Goal: Task Accomplishment & Management: Complete application form

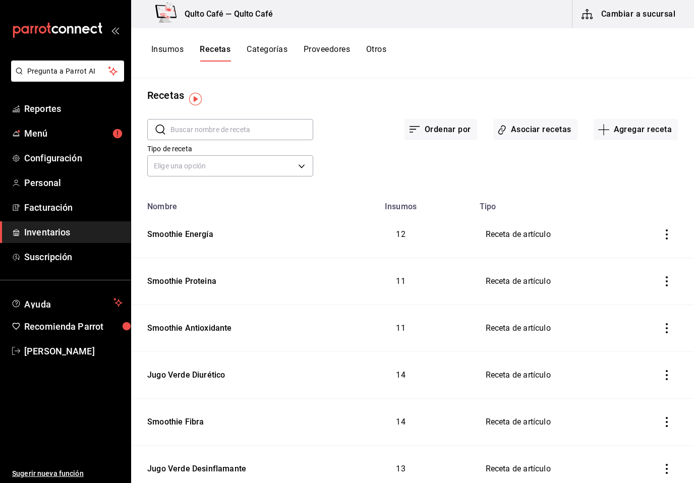
scroll to position [2, 0]
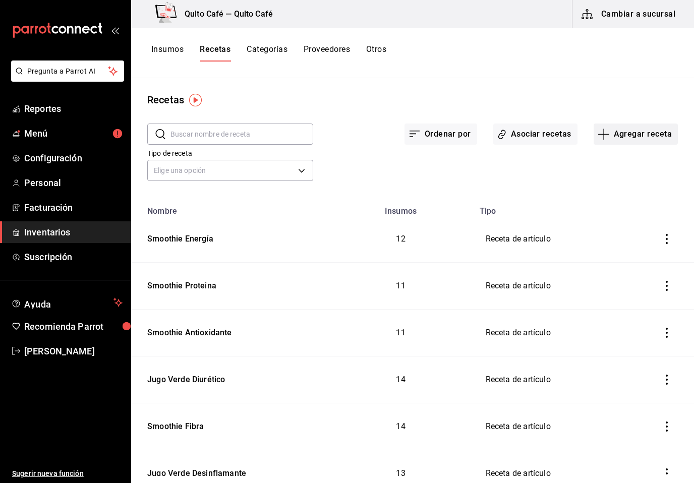
click at [603, 131] on icon "button" at bounding box center [603, 134] width 1 height 11
click at [619, 161] on span "Receta" at bounding box center [635, 162] width 85 height 11
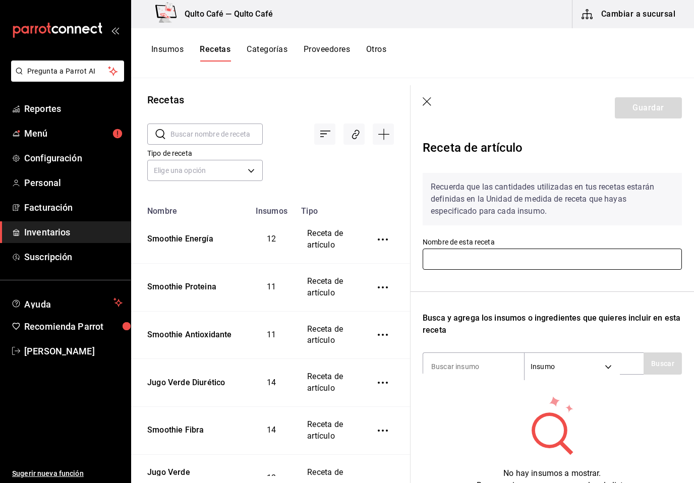
click at [487, 261] on input "text" at bounding box center [551, 259] width 259 height 21
type input "Smoothie músculos"
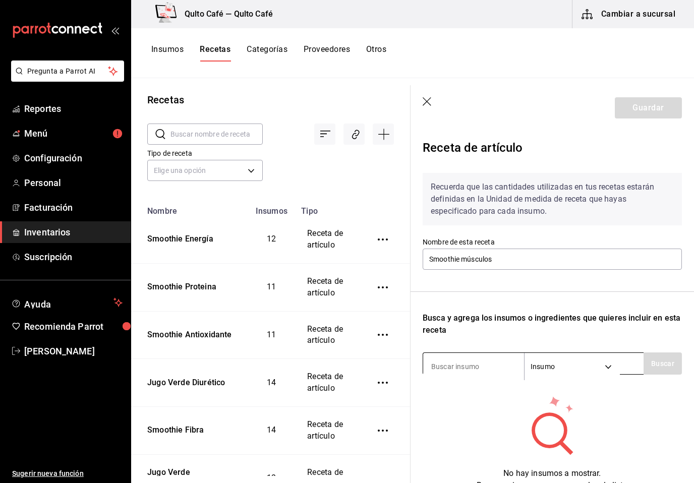
click at [472, 360] on input at bounding box center [473, 366] width 101 height 21
type input "Colageno"
click at [671, 371] on button "Buscar" at bounding box center [662, 363] width 38 height 22
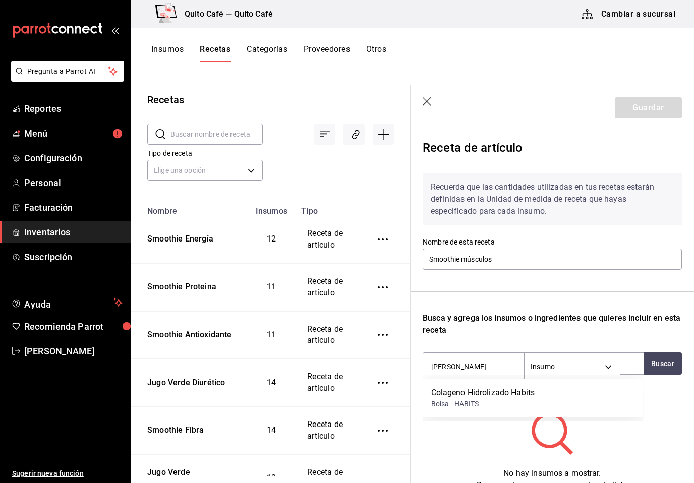
click at [535, 389] on div "Colageno Hidrolizado Habits" at bounding box center [483, 393] width 104 height 12
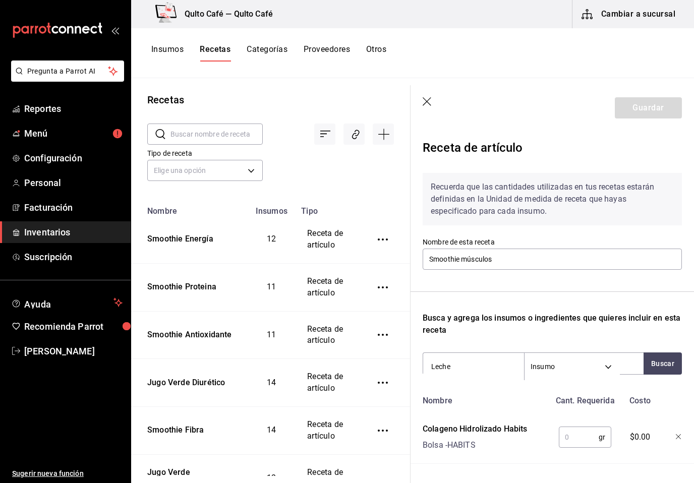
type input "Leche"
click at [593, 428] on input "text" at bounding box center [578, 437] width 40 height 20
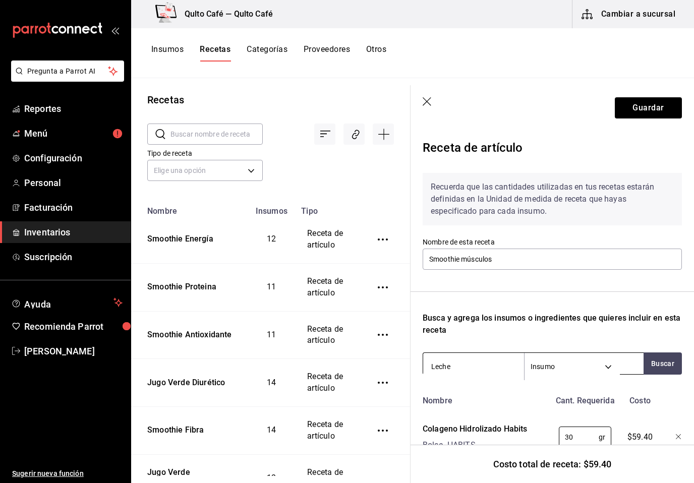
type input "30"
click at [487, 367] on input "Leche" at bounding box center [473, 366] width 101 height 21
click at [665, 362] on button "Buscar" at bounding box center [662, 363] width 38 height 22
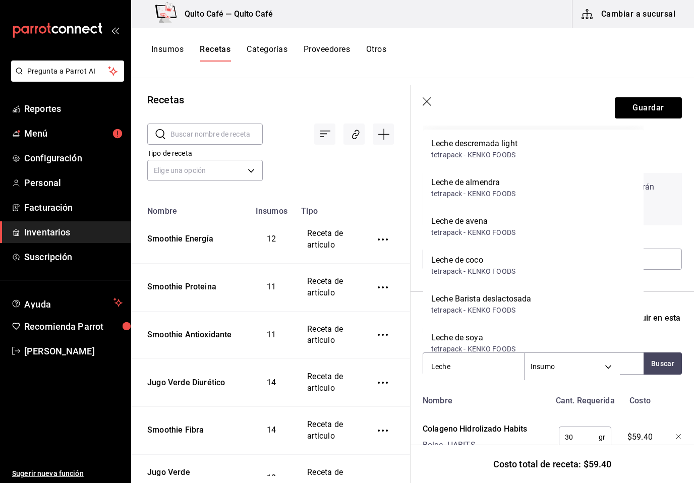
click at [524, 177] on div "Leche de almendra tetrapack - KENKO FOODS" at bounding box center [533, 187] width 220 height 39
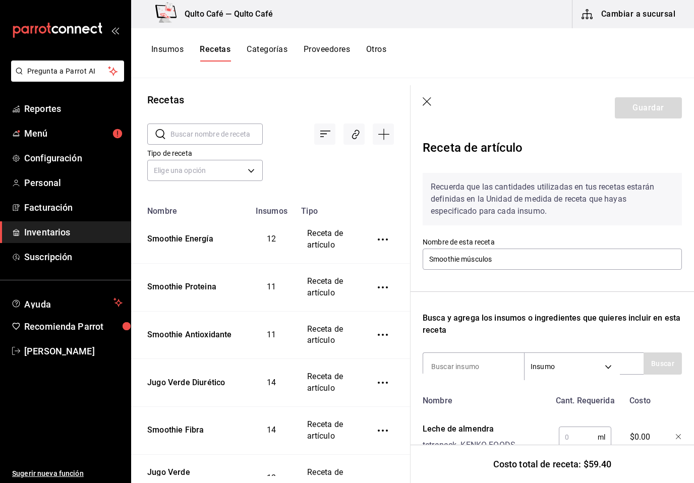
click at [583, 437] on input "text" at bounding box center [577, 437] width 39 height 20
type input "100"
click at [467, 361] on input at bounding box center [473, 366] width 101 height 21
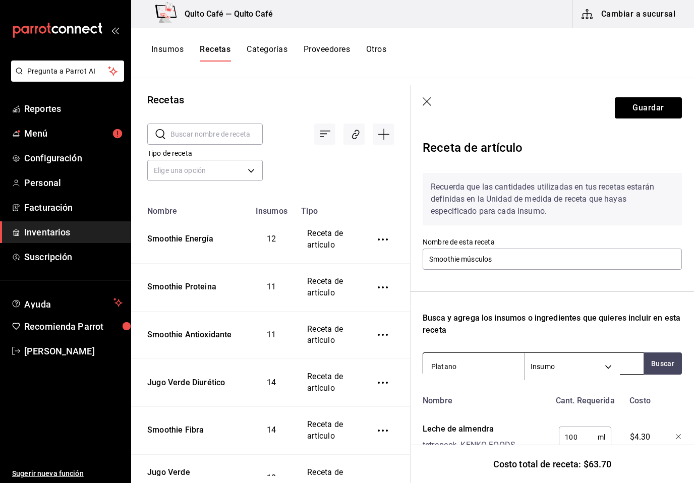
type input "Platano"
drag, startPoint x: 472, startPoint y: 366, endPoint x: -1, endPoint y: -1, distance: 598.2
click at [0, 0] on html "Pregunta a Parrot AI Reportes Menú Configuración Personal Facturación Inventari…" at bounding box center [347, 238] width 694 height 476
click at [660, 360] on button "Buscar" at bounding box center [662, 363] width 38 height 22
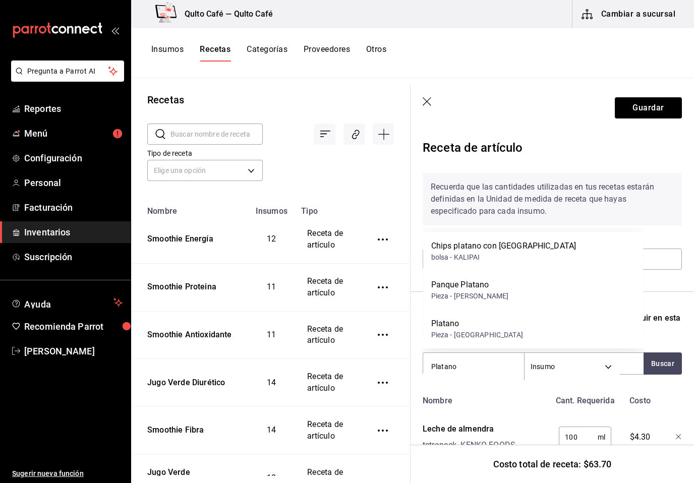
click at [560, 324] on div "Platano Pieza - CALI" at bounding box center [533, 328] width 220 height 39
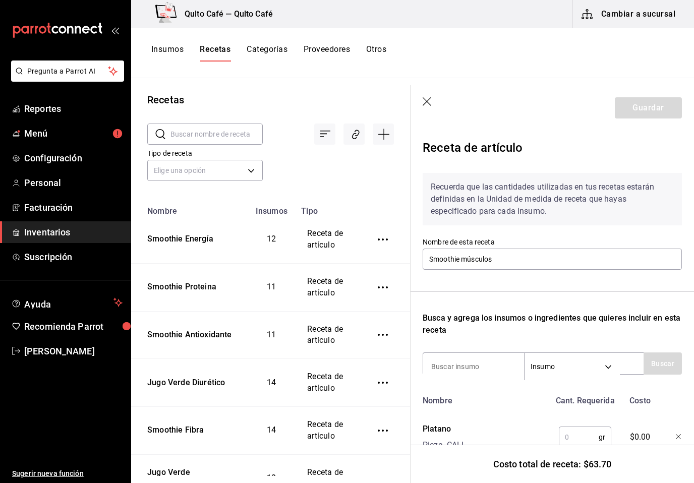
click at [570, 438] on input "text" at bounding box center [578, 437] width 40 height 20
type input "110"
click at [467, 363] on input at bounding box center [473, 366] width 101 height 21
type input "aguacate"
click at [655, 363] on button "Buscar" at bounding box center [662, 363] width 38 height 22
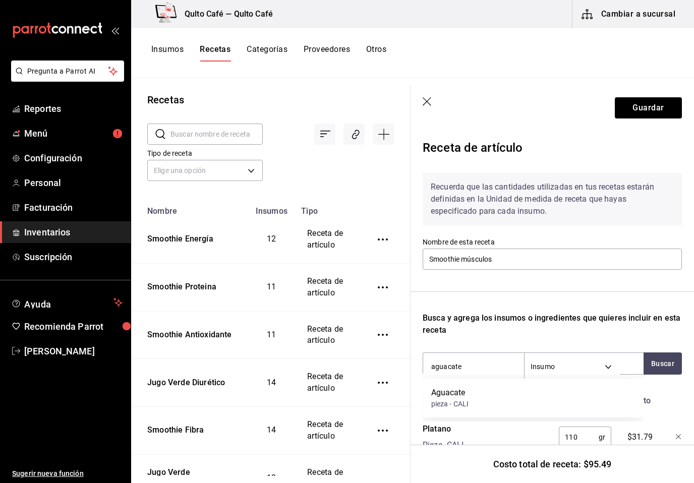
click at [550, 395] on div "Aguacate pieza - CALI" at bounding box center [533, 398] width 220 height 39
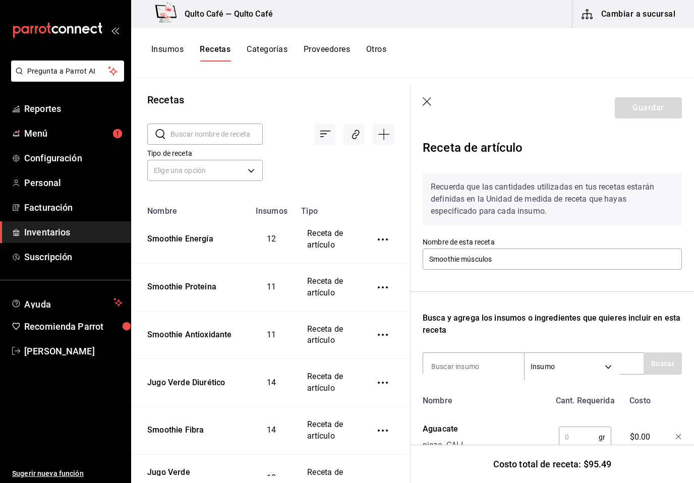
click at [565, 436] on input "text" at bounding box center [578, 437] width 40 height 20
type input "45"
click at [482, 357] on input at bounding box center [473, 366] width 101 height 21
type input "espinaca"
click at [668, 367] on button "Buscar" at bounding box center [662, 363] width 38 height 22
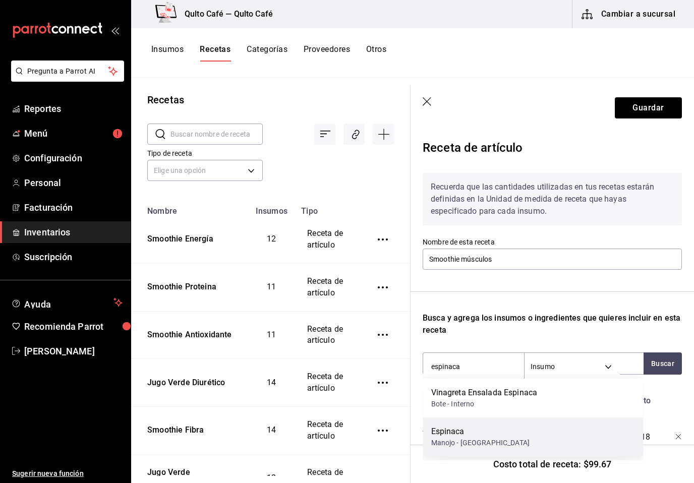
click at [557, 428] on div "Espinaca Manojo - CALI" at bounding box center [533, 436] width 220 height 39
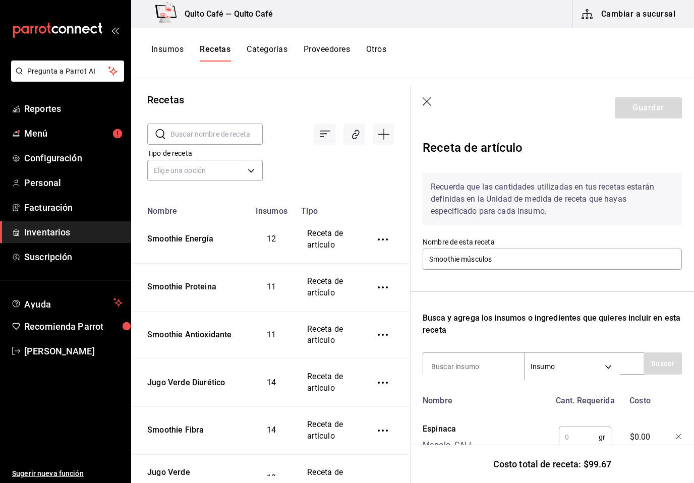
click at [574, 438] on input "text" at bounding box center [578, 437] width 40 height 20
type input "40"
click at [505, 362] on input at bounding box center [473, 366] width 101 height 21
type input "matcha"
click at [664, 360] on button "Buscar" at bounding box center [662, 363] width 38 height 22
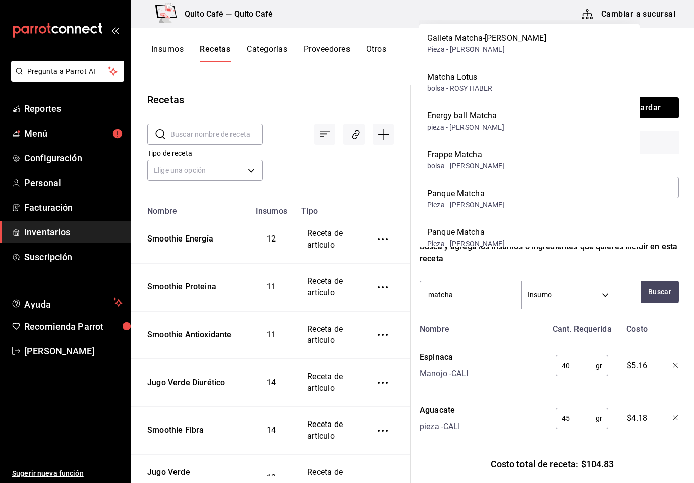
scroll to position [131, 4]
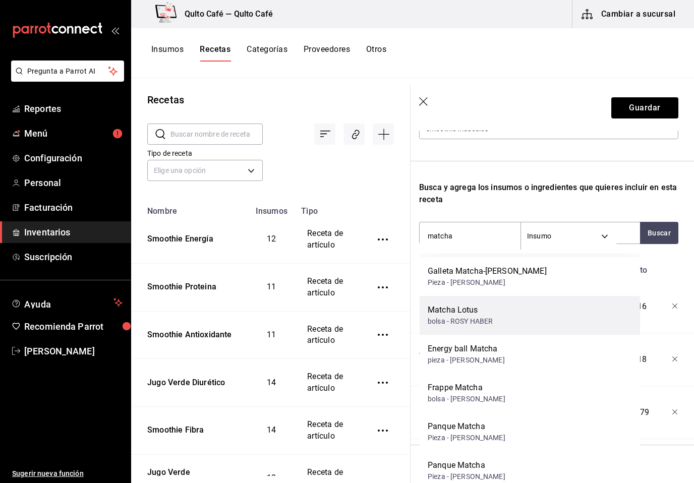
click at [539, 301] on div "Matcha Lotus bolsa - ROSY HABER" at bounding box center [529, 315] width 220 height 39
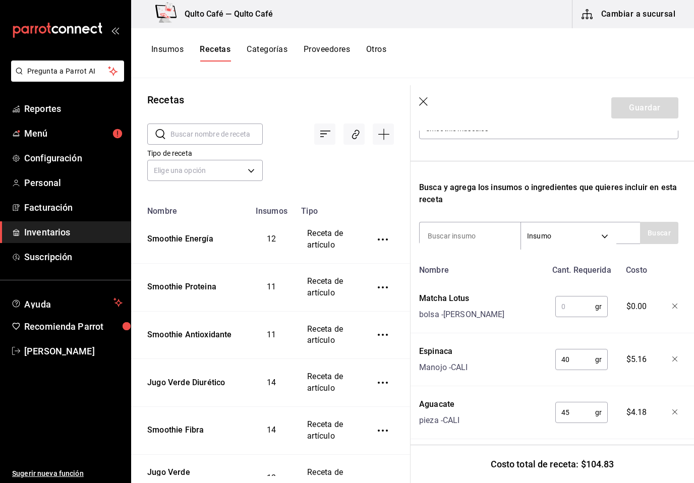
click at [582, 303] on input "text" at bounding box center [575, 306] width 40 height 20
type input "7"
click at [481, 199] on div "Busca y agrega los insumos o ingredientes que quieres incluir en esta receta" at bounding box center [548, 193] width 259 height 24
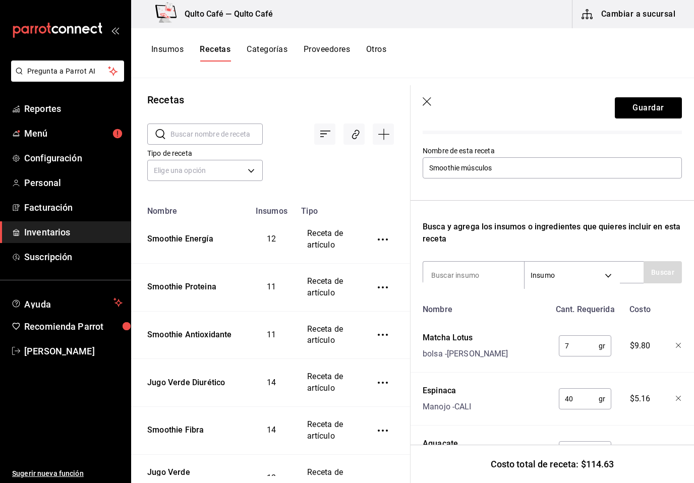
scroll to position [90, 0]
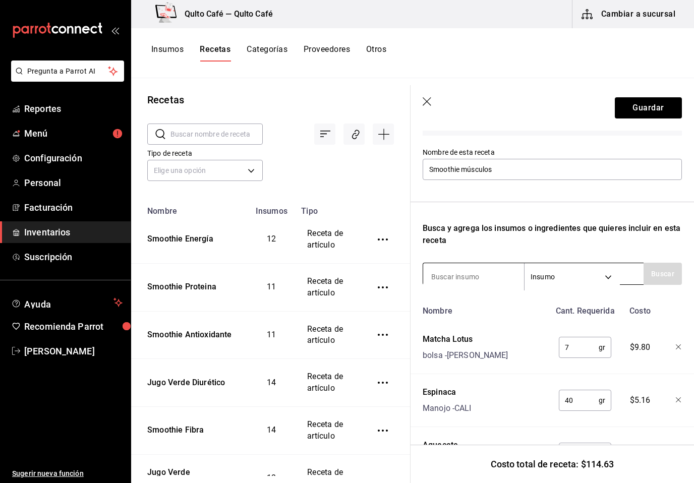
click at [488, 272] on input at bounding box center [473, 276] width 101 height 21
type input "Vaso"
click at [667, 263] on button "Buscar" at bounding box center [662, 274] width 38 height 22
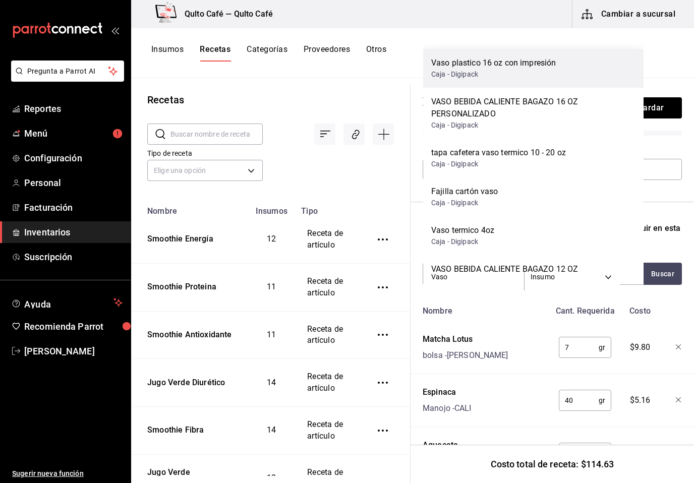
click at [562, 52] on div "Vaso plastico 16 oz con impresión Caja - Digipack" at bounding box center [533, 68] width 220 height 39
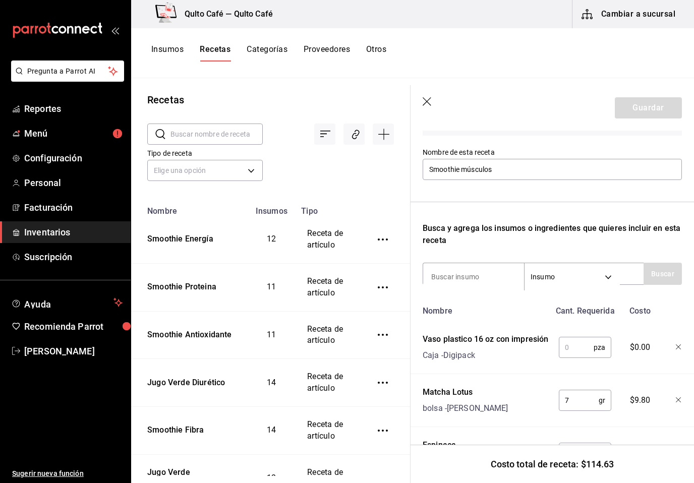
click at [586, 358] on div "pza ​" at bounding box center [583, 345] width 66 height 32
click at [581, 348] on input "text" at bounding box center [575, 347] width 35 height 20
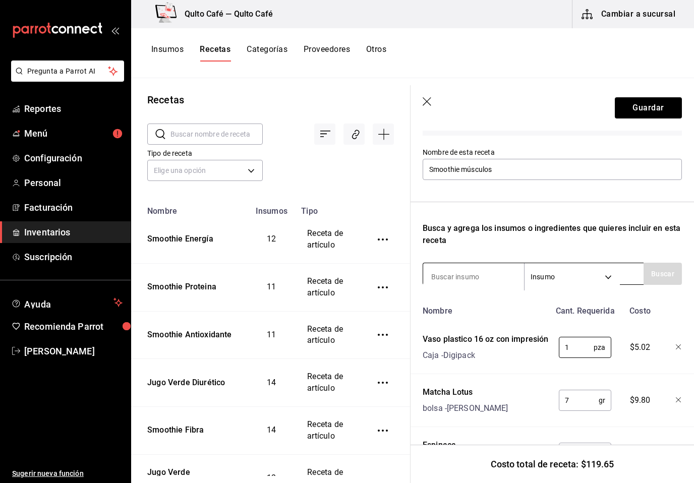
type input "1"
click at [450, 277] on input at bounding box center [473, 276] width 101 height 21
click at [648, 273] on button "Buscar" at bounding box center [662, 274] width 38 height 22
click at [675, 270] on button "Buscar" at bounding box center [662, 274] width 38 height 22
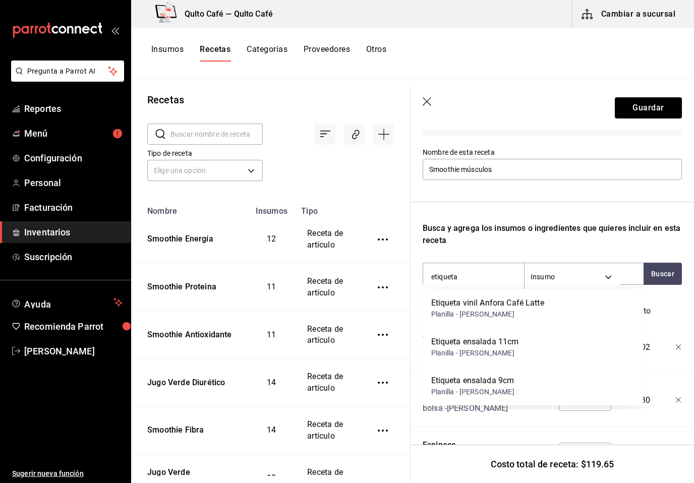
scroll to position [0, 0]
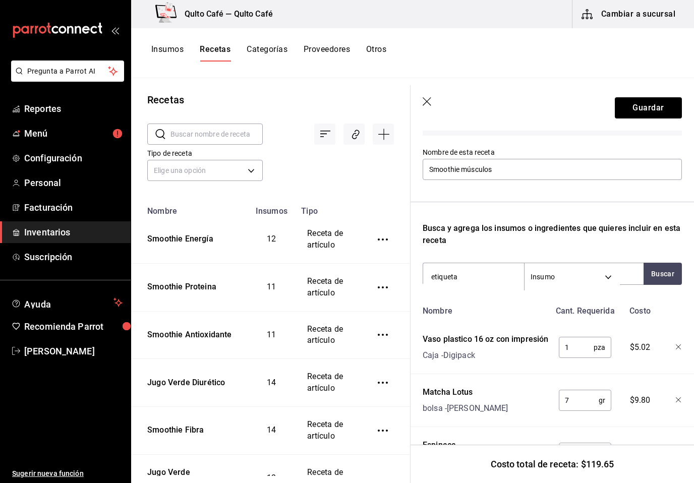
type input "etiqueta"
drag, startPoint x: 556, startPoint y: 362, endPoint x: -1, endPoint y: -1, distance: 664.4
click at [0, 0] on html "Pregunta a Parrot AI Reportes Menú Configuración Personal Facturación Inventari…" at bounding box center [347, 238] width 694 height 476
drag, startPoint x: -1, startPoint y: -1, endPoint x: 665, endPoint y: 272, distance: 719.5
click at [0, 0] on html "Pregunta a Parrot AI Reportes Menú Configuración Personal Facturación Inventari…" at bounding box center [347, 238] width 694 height 476
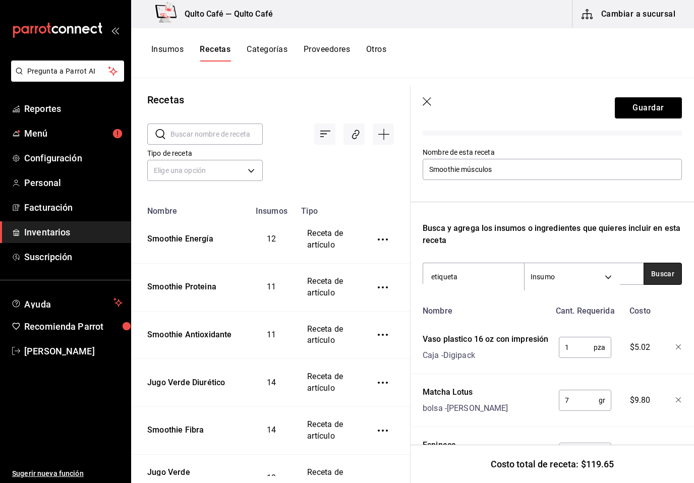
click at [665, 272] on button "Buscar" at bounding box center [662, 274] width 38 height 22
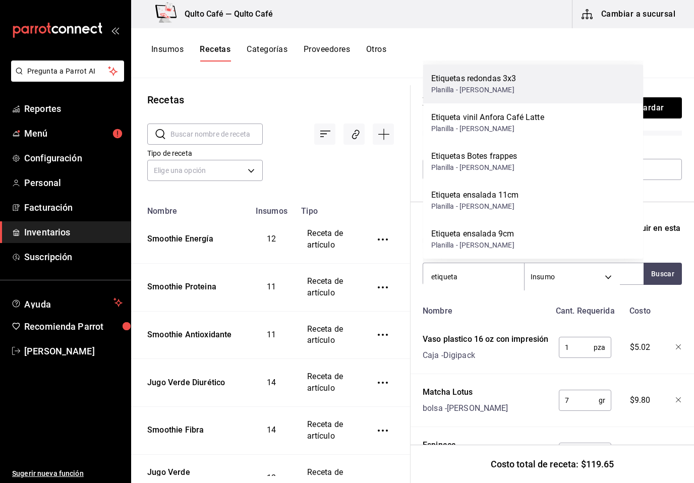
click at [610, 89] on div "Etiquetas redondas 3x3 Planilla - Alejandro Tron" at bounding box center [533, 84] width 220 height 39
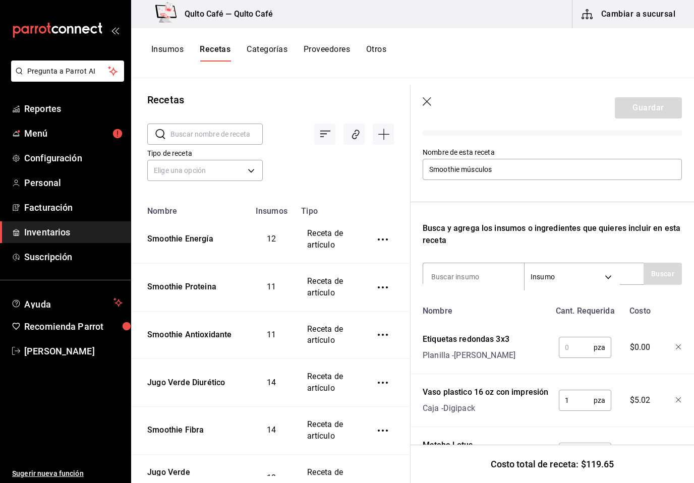
click at [578, 347] on input "text" at bounding box center [575, 347] width 35 height 20
type input "1"
click at [483, 261] on div "Recuerda que las cantidades utilizadas en tus recetas estarán definidas en la U…" at bounding box center [551, 409] width 259 height 669
click at [470, 280] on input at bounding box center [473, 276] width 101 height 21
click at [470, 276] on input at bounding box center [473, 276] width 101 height 21
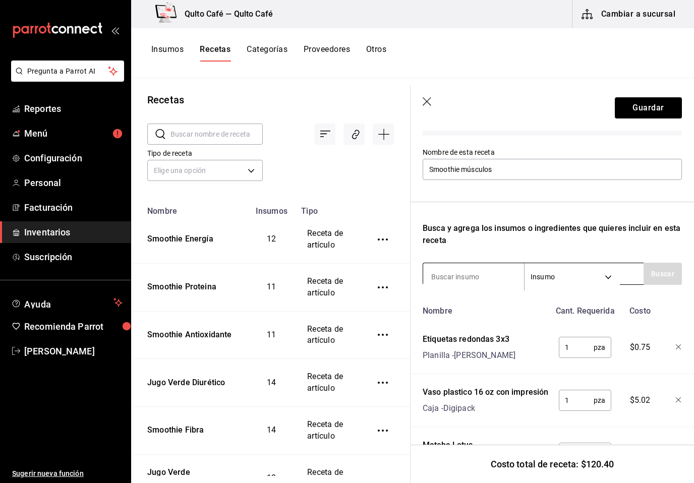
click at [470, 276] on input at bounding box center [473, 276] width 101 height 21
click at [441, 278] on input at bounding box center [473, 276] width 101 height 21
type input "Tapa"
click at [659, 271] on button "Buscar" at bounding box center [662, 274] width 38 height 22
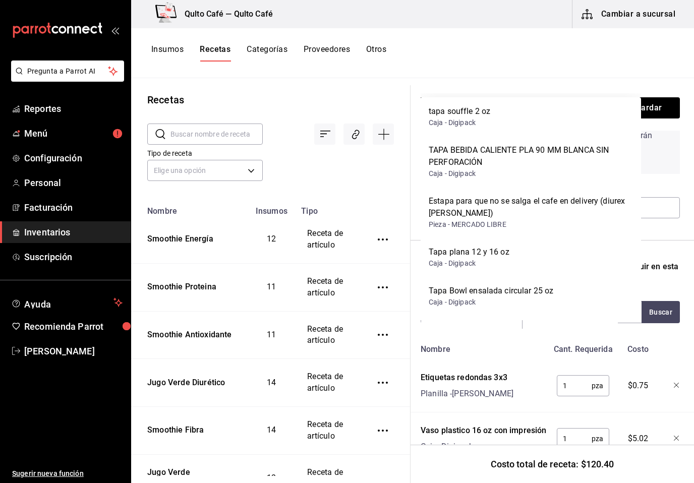
scroll to position [32, 3]
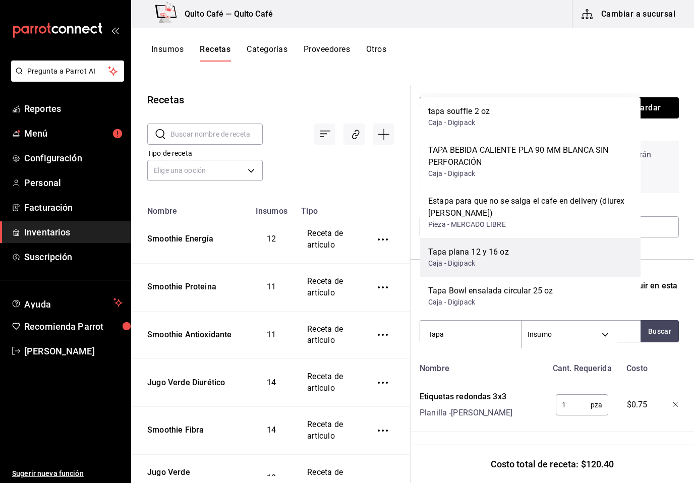
click at [518, 260] on div "Tapa plana 12 y 16 oz Caja - Digipack" at bounding box center [530, 257] width 220 height 39
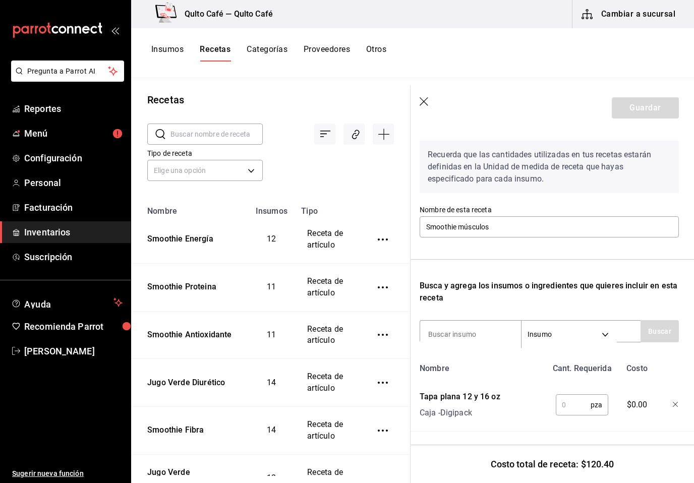
click at [573, 406] on input "text" at bounding box center [572, 405] width 35 height 20
type input "1"
click at [488, 334] on input at bounding box center [470, 334] width 101 height 21
type input "popote"
click at [653, 339] on button "Buscar" at bounding box center [659, 331] width 38 height 22
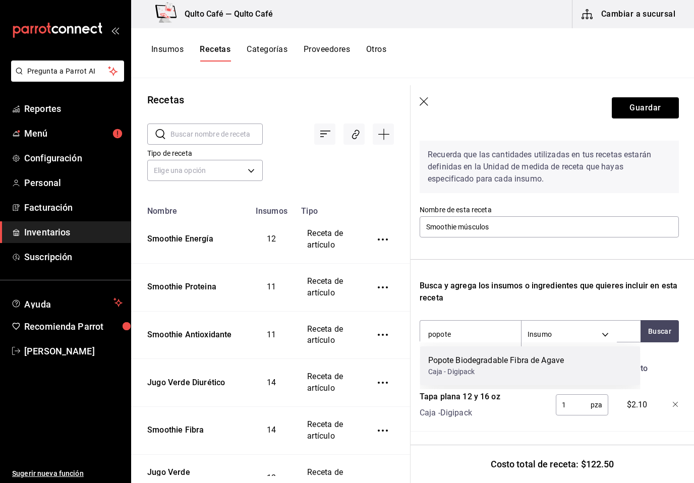
click at [598, 355] on div "Popote Biodegradable Fibra de Agave Caja - Digipack" at bounding box center [530, 365] width 220 height 39
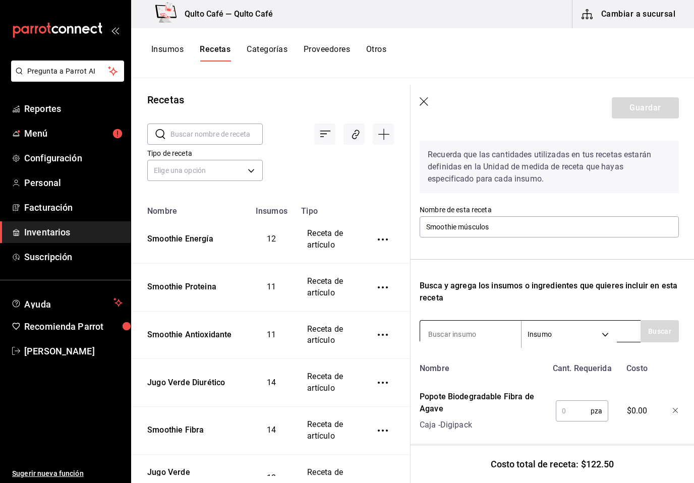
click at [488, 327] on input at bounding box center [470, 334] width 101 height 21
click at [572, 416] on input "text" at bounding box center [572, 411] width 35 height 20
type input "1"
click at [480, 337] on input at bounding box center [470, 334] width 101 height 21
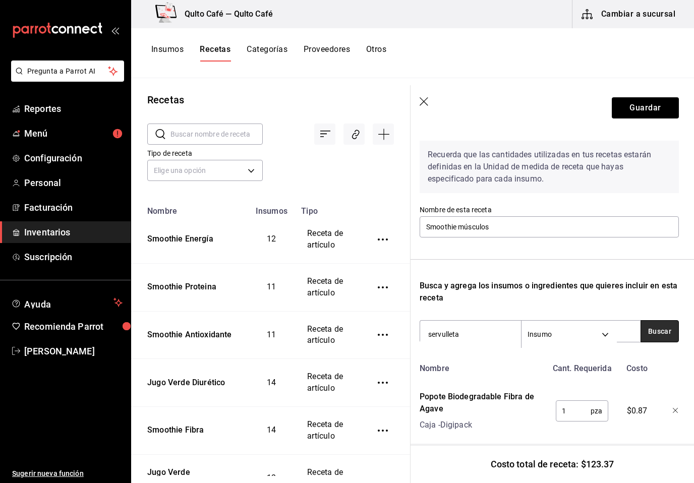
click at [669, 336] on button "Buscar" at bounding box center [659, 331] width 38 height 22
type input "servilleta"
click at [666, 330] on button "Buscar" at bounding box center [659, 331] width 38 height 22
click at [536, 359] on div "Servilleta kraft cuadrada Caja - Digipack" at bounding box center [530, 365] width 220 height 39
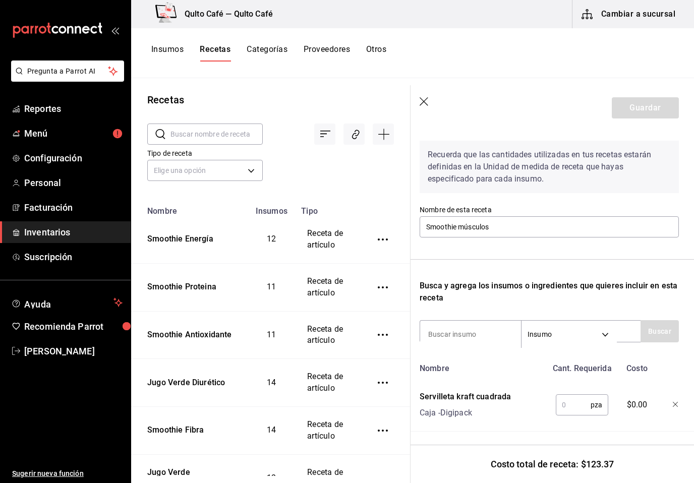
click at [574, 410] on input "text" at bounding box center [572, 405] width 35 height 20
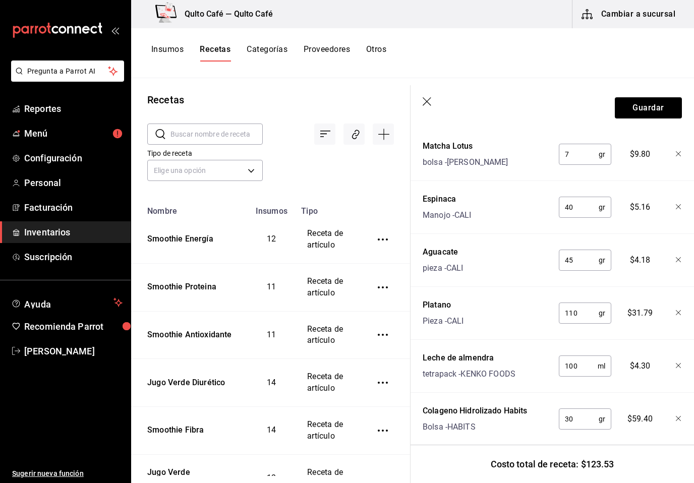
scroll to position [558, 0]
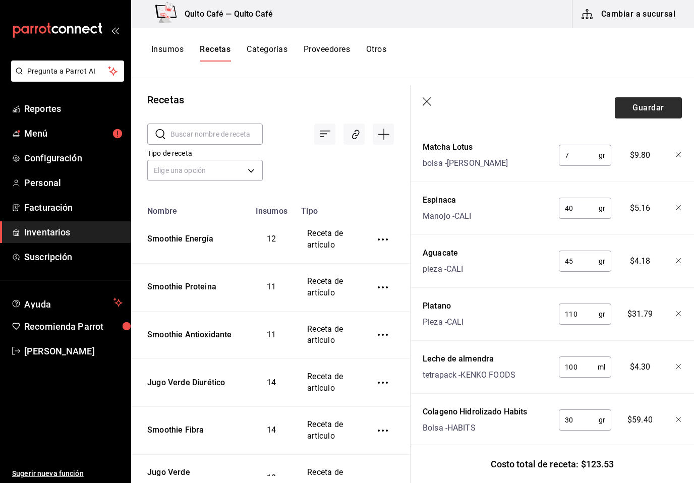
type input "1"
click at [641, 114] on button "Guardar" at bounding box center [647, 107] width 67 height 21
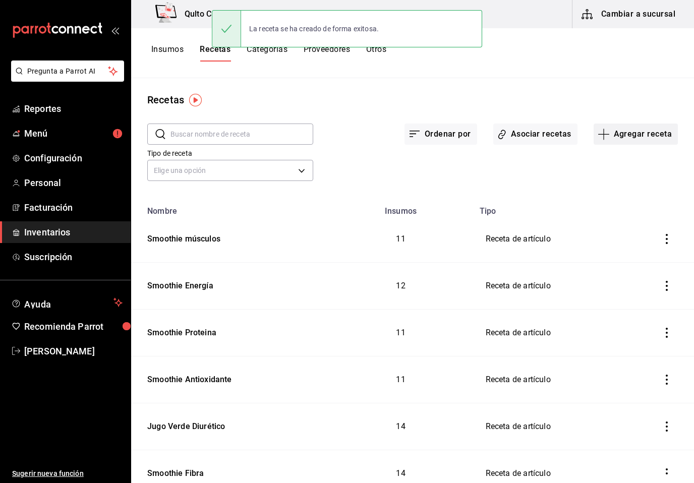
click at [632, 133] on button "Agregar receta" at bounding box center [635, 133] width 84 height 21
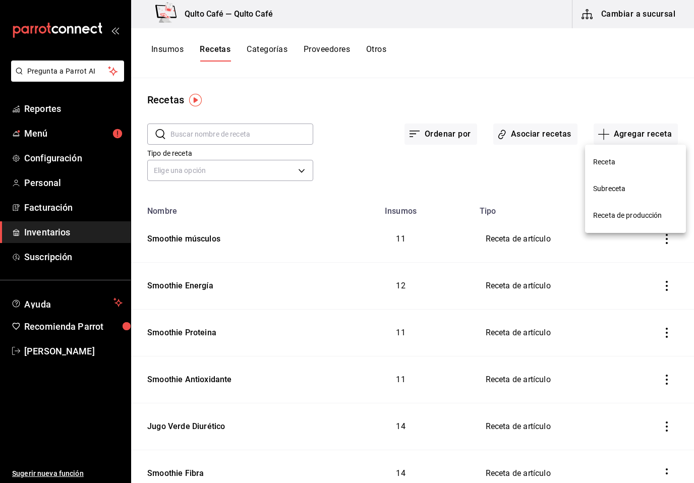
click at [611, 161] on span "Receta" at bounding box center [635, 162] width 85 height 11
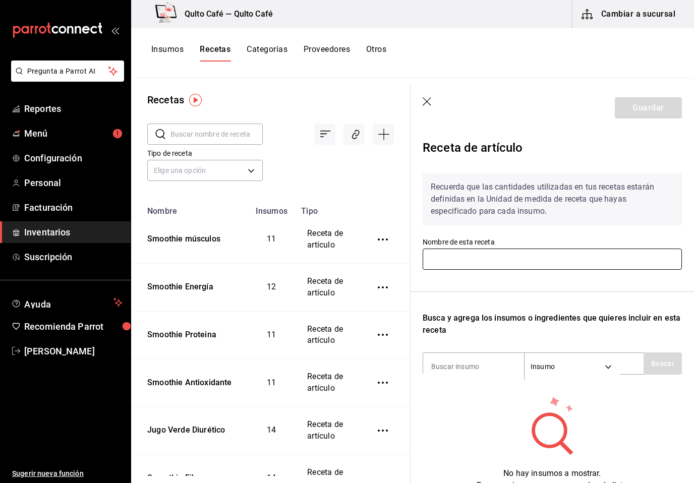
click at [446, 254] on input "text" at bounding box center [551, 259] width 259 height 21
type input "Bone Broth Sencillo"
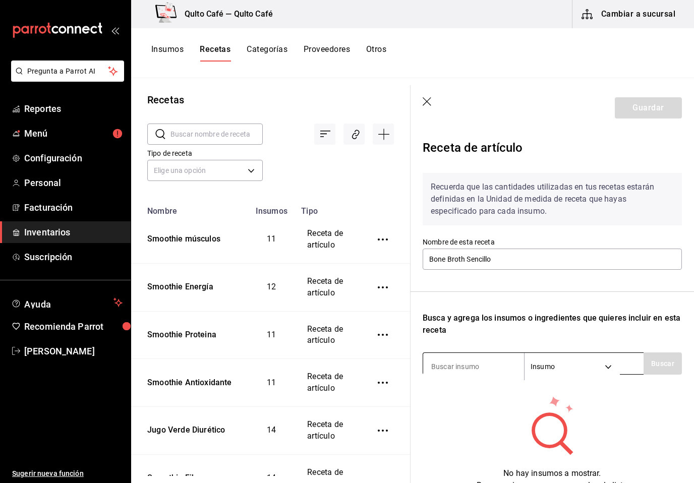
click at [474, 361] on input at bounding box center [473, 366] width 101 height 21
type input "Bone"
click at [661, 364] on button "Buscar" at bounding box center [662, 363] width 38 height 22
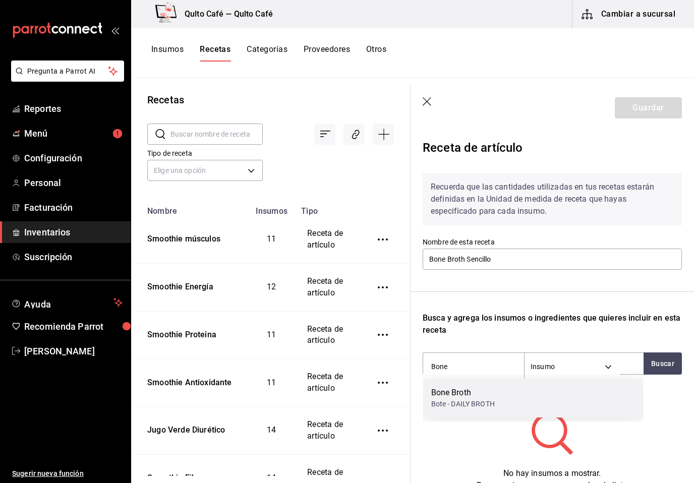
click at [580, 392] on div "Bone Broth Bote - DAILY BROTH" at bounding box center [533, 398] width 220 height 39
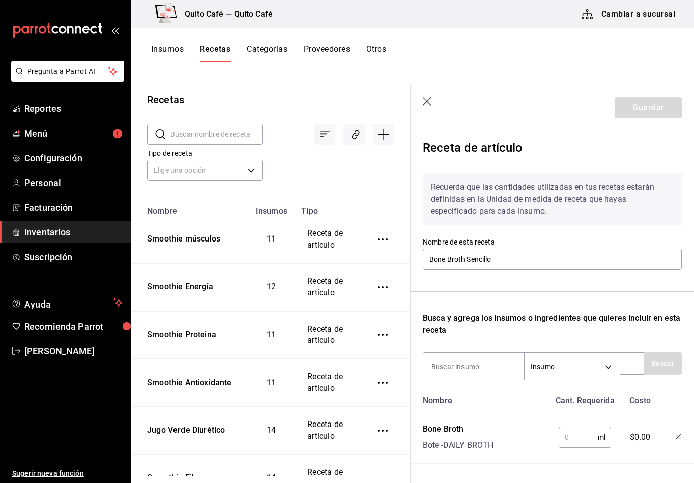
click at [567, 444] on input "text" at bounding box center [577, 437] width 39 height 20
type input "7"
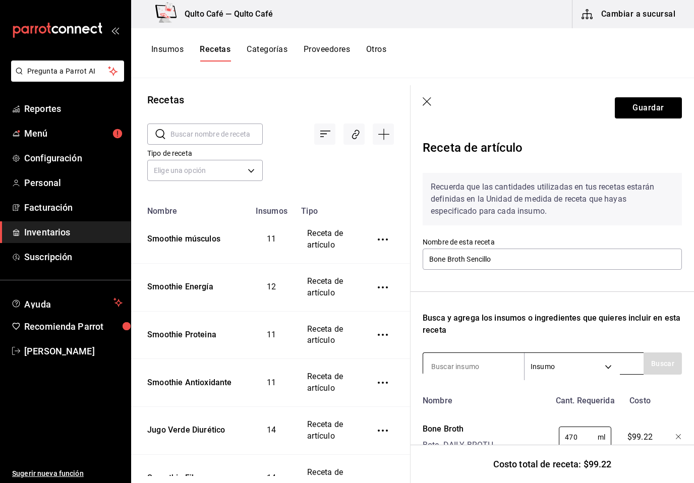
type input "470"
click at [477, 367] on input at bounding box center [473, 366] width 101 height 21
type input "limon"
click at [655, 366] on button "Buscar" at bounding box center [662, 363] width 38 height 22
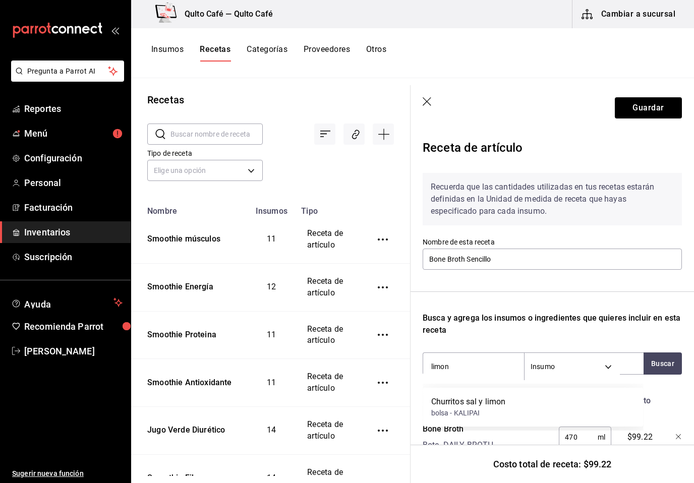
scroll to position [9, 0]
click at [489, 357] on input "limon" at bounding box center [473, 366] width 101 height 21
drag, startPoint x: 489, startPoint y: 357, endPoint x: 668, endPoint y: 360, distance: 179.0
click at [668, 361] on button "Buscar" at bounding box center [662, 363] width 38 height 22
type input "Limón"
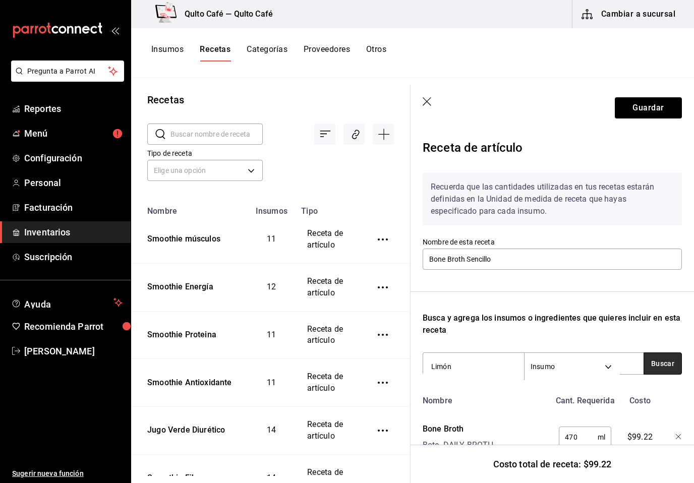
click at [660, 362] on button "Buscar" at bounding box center [662, 363] width 38 height 22
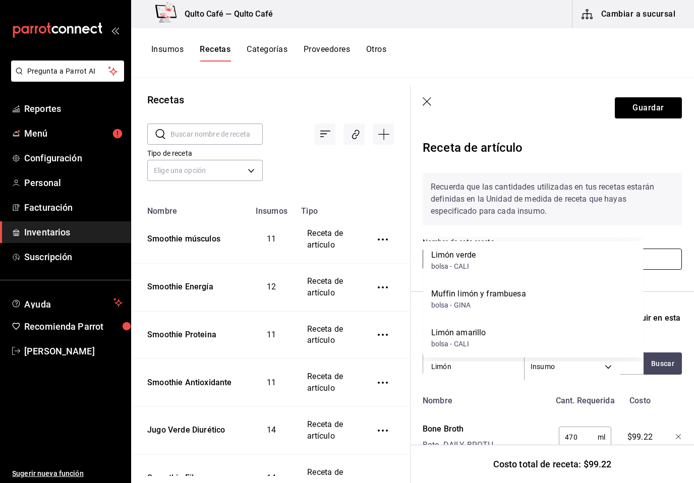
click at [566, 258] on div "Limón verde bolsa - CALI" at bounding box center [533, 260] width 220 height 39
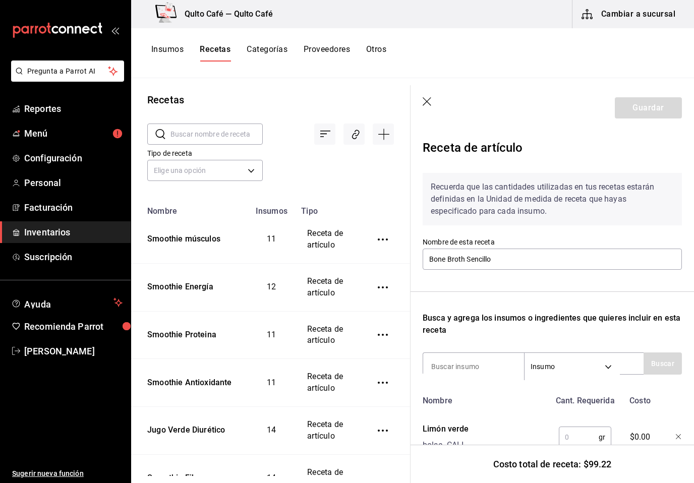
click at [592, 438] on input "text" at bounding box center [578, 437] width 40 height 20
click at [571, 427] on input "10" at bounding box center [578, 437] width 40 height 20
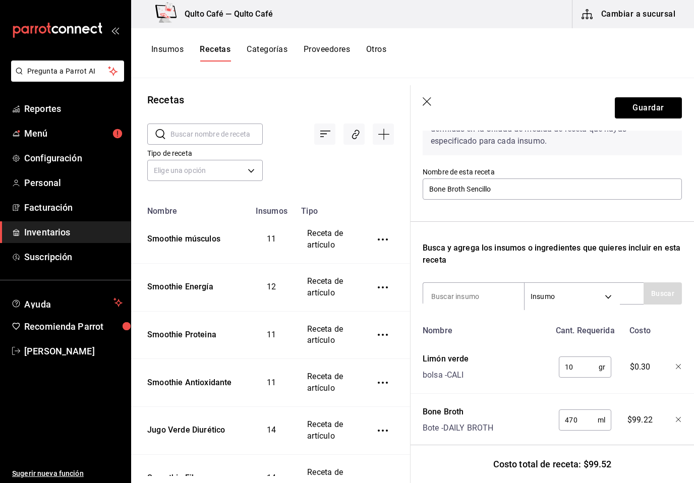
scroll to position [0, 0]
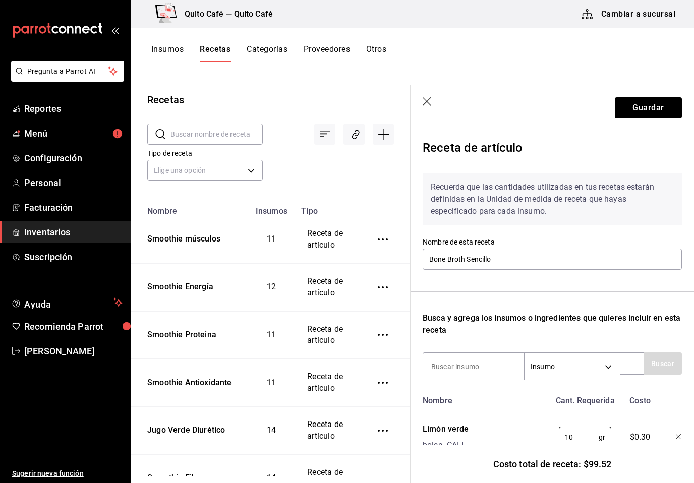
type input "10"
click at [584, 420] on div "10 gr ​" at bounding box center [583, 435] width 66 height 32
click at [588, 422] on div "10 gr ​" at bounding box center [583, 435] width 66 height 32
click at [590, 417] on div "Nombre Cant. Requerida Costo Limón verde bolsa - CALI 10 gr ​ $0.30 Bone Broth …" at bounding box center [551, 454] width 259 height 126
click at [578, 421] on div "10 gr ​" at bounding box center [583, 435] width 66 height 32
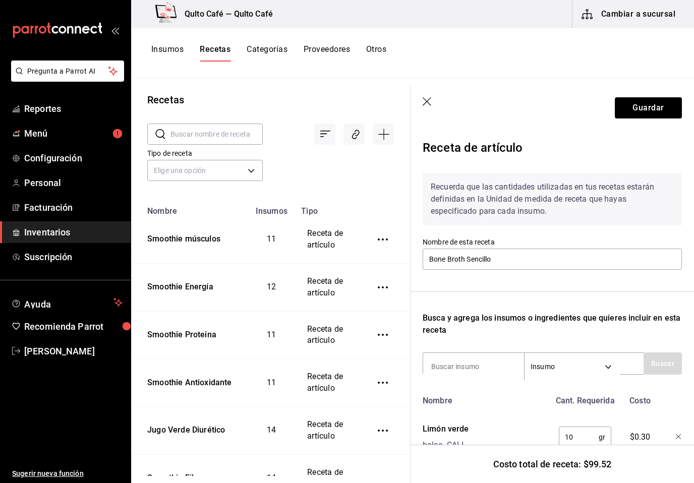
click at [578, 421] on div "10 gr ​" at bounding box center [583, 435] width 66 height 32
click at [592, 419] on div "10 gr ​" at bounding box center [583, 435] width 66 height 32
click at [633, 423] on div "$0.30" at bounding box center [638, 435] width 44 height 32
click at [674, 446] on div at bounding box center [671, 435] width 22 height 32
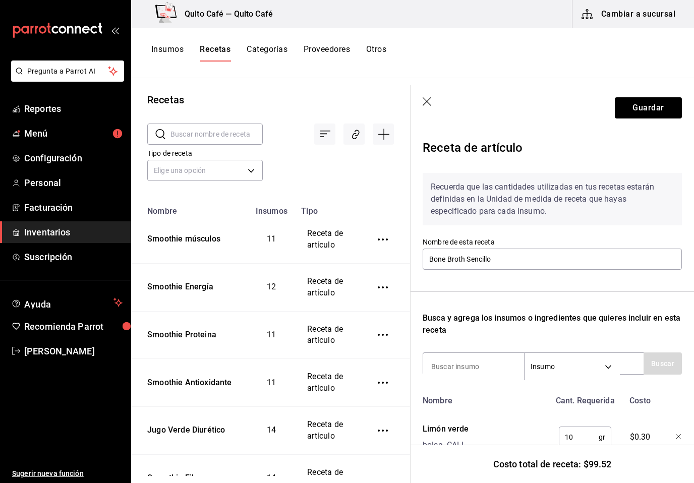
scroll to position [0, 0]
click at [161, 55] on button "Insumos" at bounding box center [167, 52] width 32 height 17
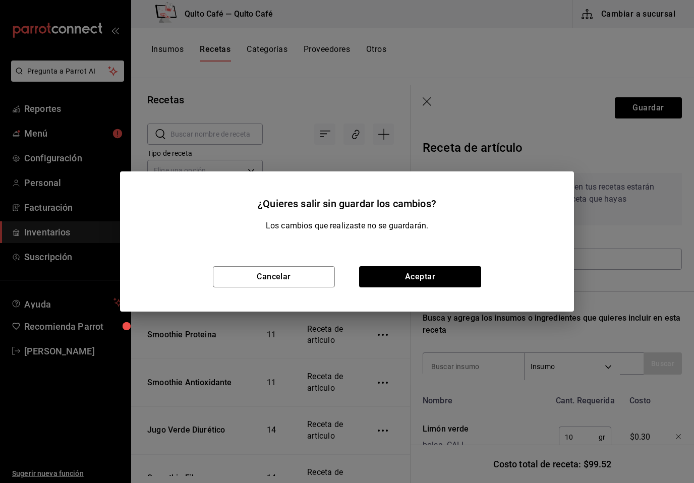
click at [294, 288] on div "Cancelar Aceptar" at bounding box center [347, 277] width 454 height 70
click at [403, 278] on button "Aceptar" at bounding box center [420, 276] width 122 height 21
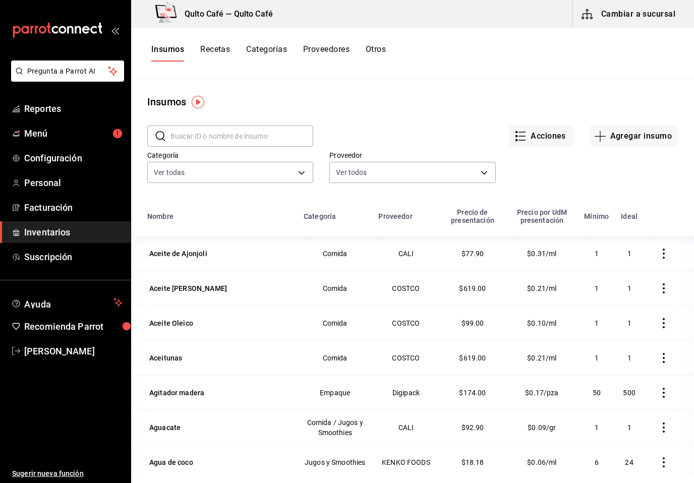
click at [205, 133] on input "text" at bounding box center [241, 136] width 143 height 20
type input "Bone"
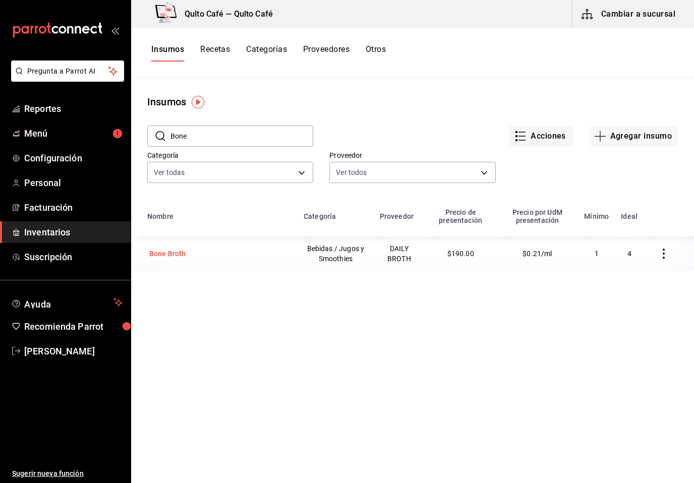
click at [259, 258] on div "Bone Broth" at bounding box center [219, 253] width 144 height 14
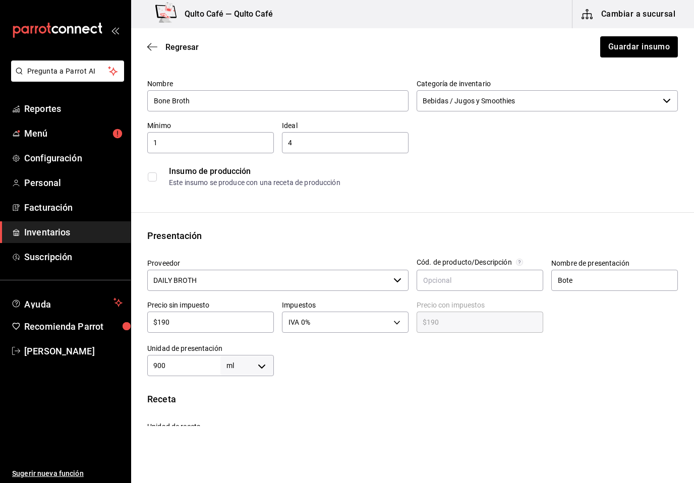
scroll to position [87, 0]
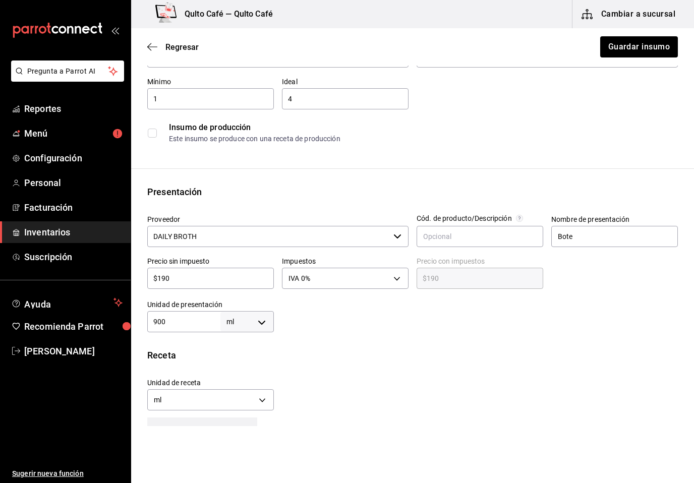
type input "Bone Broth2"
click at [350, 328] on div at bounding box center [476, 312] width 404 height 40
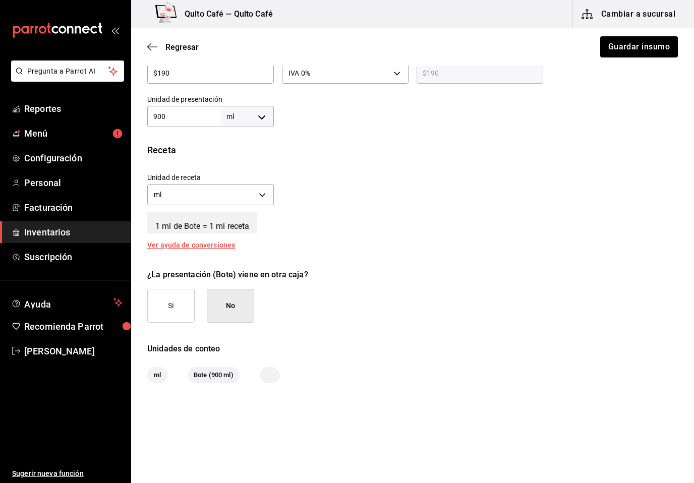
scroll to position [291, 0]
click at [152, 47] on div at bounding box center [268, 46] width 261 height 8
click at [151, 48] on div at bounding box center [268, 46] width 261 height 8
click at [650, 54] on button "Guardar insumo" at bounding box center [639, 46] width 78 height 21
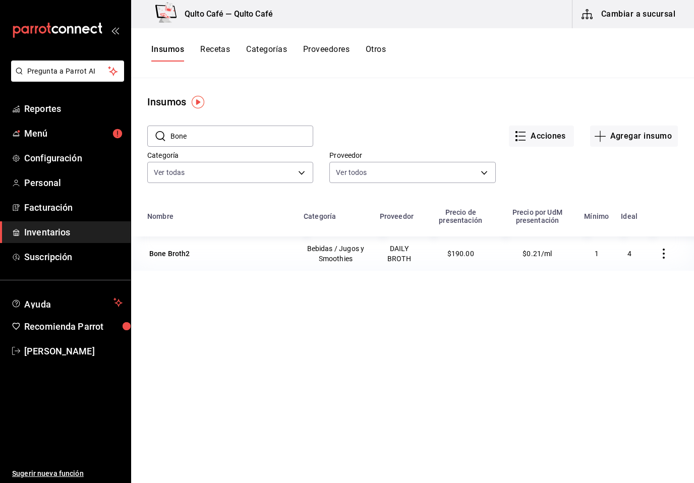
click at [223, 51] on button "Recetas" at bounding box center [215, 52] width 30 height 17
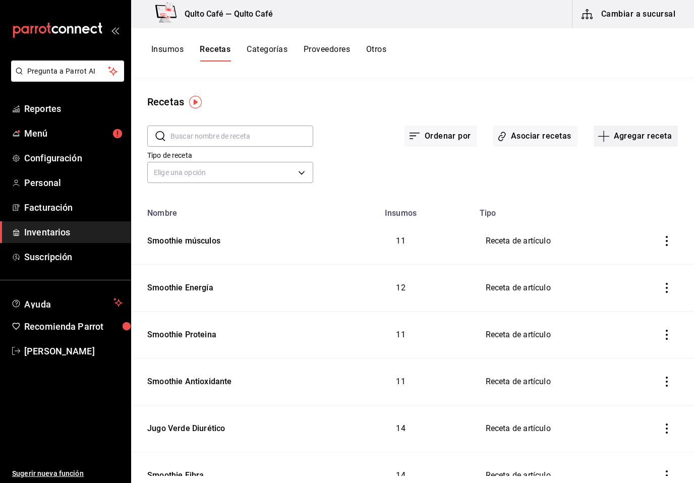
click at [646, 137] on button "Agregar receta" at bounding box center [635, 136] width 84 height 21
click at [608, 167] on span "Receta" at bounding box center [635, 164] width 85 height 11
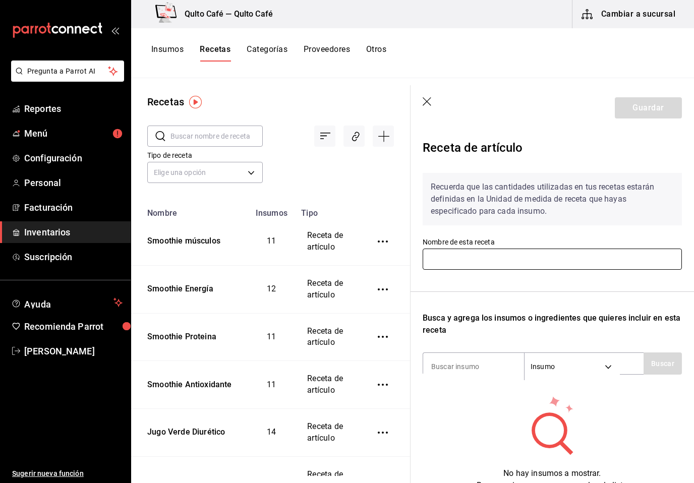
click at [465, 264] on input "text" at bounding box center [551, 259] width 259 height 21
type input "Bone Broth Sencillo"
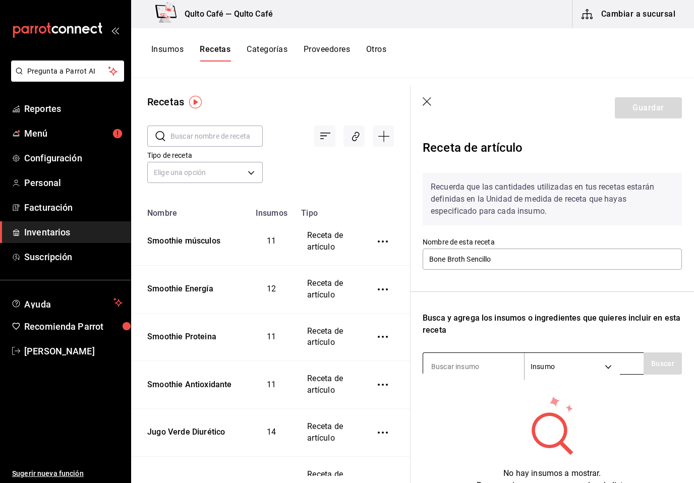
click at [463, 367] on input at bounding box center [473, 366] width 101 height 21
type input "bone"
click at [665, 365] on button "Buscar" at bounding box center [662, 363] width 38 height 22
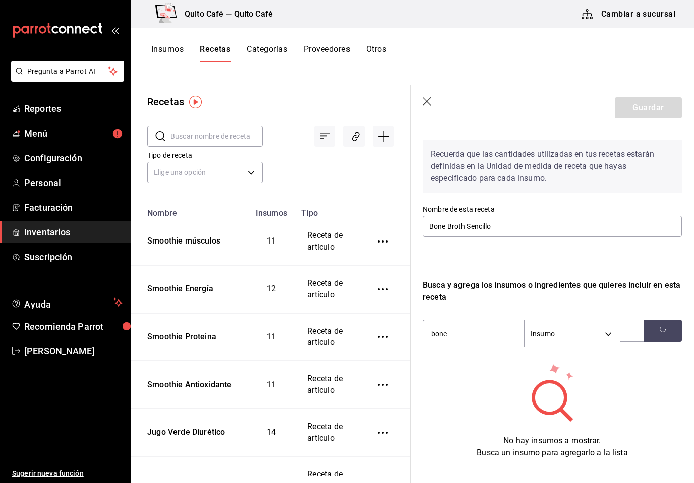
scroll to position [9, 0]
click at [475, 364] on div "Bone Broth2" at bounding box center [463, 369] width 64 height 12
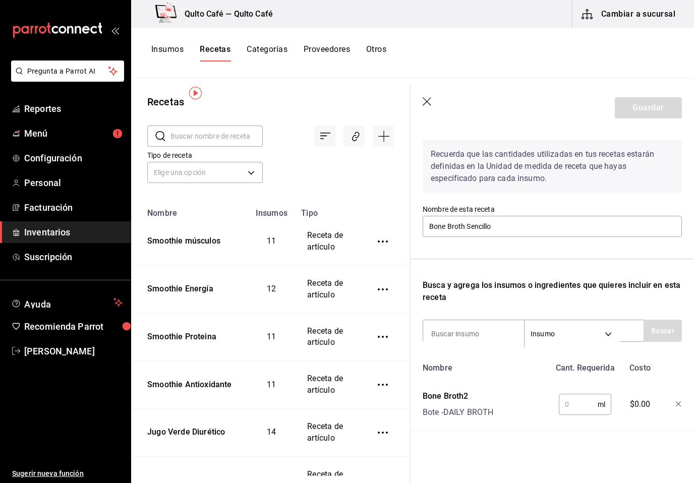
scroll to position [17, 0]
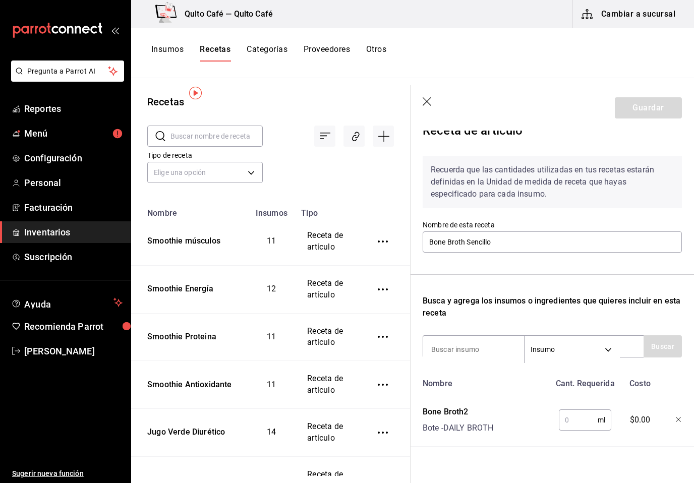
click at [580, 411] on input "text" at bounding box center [577, 420] width 39 height 20
type input "7"
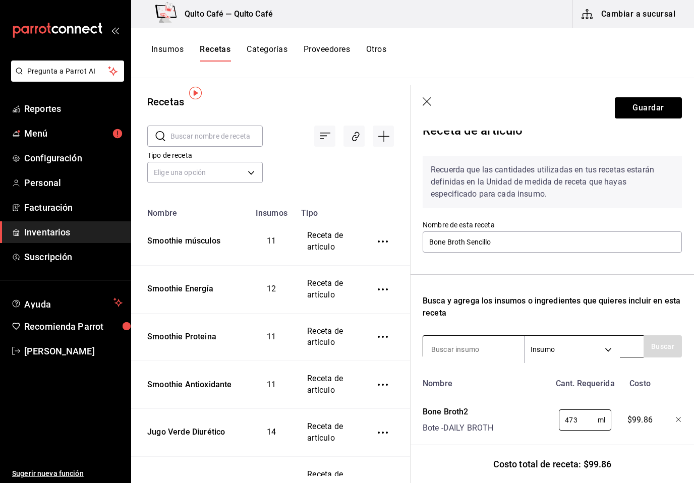
type input "473"
click at [500, 346] on input at bounding box center [473, 349] width 101 height 21
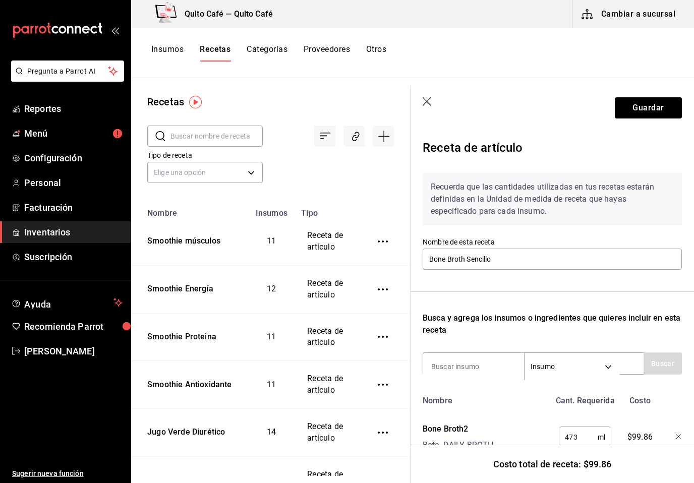
click at [463, 348] on div "Recuerda que las cantidades utilizadas en tus recetas estarán definidas en la U…" at bounding box center [551, 314] width 259 height 299
click at [502, 348] on div "Recuerda que las cantidades utilizadas en tus recetas estarán definidas en la U…" at bounding box center [551, 314] width 259 height 299
click at [449, 349] on div "Recuerda que las cantidades utilizadas en tus recetas estarán definidas en la U…" at bounding box center [551, 314] width 259 height 299
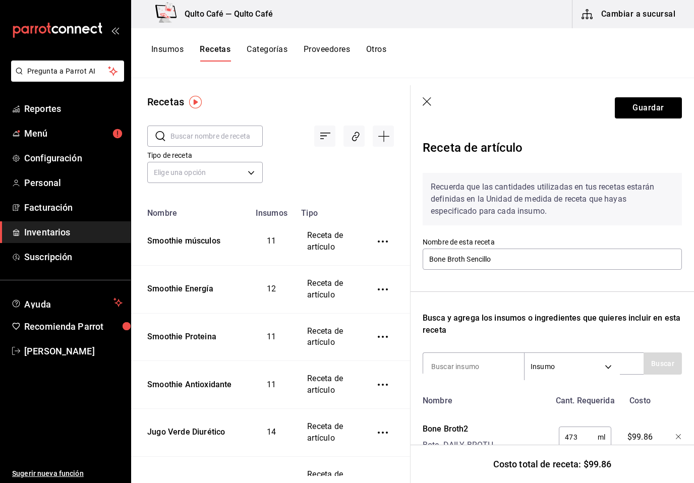
click at [435, 345] on div "Recuerda que las cantidades utilizadas en tus recetas estarán definidas en la U…" at bounding box center [551, 314] width 259 height 299
click at [454, 363] on input at bounding box center [473, 366] width 101 height 21
click at [525, 409] on div "Nombre Cant. Requerida Costo Bone Broth2 Bote - DAILY BROTH 473 ml ​ $99.86" at bounding box center [551, 427] width 259 height 73
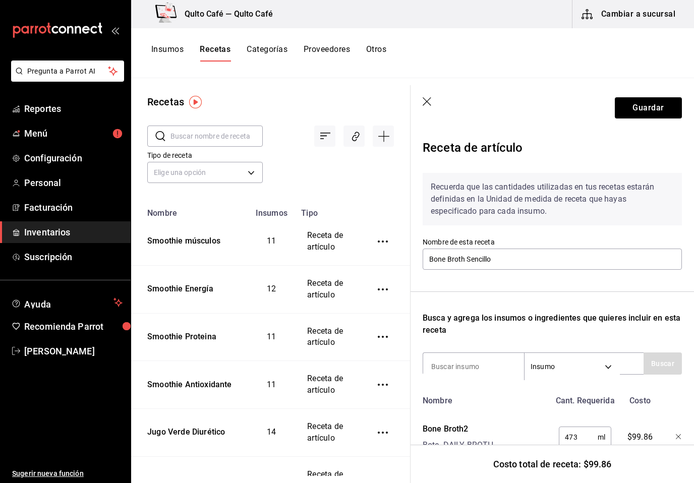
click at [473, 347] on div "Recuerda que las cantidades utilizadas en tus recetas estarán definidas en la U…" at bounding box center [551, 314] width 259 height 299
click at [548, 302] on div "Recuerda que las cantidades utilizadas en tus recetas estarán definidas en la U…" at bounding box center [551, 314] width 259 height 299
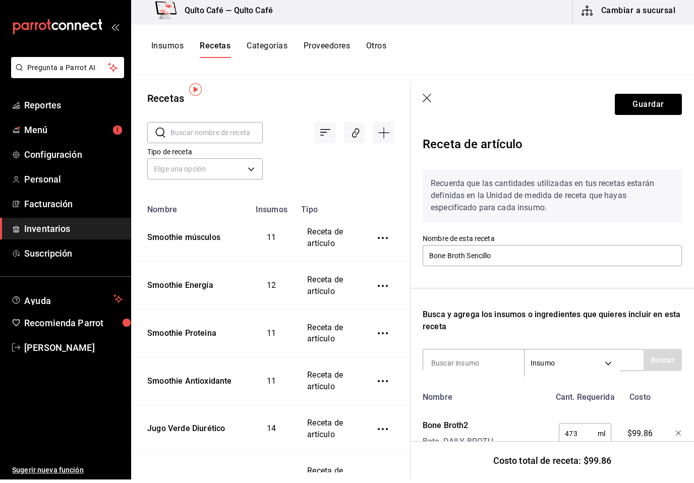
click at [585, 427] on input "473" at bounding box center [577, 437] width 39 height 20
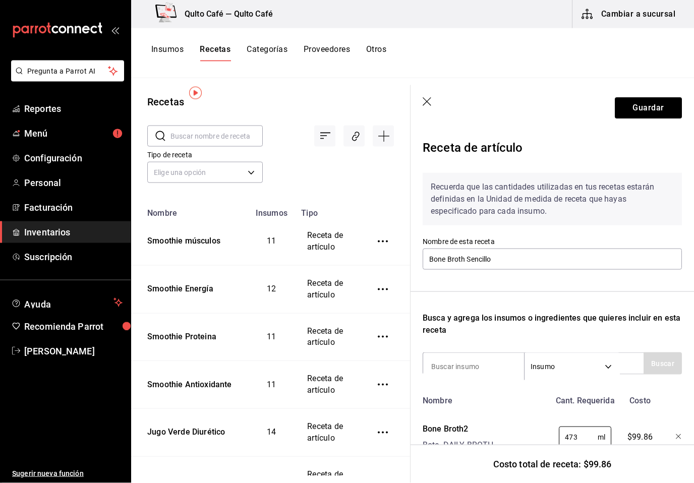
click at [585, 426] on div "473 ml ​" at bounding box center [583, 435] width 66 height 32
click at [479, 356] on input at bounding box center [473, 366] width 101 height 21
click at [469, 348] on div "Recuerda que las cantidades utilizadas en tus recetas estarán definidas en la U…" at bounding box center [551, 314] width 259 height 299
click at [608, 366] on body "Pregunta a Parrot AI Reportes Menú Configuración Personal Facturación Inventari…" at bounding box center [347, 238] width 694 height 476
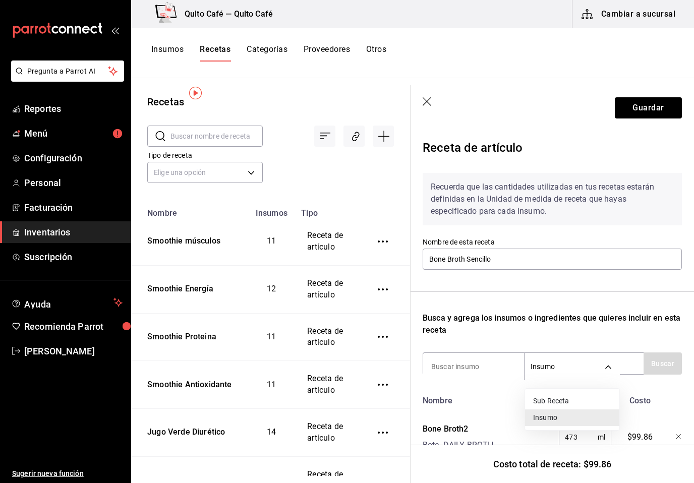
click at [608, 366] on div at bounding box center [347, 241] width 694 height 483
click at [467, 364] on input at bounding box center [473, 366] width 101 height 21
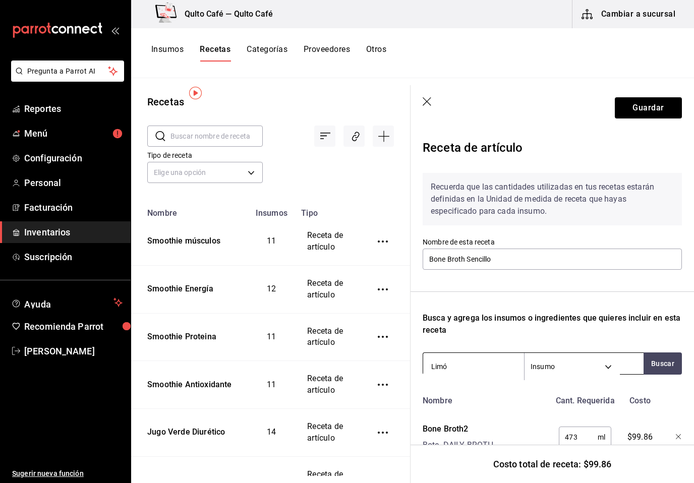
type input "Limón"
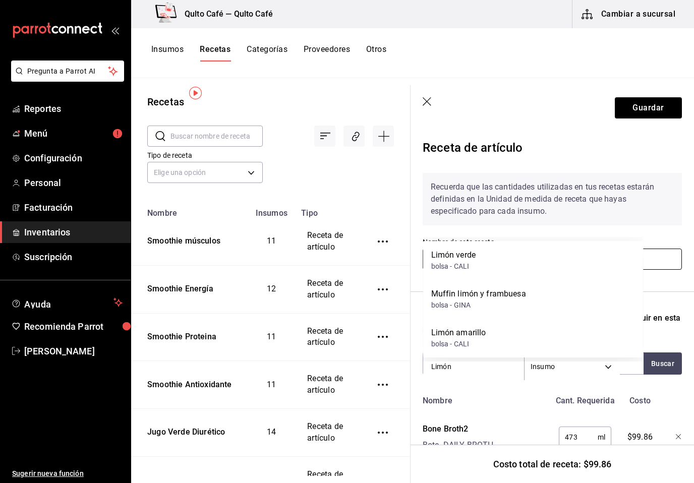
click at [588, 269] on div "Limón verde bolsa - CALI" at bounding box center [533, 260] width 220 height 39
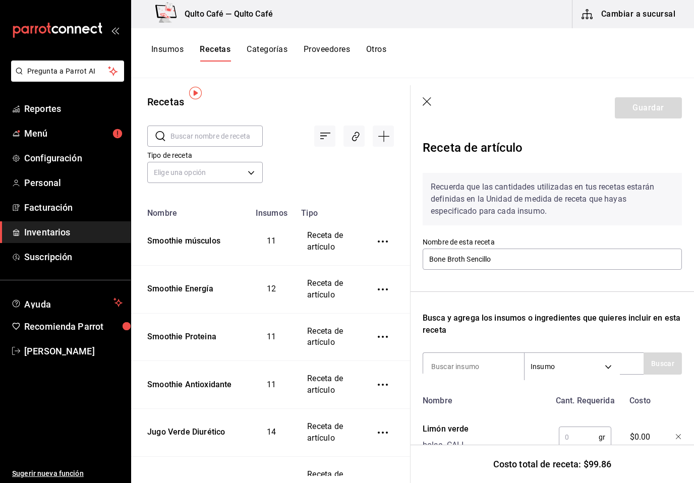
click at [579, 438] on input "text" at bounding box center [578, 437] width 40 height 20
type input "10"
click at [501, 366] on input at bounding box center [473, 366] width 101 height 21
type input "vaso"
click at [655, 363] on button "Buscar" at bounding box center [662, 363] width 38 height 22
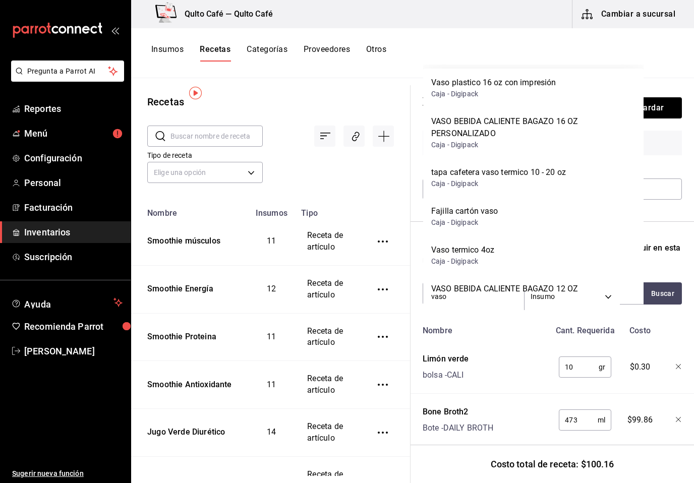
click at [486, 119] on div "VASO BEBIDA CALIENTE BAGAZO 16 OZ PERSONALIZADO" at bounding box center [533, 127] width 204 height 24
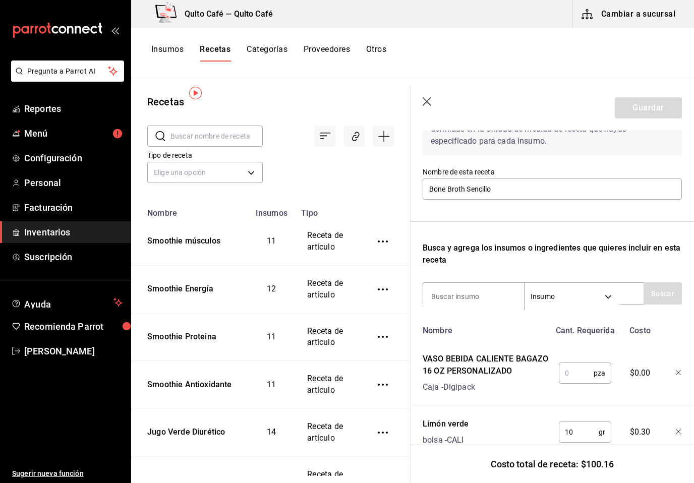
click at [566, 368] on input "text" at bounding box center [575, 373] width 35 height 20
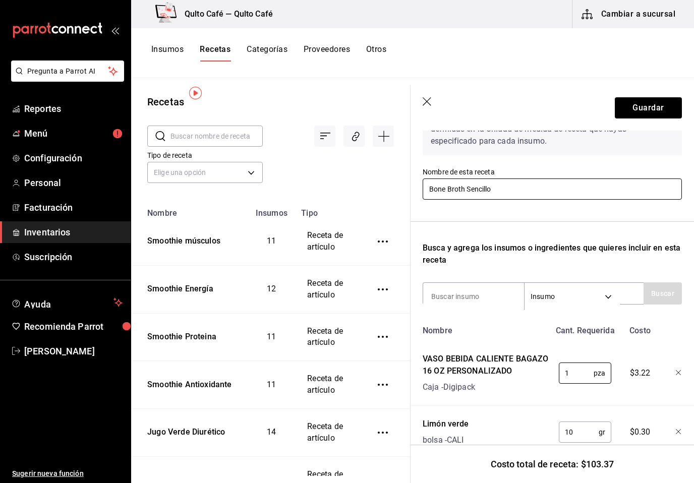
type input "1"
click at [517, 189] on input "Bone Broth Sencillo" at bounding box center [551, 188] width 259 height 21
type input "Bone Broth Sencillo 16 oz"
drag, startPoint x: 517, startPoint y: 189, endPoint x: 528, endPoint y: 233, distance: 45.2
click at [528, 233] on div "Recuerda que las cantidades utilizadas en tus recetas estarán definidas en la U…" at bounding box center [551, 303] width 259 height 417
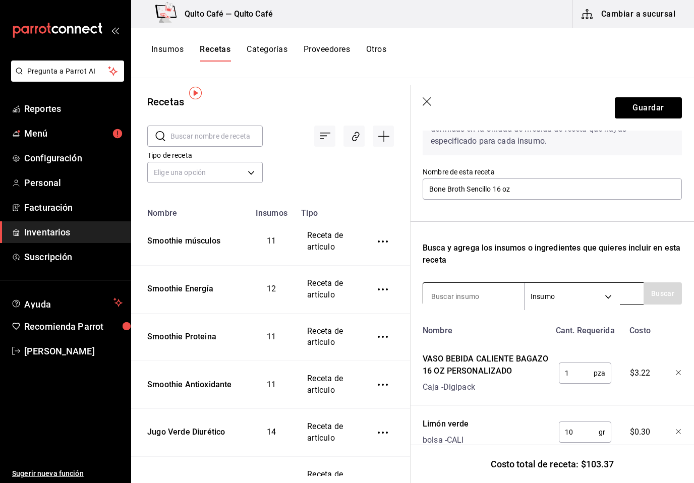
click at [437, 297] on input at bounding box center [473, 296] width 101 height 21
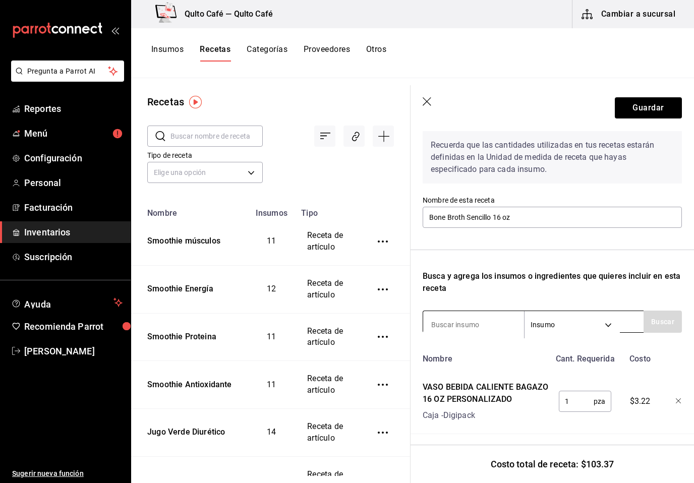
scroll to position [70, 0]
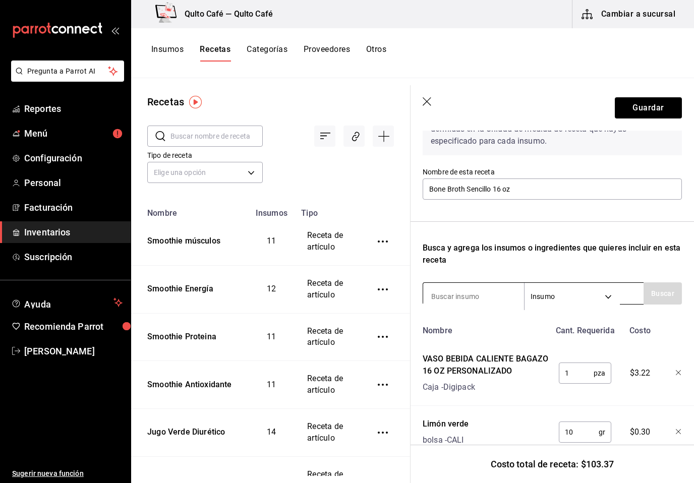
click at [461, 298] on input at bounding box center [473, 296] width 101 height 21
type input "Tapa"
click at [658, 298] on button "Buscar" at bounding box center [662, 293] width 38 height 22
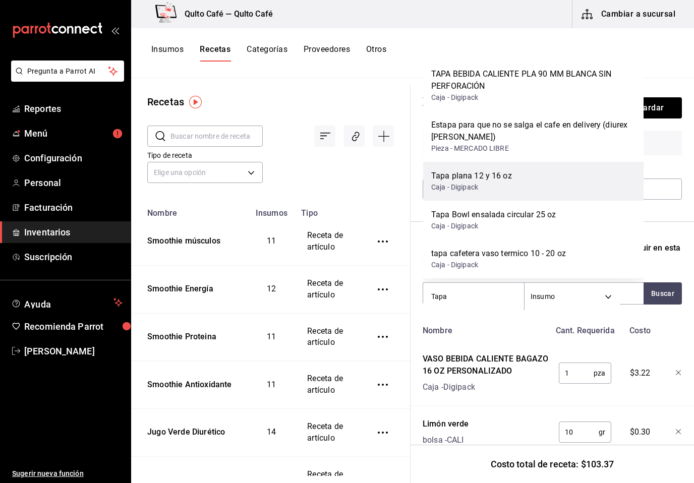
scroll to position [38, 0]
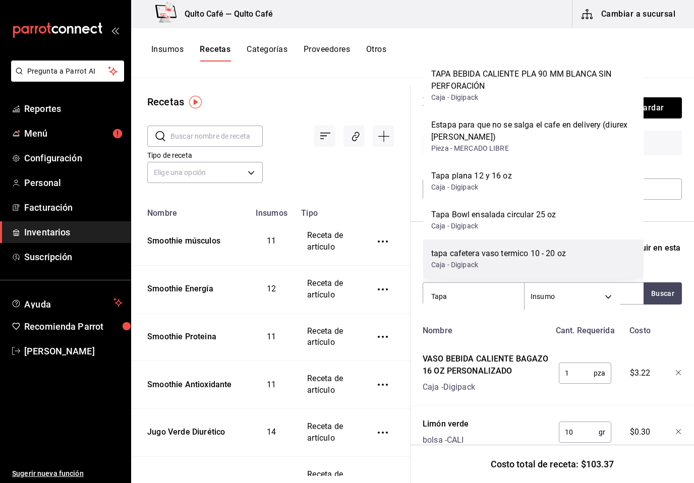
click at [514, 259] on div "tapa cafetera vaso termico 10 - 20 oz" at bounding box center [498, 253] width 135 height 12
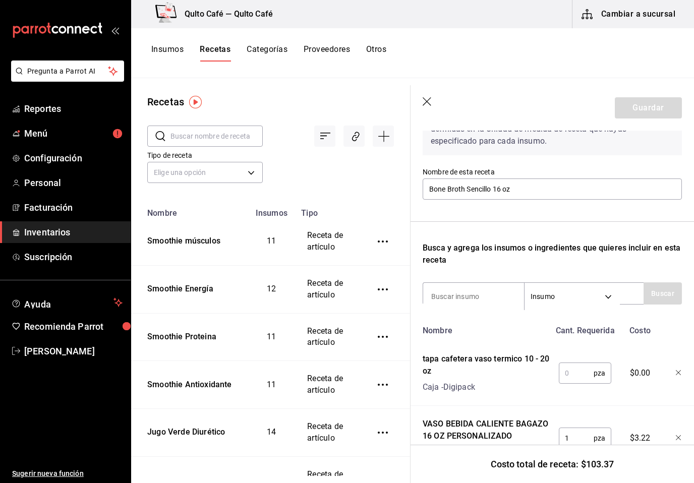
click at [570, 378] on input "text" at bounding box center [575, 373] width 35 height 20
type input "1"
click at [470, 292] on input at bounding box center [473, 296] width 101 height 21
click at [653, 297] on button "Buscar" at bounding box center [662, 293] width 38 height 22
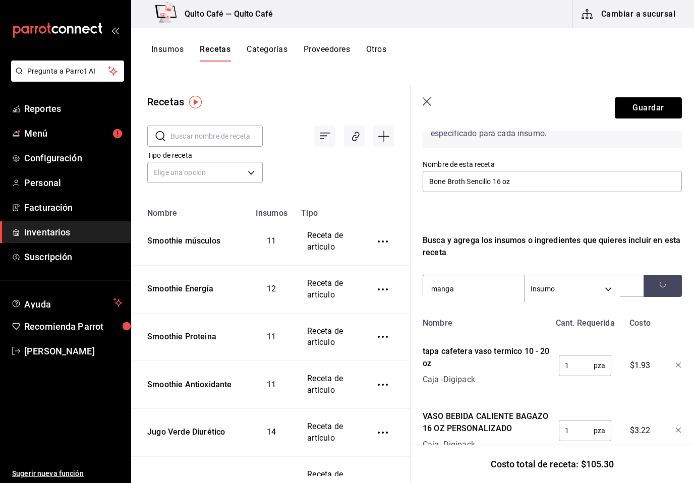
scroll to position [78, 0]
click at [659, 285] on button "Buscar" at bounding box center [662, 285] width 38 height 22
click at [497, 290] on input "manga" at bounding box center [473, 288] width 101 height 21
type input "m"
type input "Fajilla"
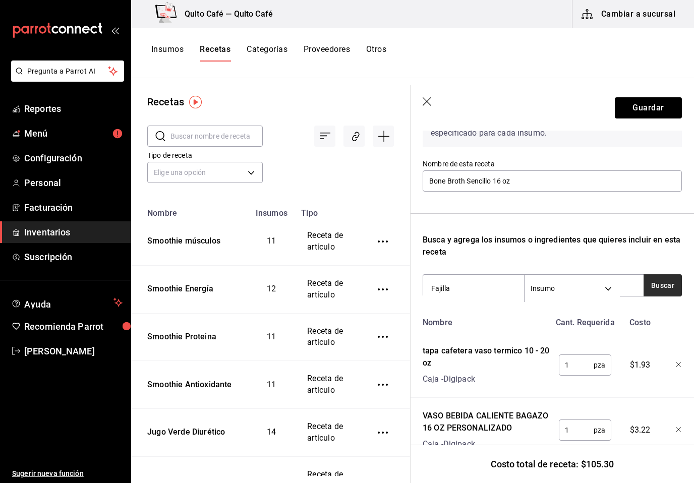
drag, startPoint x: 497, startPoint y: 288, endPoint x: 670, endPoint y: 285, distance: 173.4
click at [0, 0] on html "Pregunta a Parrot AI Reportes Menú Configuración Personal Facturación Inventari…" at bounding box center [347, 238] width 694 height 476
click at [671, 286] on button "Buscar" at bounding box center [662, 285] width 38 height 22
click at [600, 316] on div "Fajilla cartón vaso Caja - Digipack" at bounding box center [533, 319] width 220 height 39
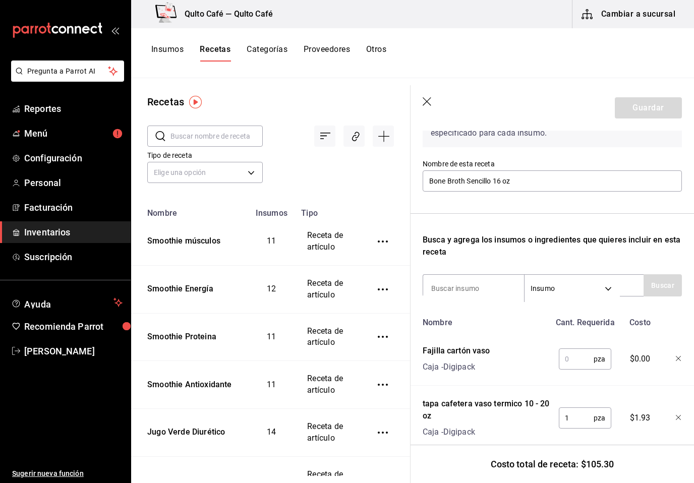
click at [589, 363] on input "text" at bounding box center [575, 359] width 35 height 20
type input "1"
click at [489, 289] on input at bounding box center [473, 288] width 101 height 21
click at [656, 287] on button "Buscar" at bounding box center [662, 285] width 38 height 22
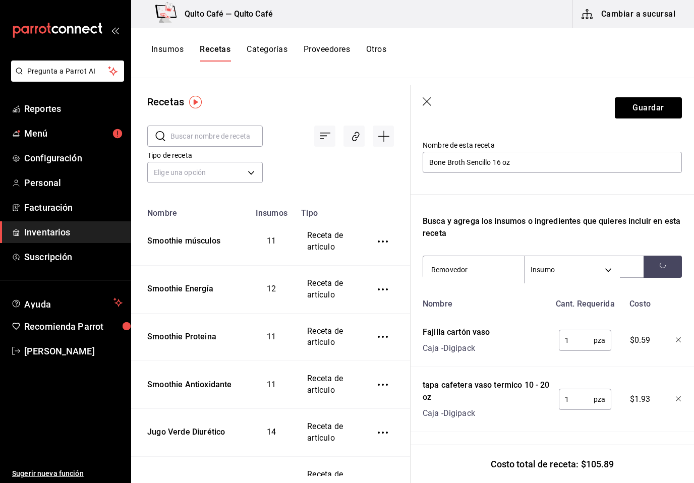
scroll to position [97, 0]
type input "R"
type input "Agitador"
click at [665, 269] on button "Buscar" at bounding box center [662, 266] width 38 height 22
click at [494, 308] on div "Agitador madera Caja - Digipack" at bounding box center [533, 300] width 220 height 39
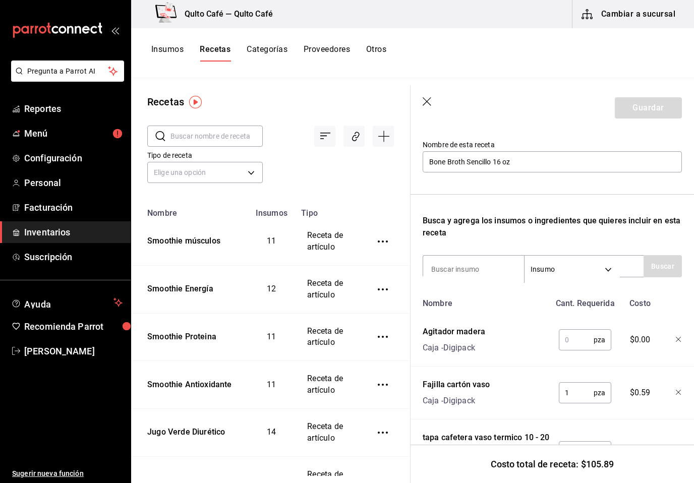
click at [573, 340] on input "text" at bounding box center [575, 340] width 35 height 20
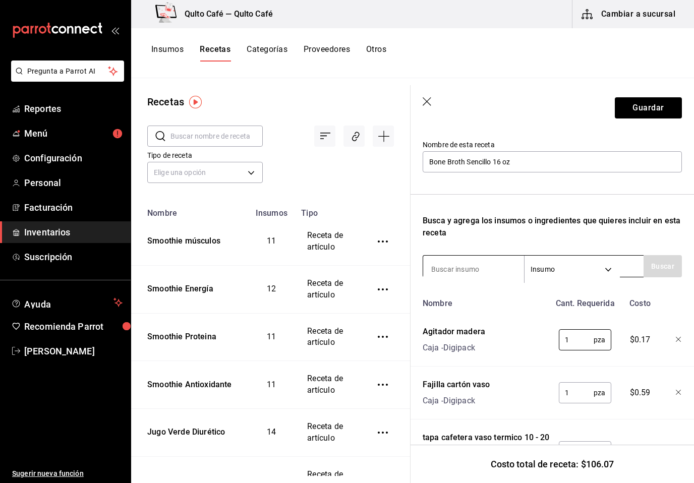
type input "1"
click at [490, 266] on input at bounding box center [473, 269] width 101 height 21
type input "servilleta"
click at [660, 278] on div "Recuerda que las cantidades utilizadas en tus recetas estarán definidas en la U…" at bounding box center [551, 362] width 259 height 588
click at [663, 268] on button "Buscar" at bounding box center [662, 266] width 38 height 22
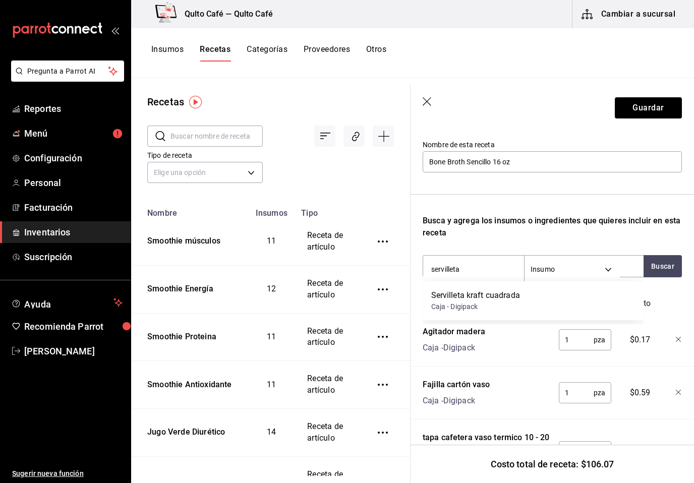
click at [468, 299] on div "Servilleta kraft cuadrada" at bounding box center [475, 295] width 89 height 12
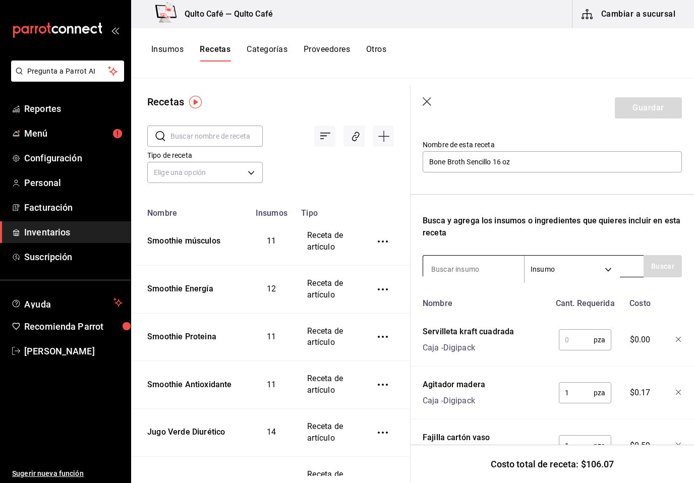
click at [478, 273] on input at bounding box center [473, 269] width 101 height 21
click at [653, 272] on button "Buscar" at bounding box center [662, 266] width 38 height 22
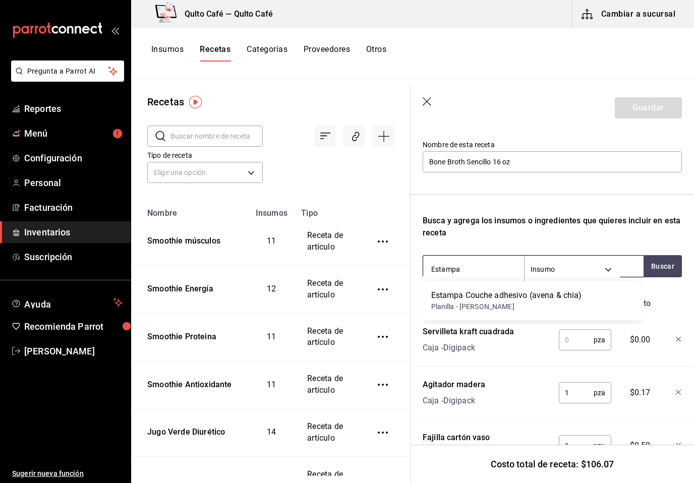
click at [493, 263] on input "Estampa" at bounding box center [473, 269] width 101 height 21
click at [474, 274] on input "Estampa" at bounding box center [473, 269] width 101 height 21
type input "E"
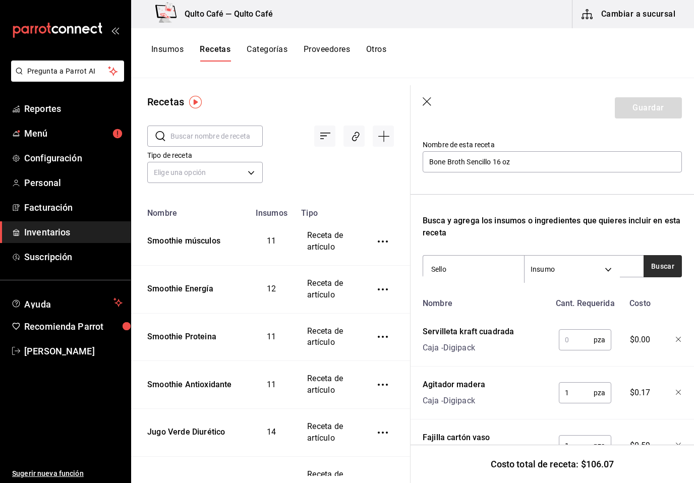
type input "Sello"
click at [665, 267] on button "Buscar" at bounding box center [662, 266] width 38 height 22
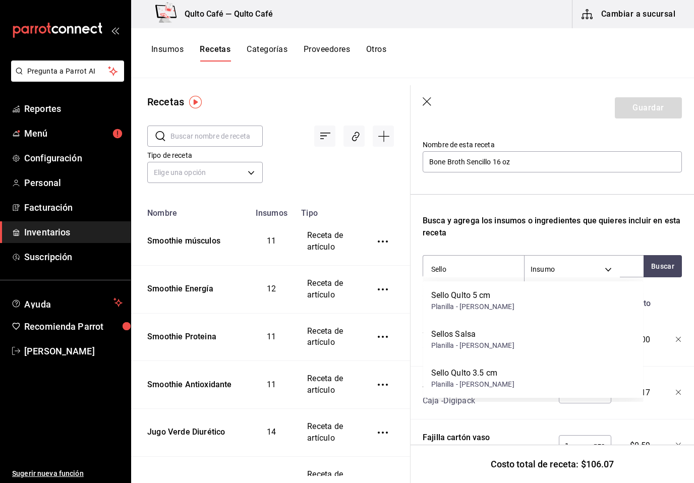
click at [594, 300] on div "Sello Qulto 5 cm Planilla - Alejandro Tron" at bounding box center [533, 300] width 220 height 39
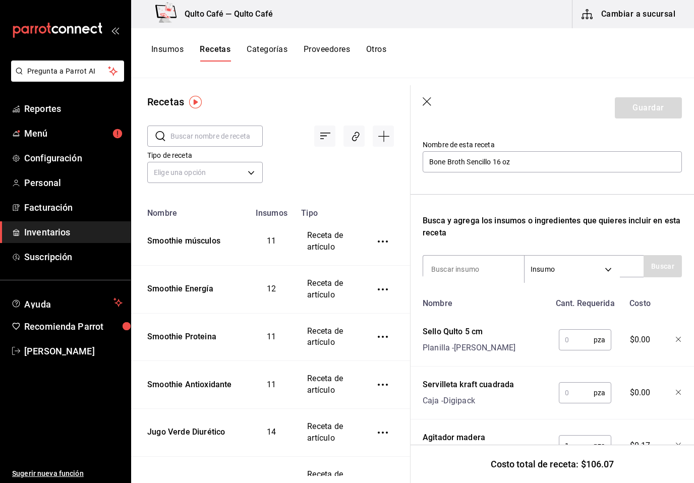
click at [582, 337] on input "text" at bounding box center [575, 340] width 35 height 20
type input "1"
click at [569, 400] on input "text" at bounding box center [575, 393] width 35 height 20
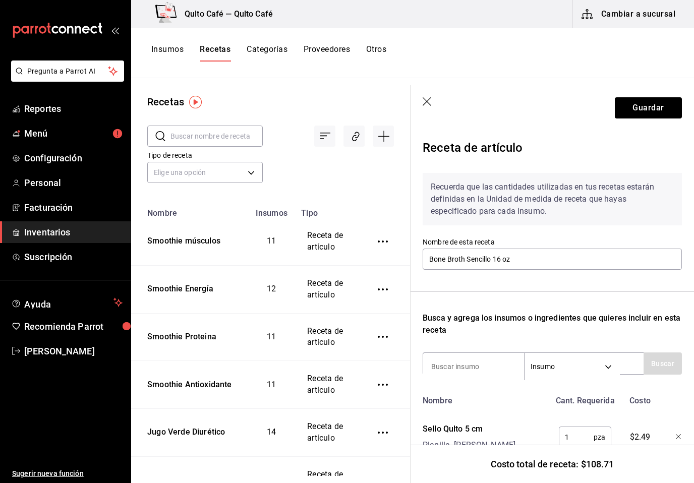
scroll to position [0, 0]
type input "1"
click at [654, 106] on button "Guardar" at bounding box center [647, 107] width 67 height 21
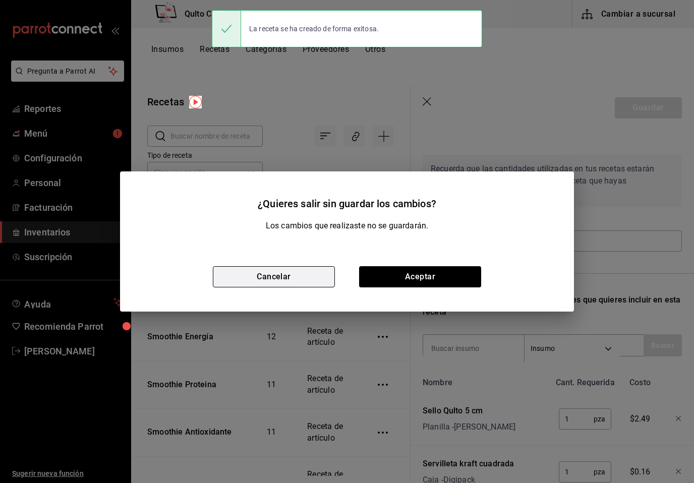
click at [313, 275] on button "Cancelar" at bounding box center [274, 276] width 122 height 21
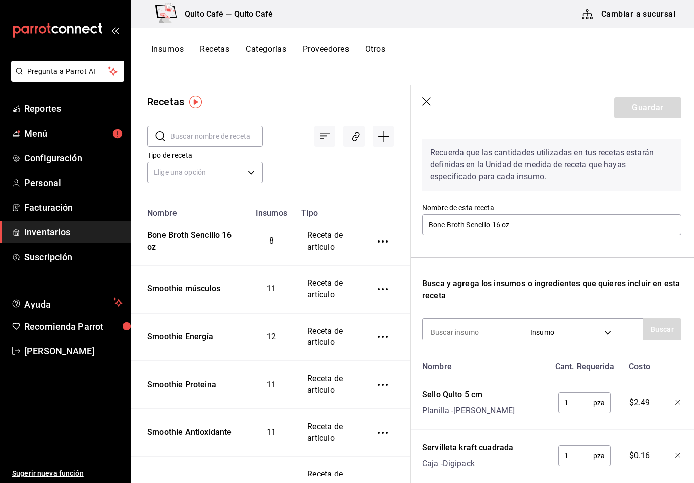
scroll to position [15, 1]
click at [427, 99] on icon "button" at bounding box center [426, 102] width 10 height 10
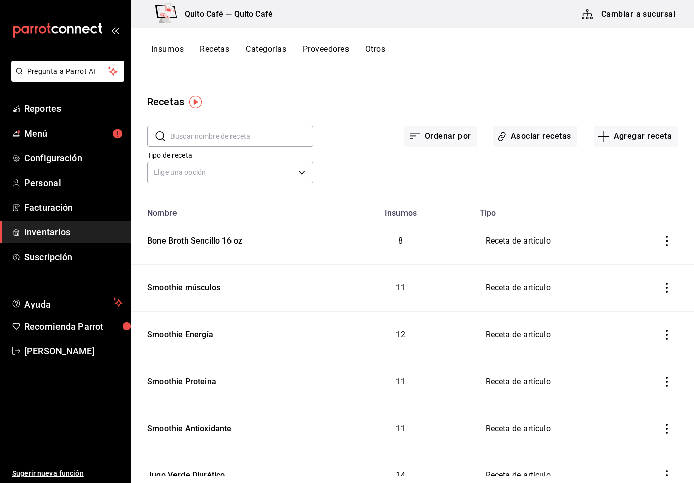
scroll to position [30, 0]
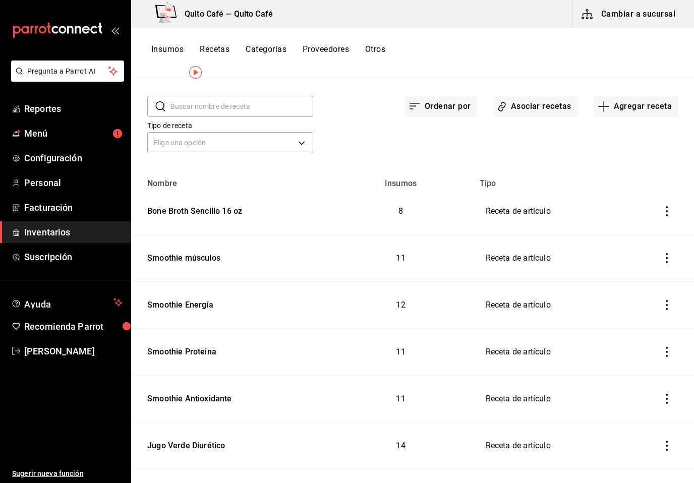
click at [666, 211] on icon "inventoriesTable" at bounding box center [666, 211] width 2 height 10
click at [655, 199] on li "Duplicar" at bounding box center [635, 197] width 85 height 28
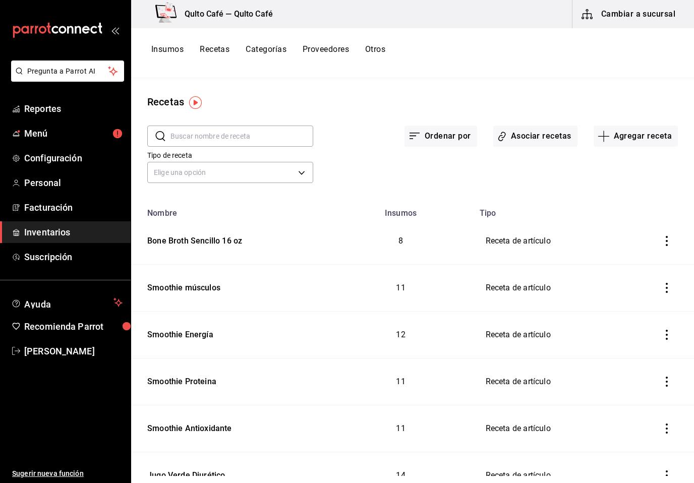
scroll to position [0, 0]
click at [663, 238] on icon "inventoriesTable" at bounding box center [666, 241] width 10 height 10
click at [634, 226] on span "Duplicar" at bounding box center [627, 227] width 44 height 12
click at [270, 247] on td "Bone Broth Sencillo 16 oz" at bounding box center [229, 241] width 197 height 47
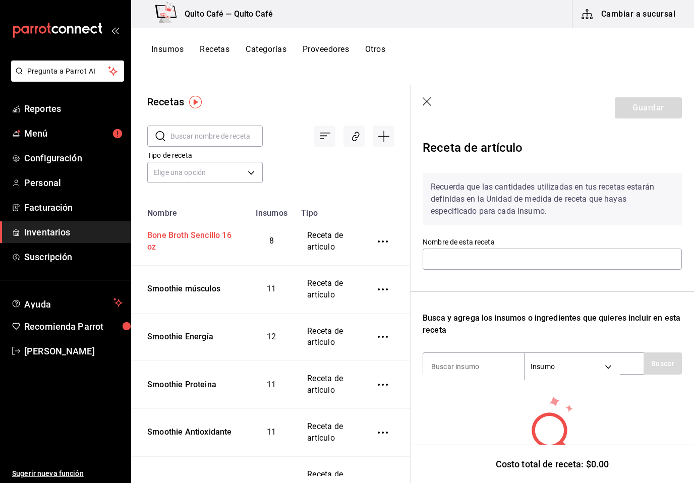
type input "Bone Broth Sencillo 16 oz"
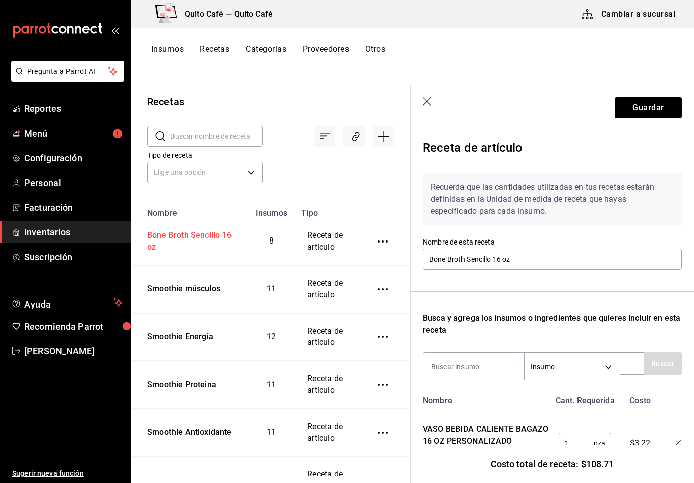
scroll to position [-1, 0]
click at [431, 105] on icon "button" at bounding box center [427, 102] width 10 height 10
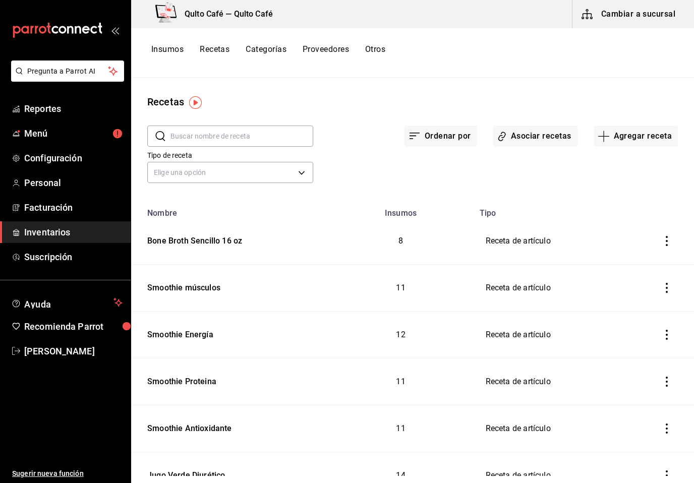
click at [214, 48] on button "Recetas" at bounding box center [215, 52] width 30 height 17
click at [249, 138] on input "text" at bounding box center [241, 136] width 143 height 20
type input "Bone"
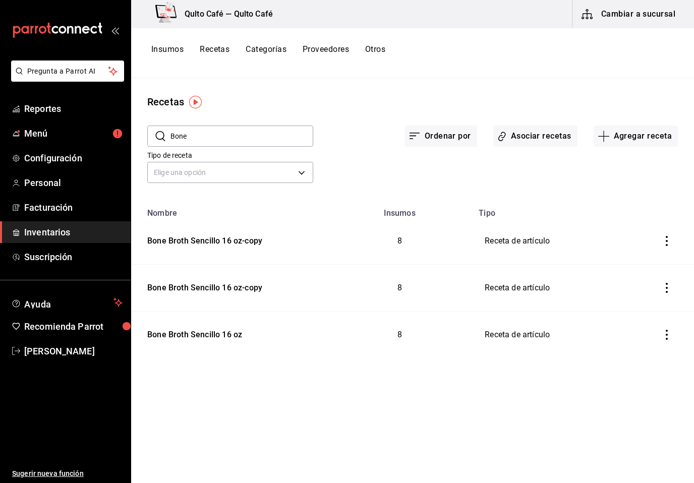
click at [668, 246] on button "inventoriesTable" at bounding box center [666, 241] width 22 height 22
click at [647, 262] on li "Eliminar" at bounding box center [635, 255] width 85 height 28
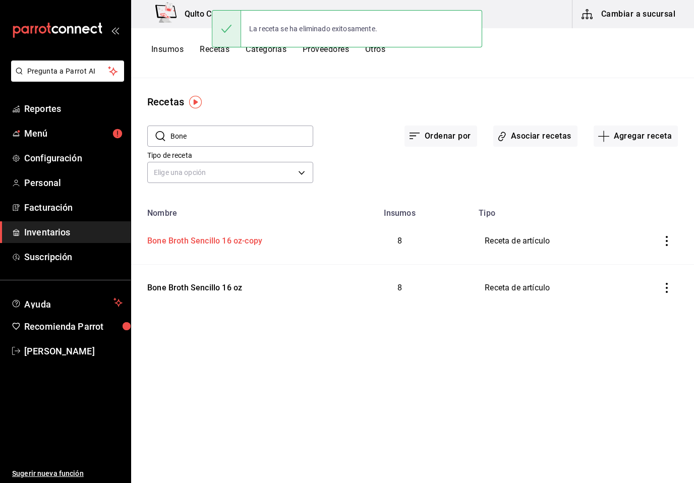
click at [223, 247] on td "Bone Broth Sencillo 16 oz-copy" at bounding box center [228, 241] width 195 height 47
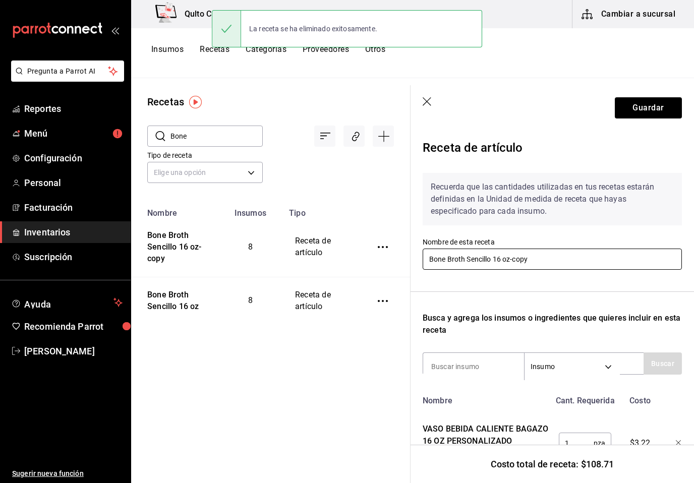
click at [535, 261] on input "Bone Broth Sencillo 16 oz-copy" at bounding box center [551, 259] width 259 height 21
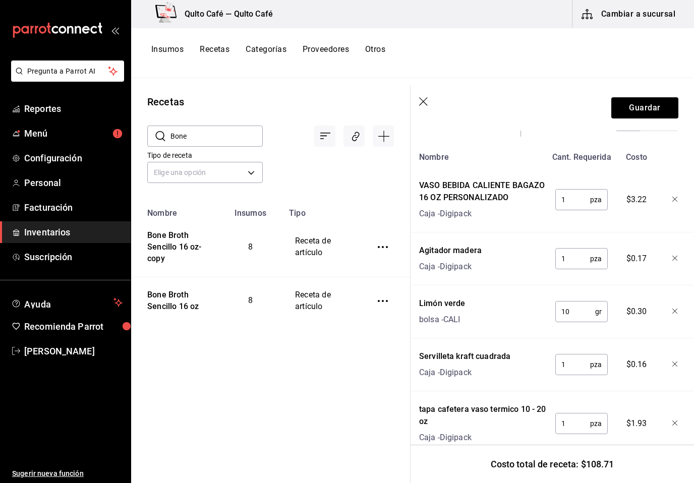
scroll to position [242, 3]
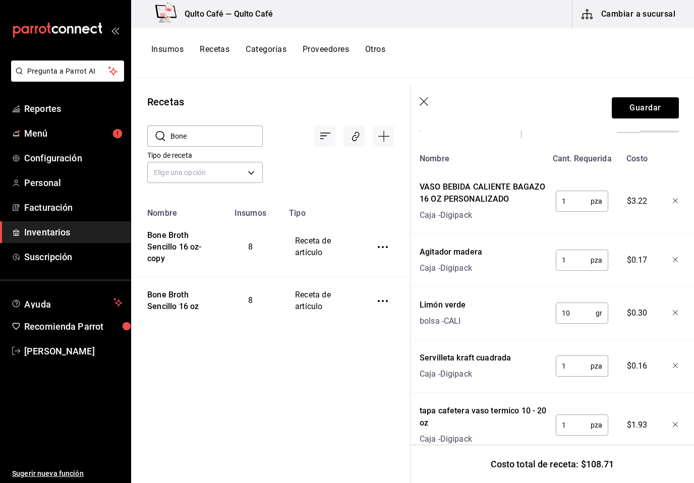
type input "Bone Broth Sencillo 12 oz"
click at [493, 199] on div "VASO BEBIDA CALIENTE BAGAZO 16 OZ PERSONALIZADO" at bounding box center [483, 193] width 128 height 24
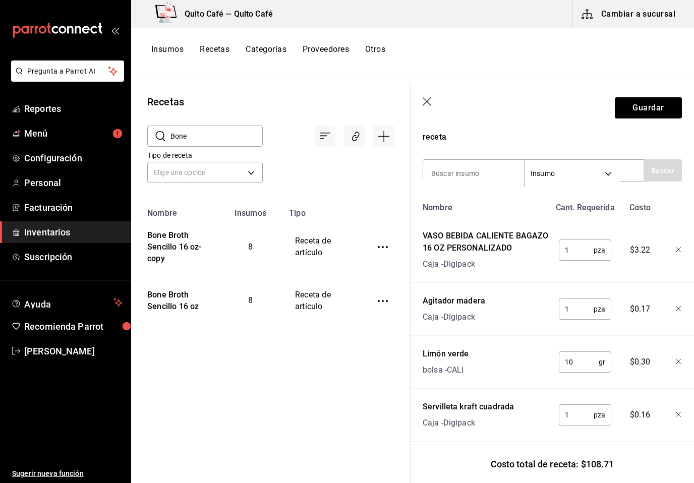
scroll to position [193, 0]
click at [676, 249] on icon "button" at bounding box center [678, 250] width 6 height 6
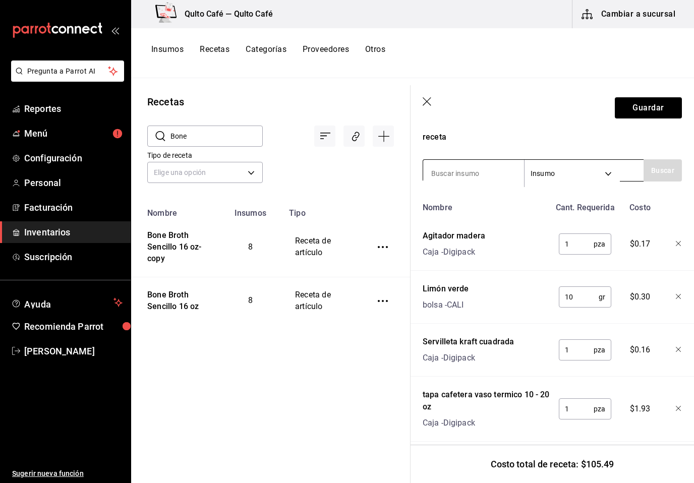
click at [481, 168] on input at bounding box center [473, 173] width 101 height 21
type input "Vaso"
click at [664, 175] on button "Buscar" at bounding box center [662, 170] width 38 height 22
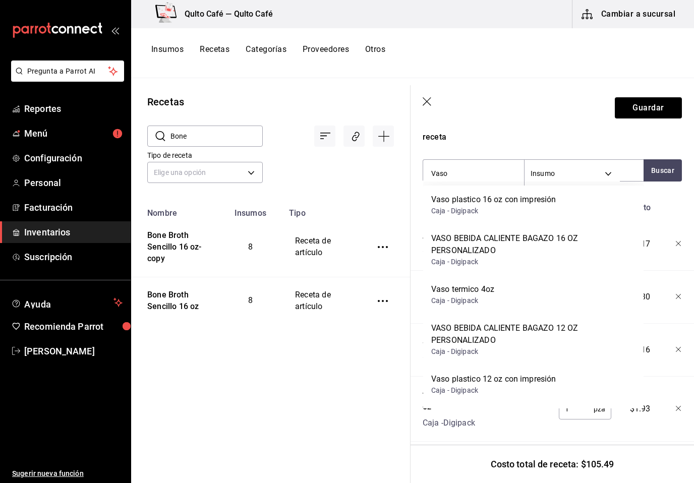
click at [533, 324] on div "VASO BEBIDA CALIENTE BAGAZO 12 OZ PERSONALIZADO" at bounding box center [533, 334] width 204 height 24
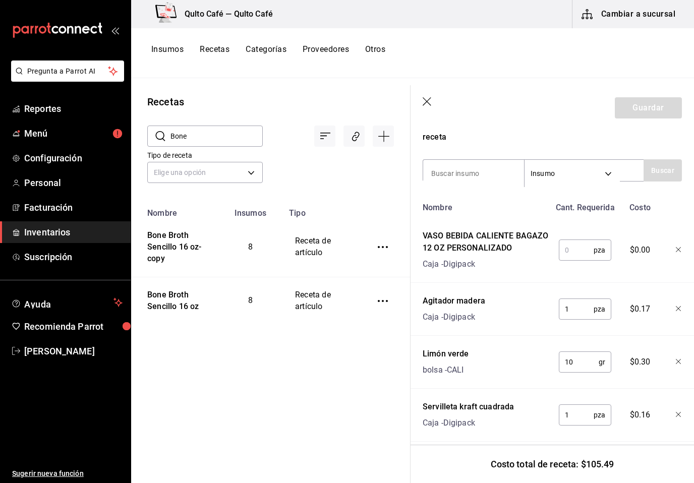
click at [578, 246] on input "text" at bounding box center [575, 250] width 35 height 20
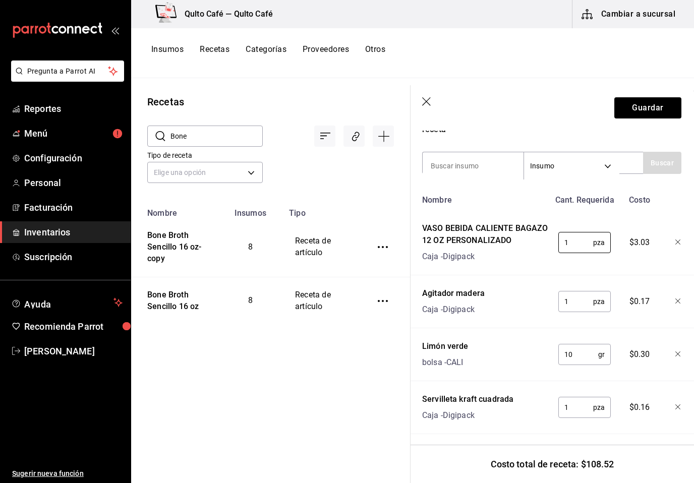
scroll to position [211, 1]
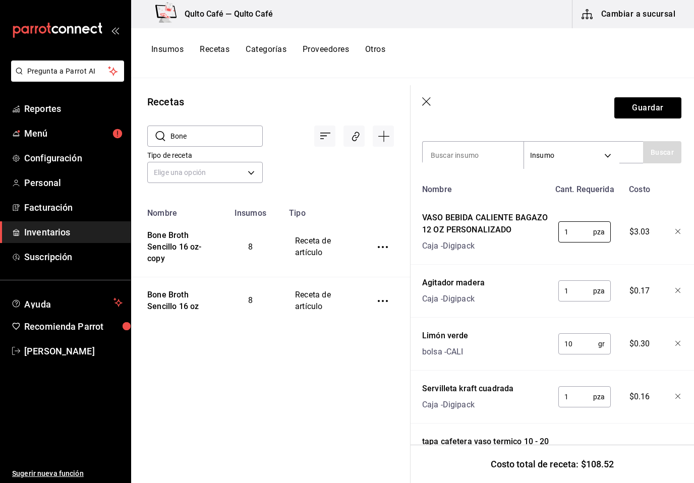
type input "1"
click at [523, 300] on div "Agitador madera Caja - Digipack" at bounding box center [484, 289] width 132 height 32
click at [526, 346] on div "Limón verde bolsa - CALI" at bounding box center [484, 342] width 132 height 32
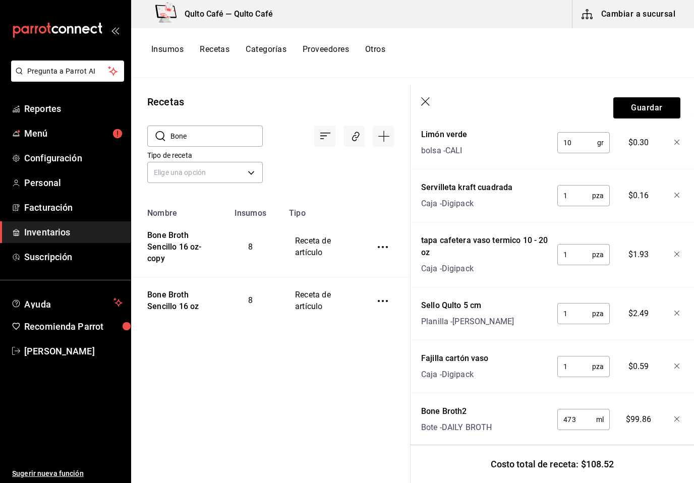
scroll to position [412, 2]
click at [576, 419] on input "473" at bounding box center [576, 420] width 39 height 20
click at [525, 405] on div "Bone Broth2 Bote - DAILY BROTH" at bounding box center [483, 418] width 132 height 32
click at [579, 419] on input "473" at bounding box center [576, 420] width 39 height 20
type input "4"
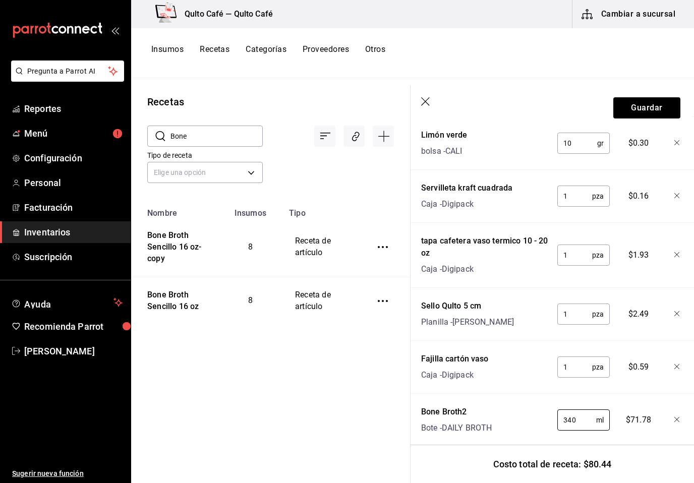
type input "340"
click at [367, 382] on div "Recetas ​ Bone ​ Tipo de receta Elige una opción default Nombre Insumos Tipo Bo…" at bounding box center [270, 277] width 279 height 398
click at [664, 111] on button "Guardar" at bounding box center [647, 107] width 67 height 21
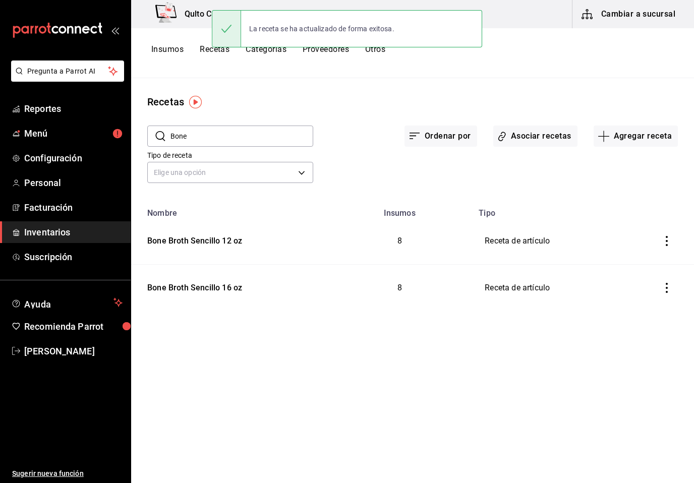
click at [260, 137] on input "Bone" at bounding box center [241, 136] width 143 height 20
type input "B"
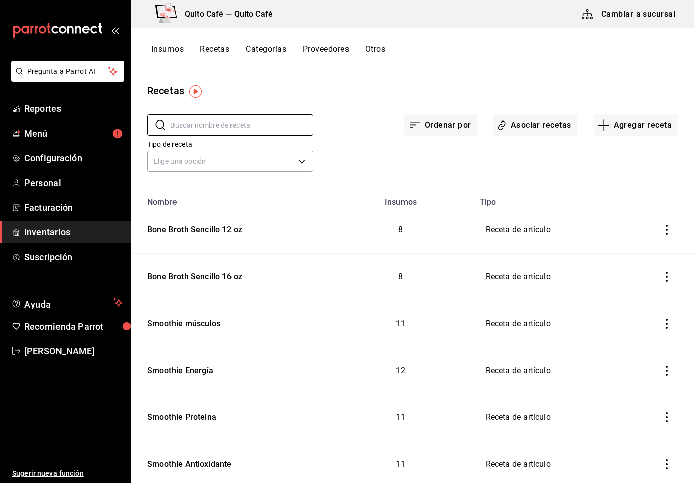
scroll to position [11, 0]
click at [669, 228] on icon "inventoriesTable" at bounding box center [666, 230] width 10 height 10
click at [641, 221] on span "Duplicar" at bounding box center [627, 216] width 44 height 12
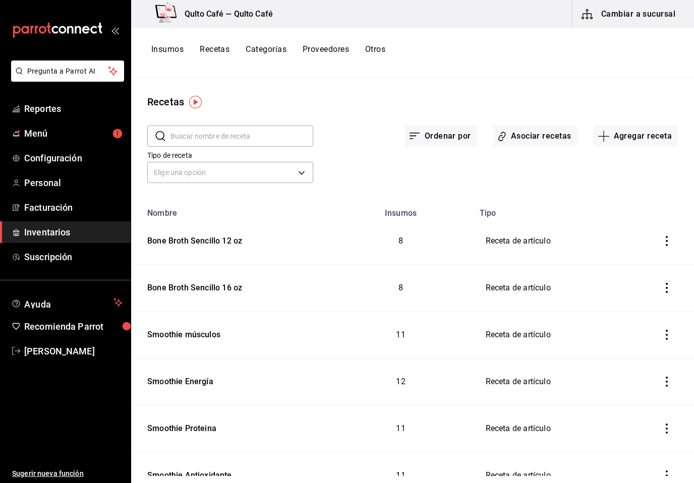
scroll to position [0, 0]
click at [217, 139] on input "text" at bounding box center [241, 136] width 143 height 20
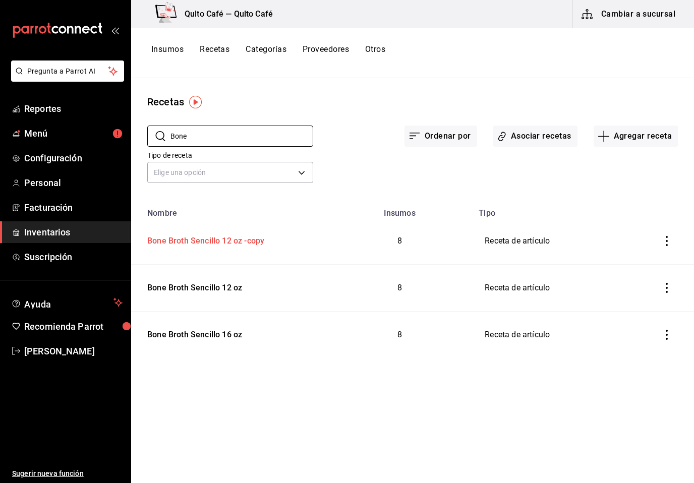
type input "Bone"
click at [302, 248] on td "Bone Broth Sencillo 12 oz -copy" at bounding box center [228, 241] width 195 height 47
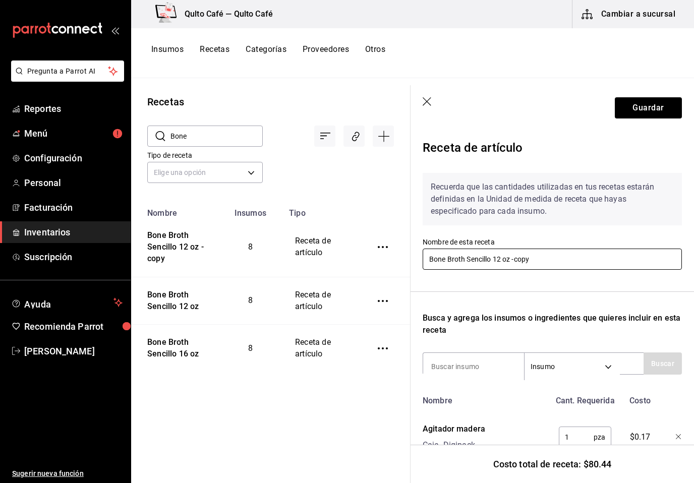
click at [532, 261] on input "Bone Broth Sencillo 12 oz -copy" at bounding box center [551, 259] width 259 height 21
click at [532, 259] on html "Pregunta a Parrot AI Reportes Menú Configuración Personal Facturación Inventari…" at bounding box center [347, 238] width 694 height 476
click at [532, 259] on input "Bone Broth Sencillo 12 oz" at bounding box center [551, 259] width 259 height 21
click at [490, 256] on input "Bone Broth Sencillo 12 oz" at bounding box center [551, 259] width 259 height 21
type input "Bone Broth Miso 12 oz"
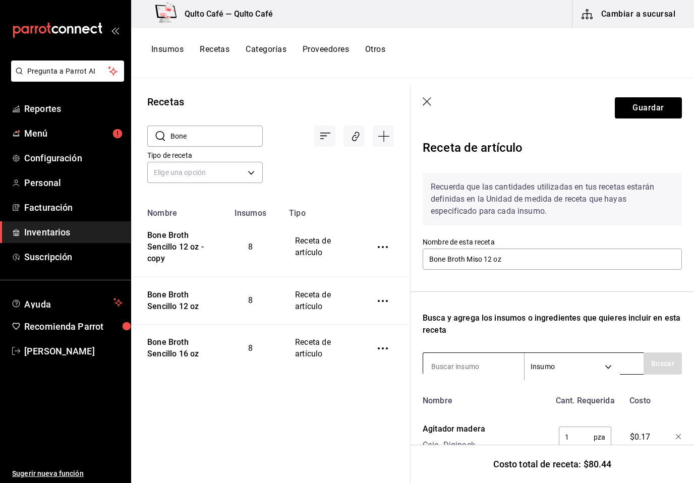
click at [487, 370] on input at bounding box center [473, 366] width 101 height 21
type input "Soya"
click at [654, 363] on button "Buscar" at bounding box center [662, 363] width 38 height 22
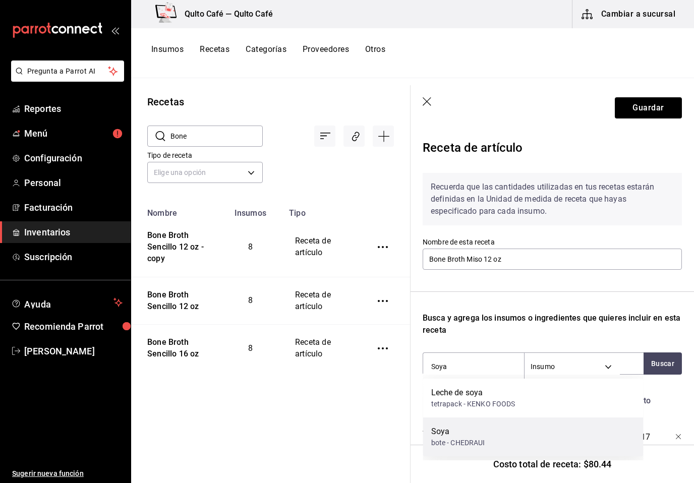
click at [567, 421] on div "Soya bote - CHEDRAUI" at bounding box center [533, 436] width 220 height 39
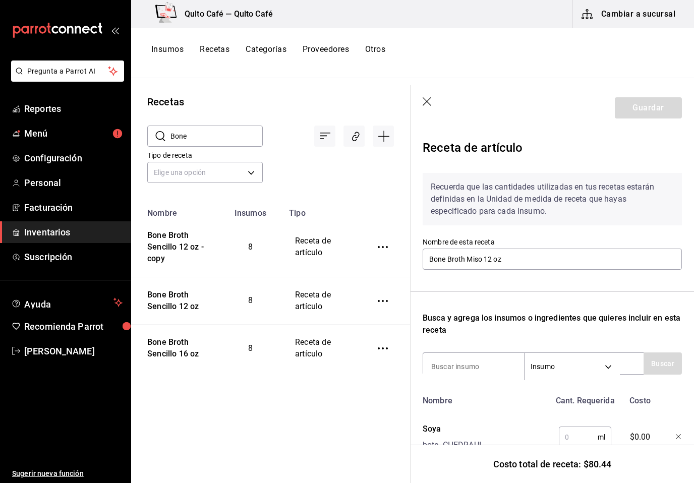
click at [586, 433] on input "text" at bounding box center [577, 437] width 39 height 20
type input "3"
click at [499, 358] on input at bounding box center [473, 366] width 101 height 21
type input "sal"
click at [669, 363] on button "Buscar" at bounding box center [662, 363] width 38 height 22
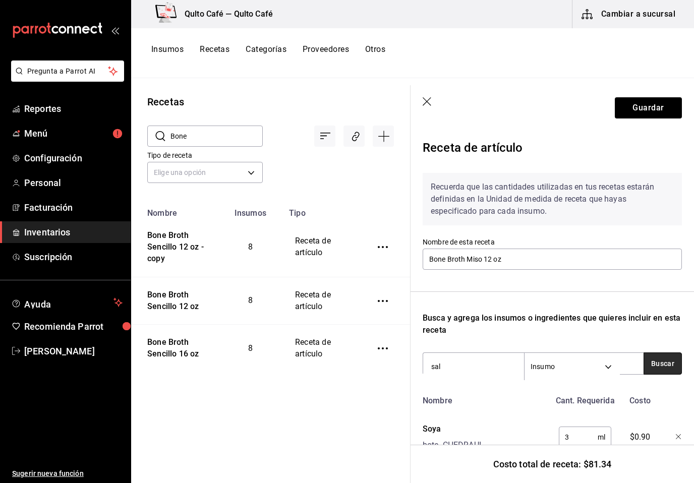
click at [664, 366] on button "Buscar" at bounding box center [662, 363] width 38 height 22
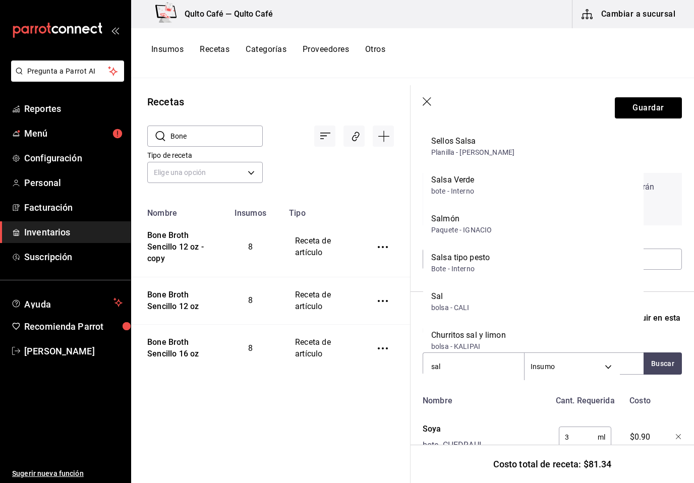
scroll to position [211, 0]
click at [521, 295] on div "Sal bolsa - CALI" at bounding box center [533, 299] width 220 height 39
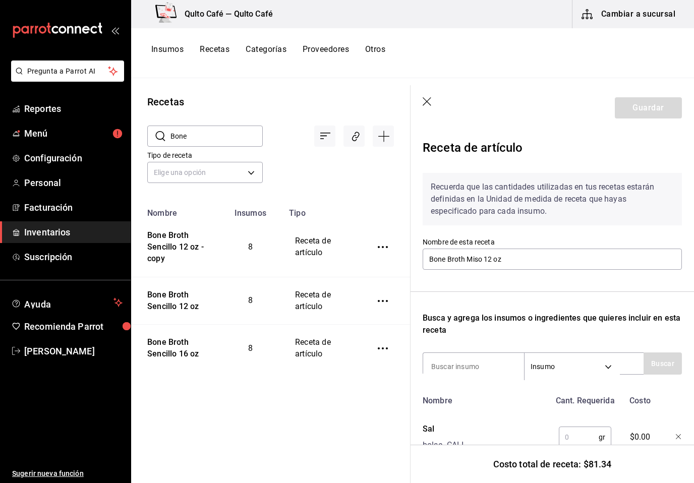
click at [570, 438] on input "text" at bounding box center [578, 437] width 40 height 20
type input "2"
click at [493, 360] on input at bounding box center [473, 366] width 101 height 21
type input "Jengibre"
click at [663, 366] on button "Buscar" at bounding box center [662, 363] width 38 height 22
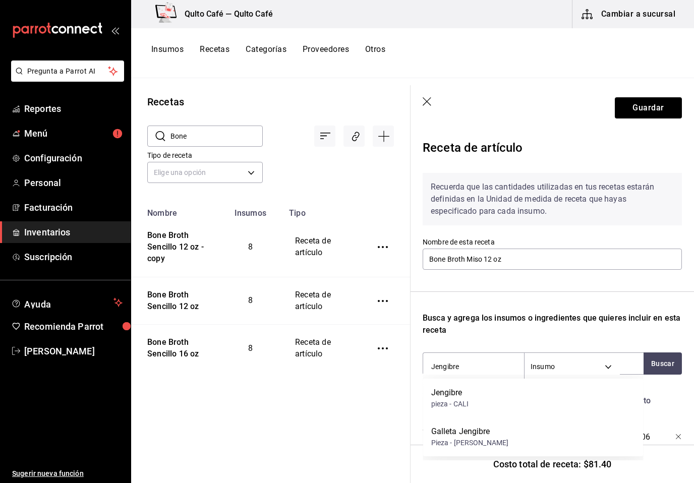
click at [613, 388] on div "Jengibre pieza - CALI" at bounding box center [533, 398] width 220 height 39
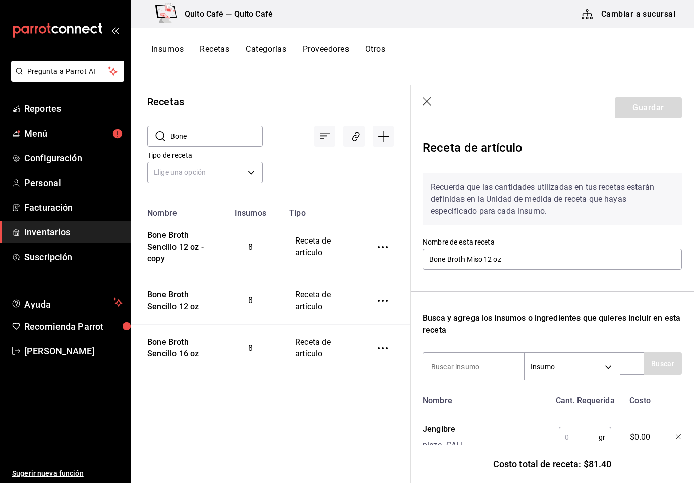
click at [579, 435] on input "text" at bounding box center [578, 437] width 40 height 20
type input "12"
click at [473, 363] on input at bounding box center [473, 366] width 101 height 21
type input "cebollin"
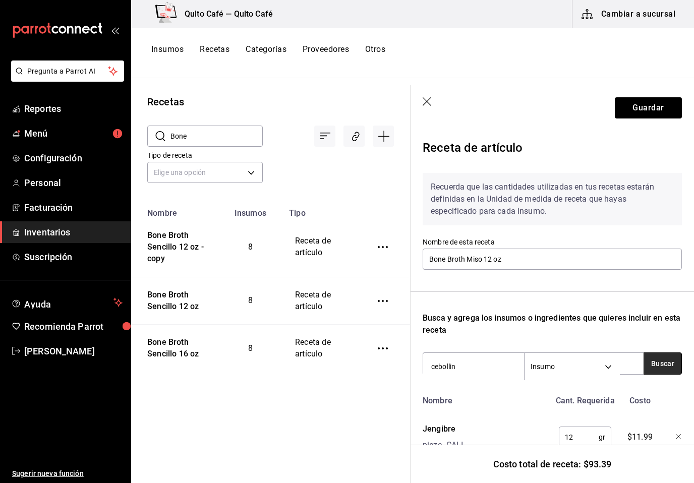
click at [669, 363] on button "Buscar" at bounding box center [662, 363] width 38 height 22
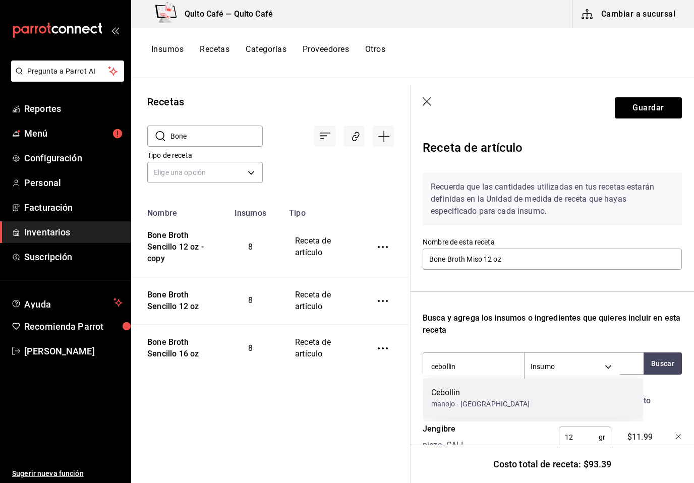
click at [612, 387] on div "Cebollin manojo - CALI" at bounding box center [533, 398] width 220 height 39
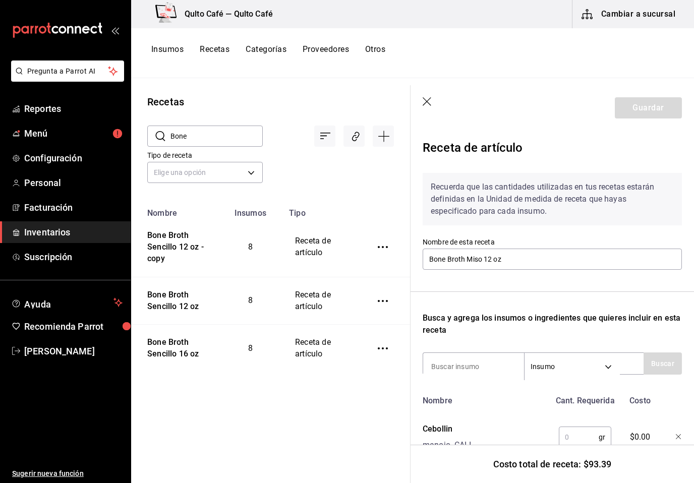
click at [579, 436] on input "text" at bounding box center [578, 437] width 40 height 20
type input "10"
click at [497, 362] on input at bounding box center [473, 366] width 101 height 21
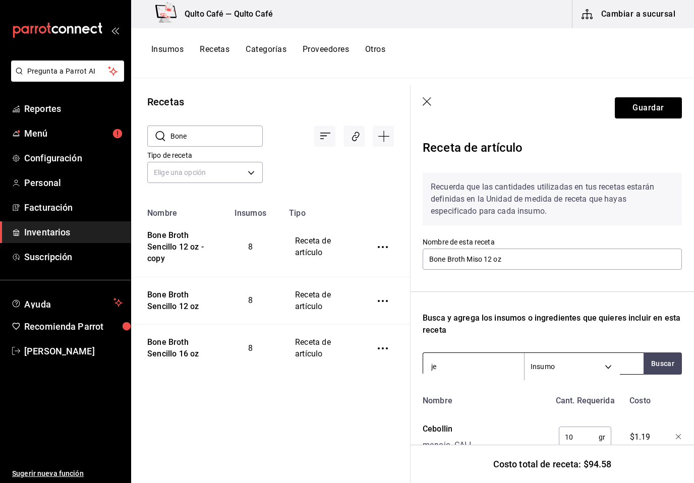
type input "j"
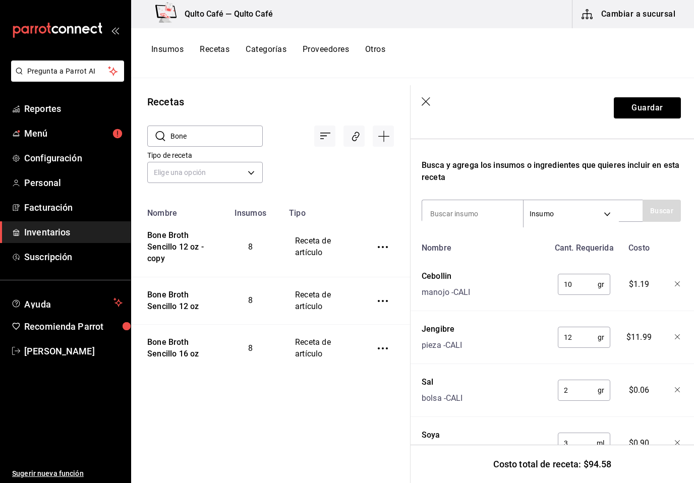
scroll to position [182, 1]
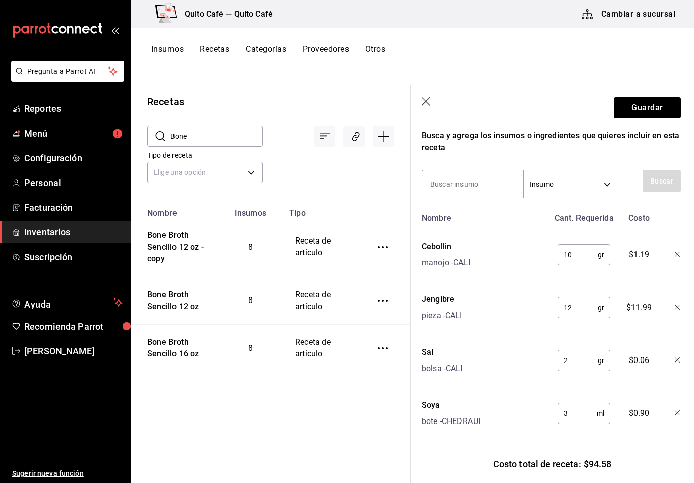
click at [590, 307] on input "12" at bounding box center [577, 307] width 40 height 20
type input "15"
click at [508, 308] on div "Jengibre pieza - CALI" at bounding box center [483, 305] width 132 height 32
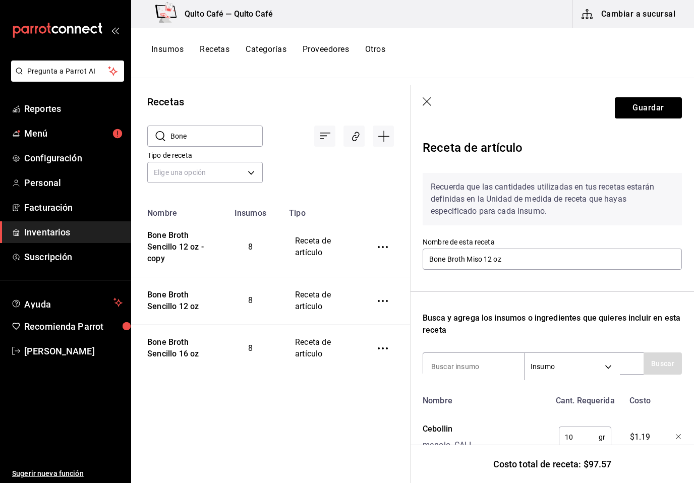
scroll to position [0, 0]
click at [643, 109] on button "Guardar" at bounding box center [647, 107] width 67 height 21
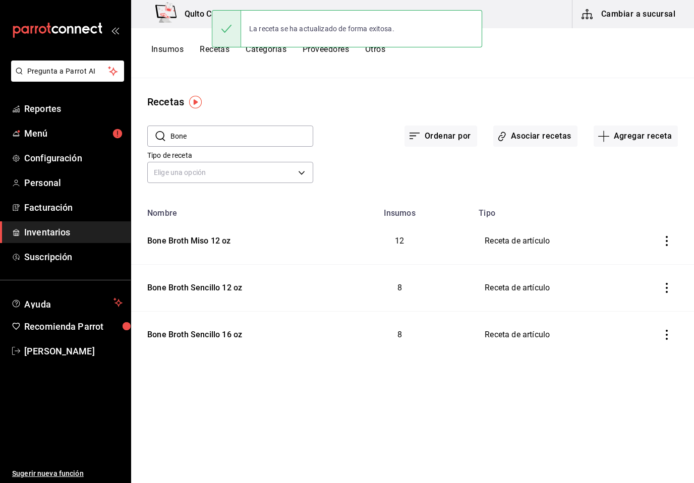
click at [669, 242] on icon "inventoriesTable" at bounding box center [666, 241] width 10 height 10
click at [649, 227] on span "Duplicar" at bounding box center [627, 227] width 44 height 12
click at [264, 135] on input "Bone" at bounding box center [241, 136] width 143 height 20
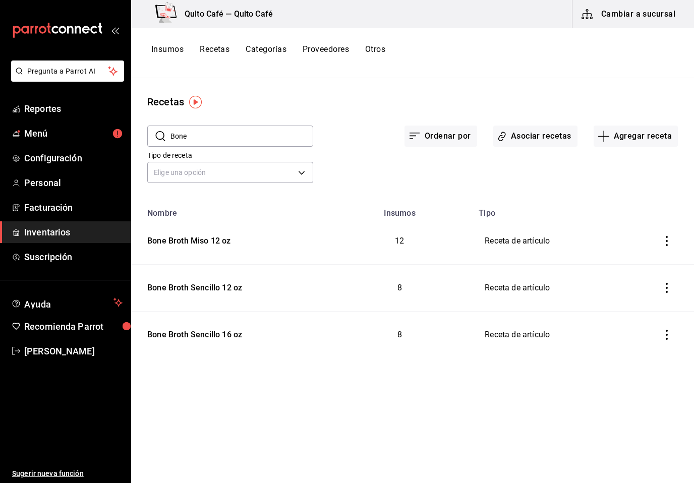
click at [211, 50] on button "Recetas" at bounding box center [215, 52] width 30 height 17
click at [211, 51] on button "Recetas" at bounding box center [215, 52] width 30 height 17
click at [229, 46] on button "Recetas" at bounding box center [215, 52] width 30 height 17
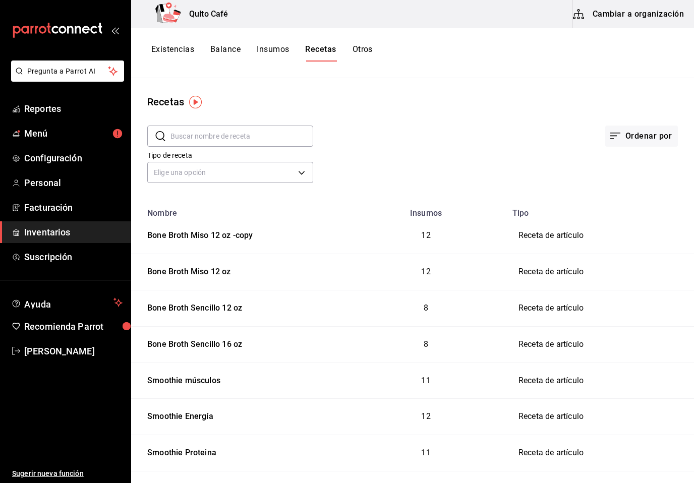
click at [624, 241] on td "Receta de artículo" at bounding box center [600, 236] width 188 height 36
click at [563, 232] on td "Receta de artículo" at bounding box center [600, 236] width 188 height 36
click at [257, 234] on div "Bone Broth Miso 12 oz -copy" at bounding box center [238, 234] width 190 height 16
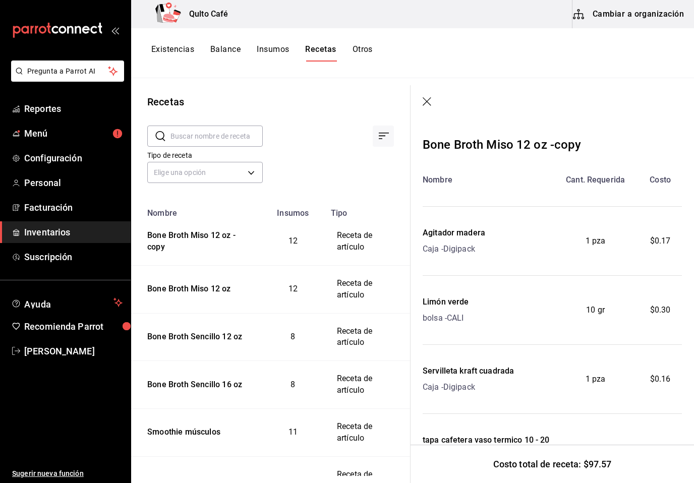
click at [432, 100] on header at bounding box center [551, 102] width 283 height 34
click at [424, 95] on header at bounding box center [551, 102] width 283 height 34
click at [429, 103] on icon "button" at bounding box center [427, 102] width 10 height 10
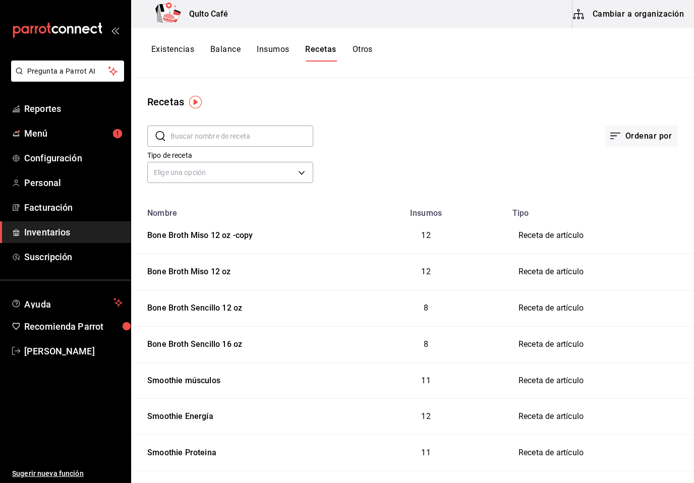
click at [650, 243] on td "Receta de artículo" at bounding box center [600, 236] width 188 height 36
click at [655, 17] on button "Cambiar a organización" at bounding box center [628, 14] width 113 height 28
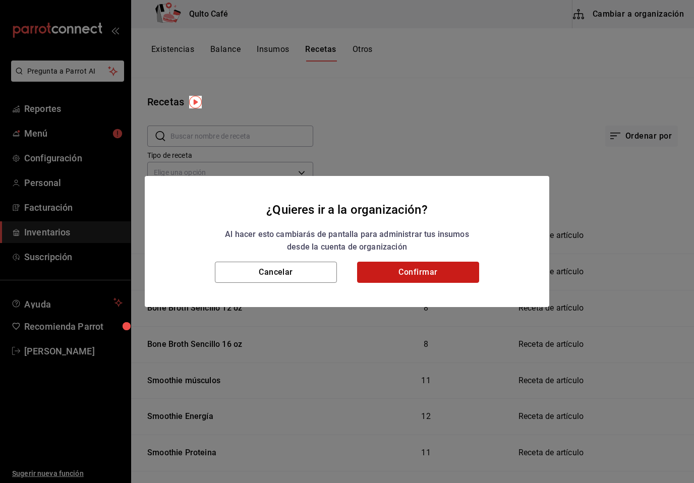
click at [432, 266] on button "Confirmar" at bounding box center [418, 272] width 122 height 21
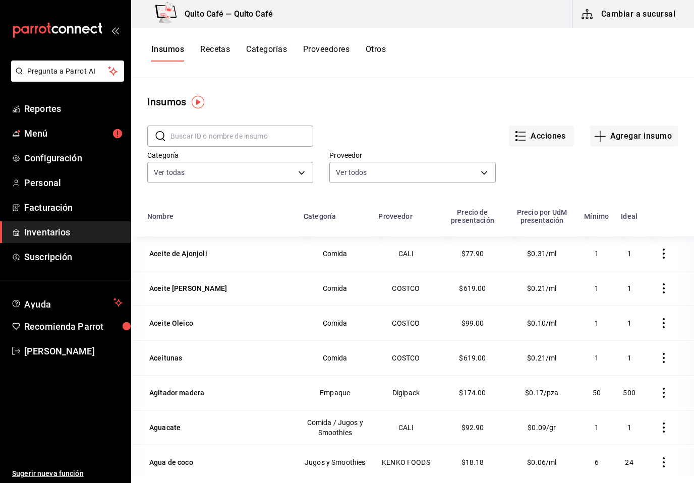
click at [221, 48] on button "Recetas" at bounding box center [215, 52] width 30 height 17
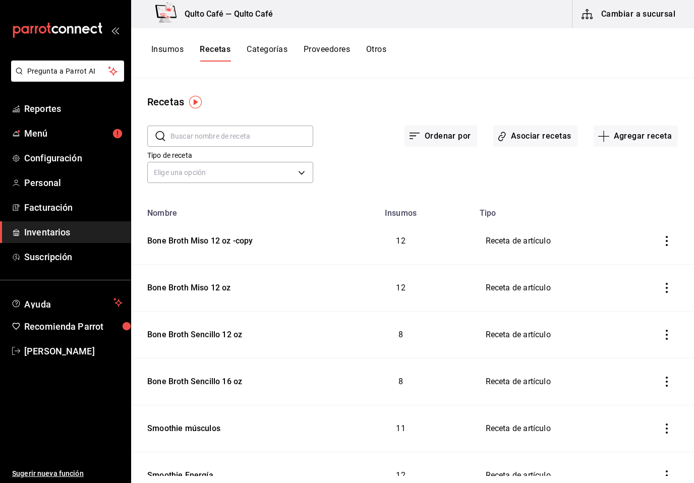
click at [667, 243] on icon "inventoriesTable" at bounding box center [666, 241] width 10 height 10
click at [454, 258] on div at bounding box center [347, 241] width 694 height 483
click at [202, 240] on div "Bone Broth Miso 12 oz -copy" at bounding box center [198, 239] width 110 height 16
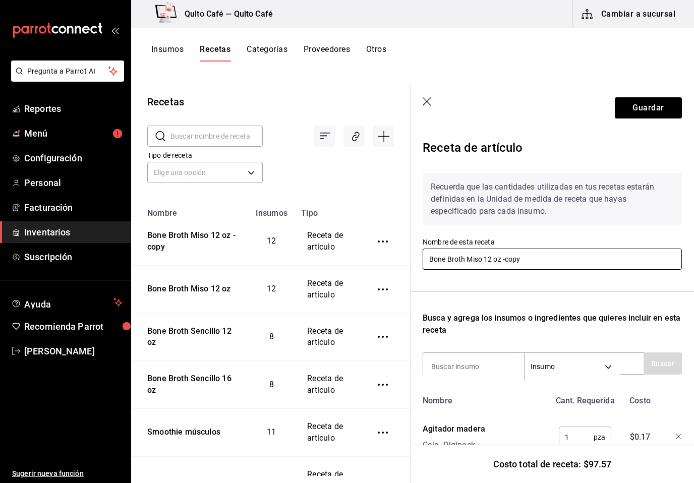
drag, startPoint x: 490, startPoint y: 260, endPoint x: 508, endPoint y: 269, distance: 19.8
click at [490, 260] on input "Bone Broth Miso 12 oz -copy" at bounding box center [551, 259] width 259 height 21
click at [539, 259] on input "Bone Broth Miso 16 oz -copy" at bounding box center [551, 259] width 259 height 21
type input "Bone Broth Miso 16 oz"
drag, startPoint x: 539, startPoint y: 259, endPoint x: 607, endPoint y: 283, distance: 71.7
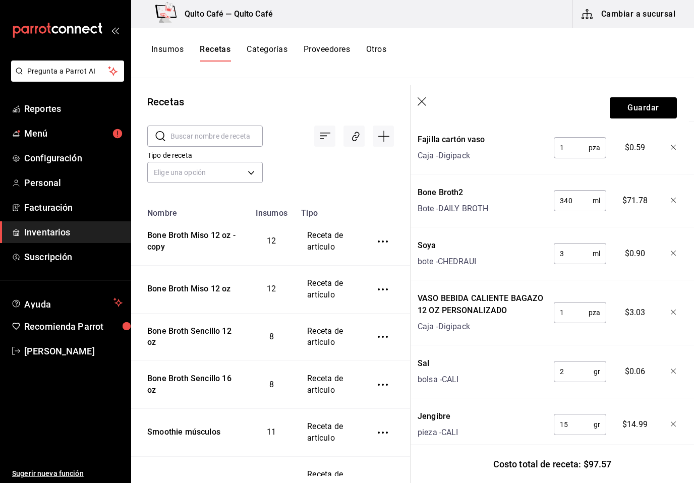
scroll to position [564, 5]
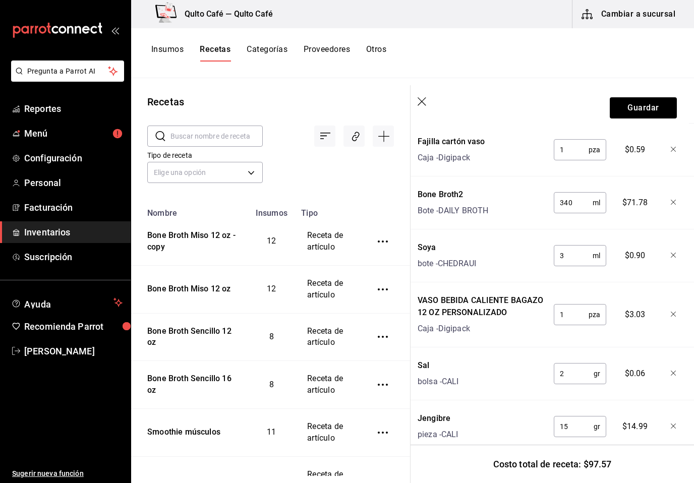
drag, startPoint x: 607, startPoint y: 283, endPoint x: 584, endPoint y: 315, distance: 39.3
click at [584, 315] on input "1" at bounding box center [570, 314] width 35 height 20
click at [671, 314] on icon "button" at bounding box center [673, 315] width 6 height 6
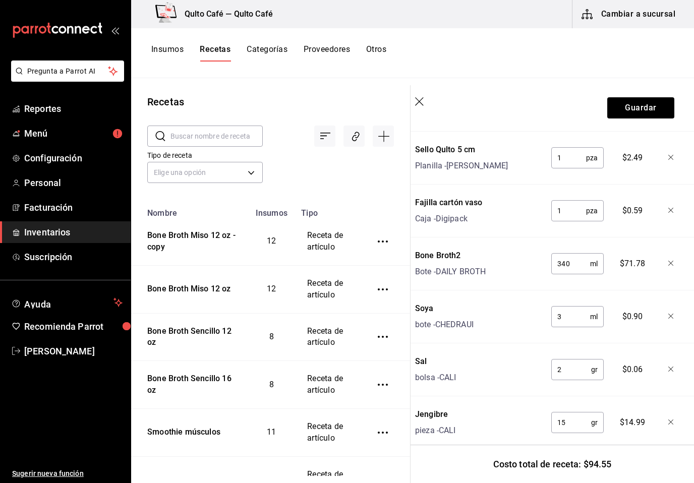
scroll to position [494, 7]
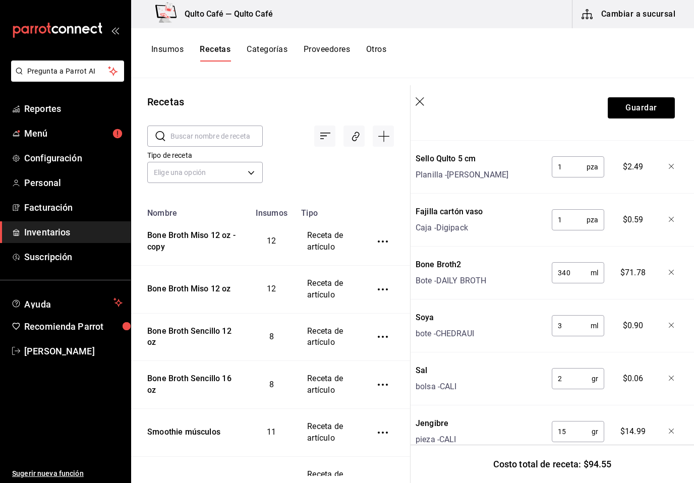
click at [583, 275] on input "340" at bounding box center [570, 273] width 39 height 20
type input "3"
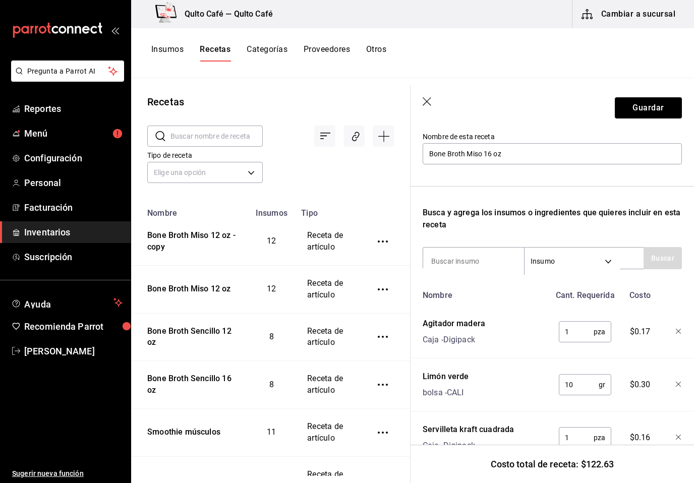
scroll to position [98, 0]
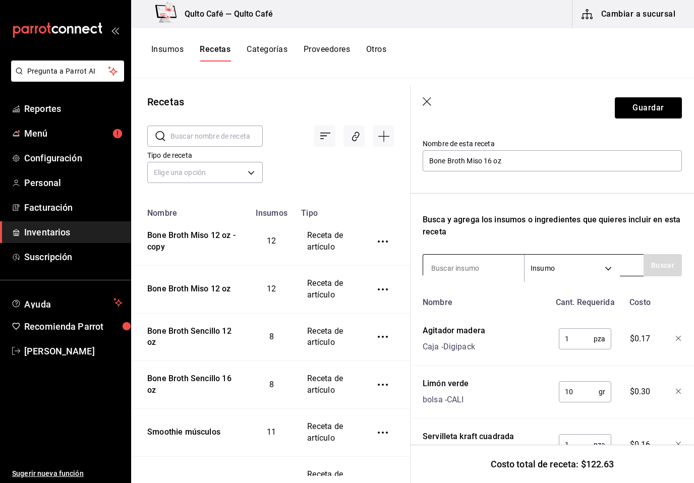
type input "473"
click at [471, 272] on input at bounding box center [473, 268] width 101 height 21
type input "vaso"
click at [665, 268] on button "Buscar" at bounding box center [662, 265] width 38 height 22
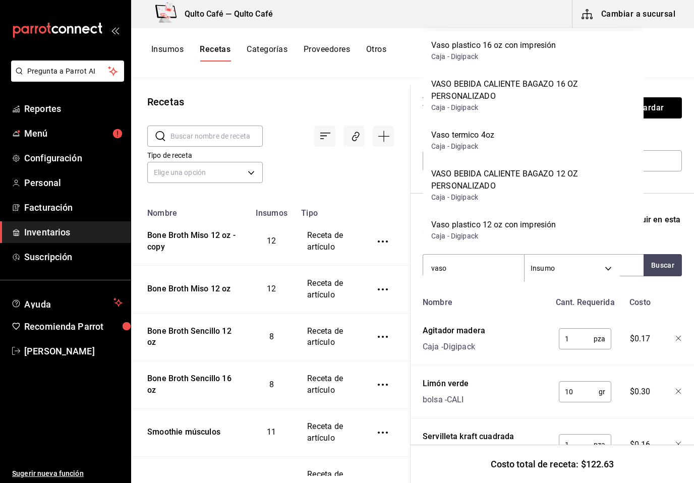
click at [558, 106] on div "Caja - Digipack" at bounding box center [533, 107] width 204 height 11
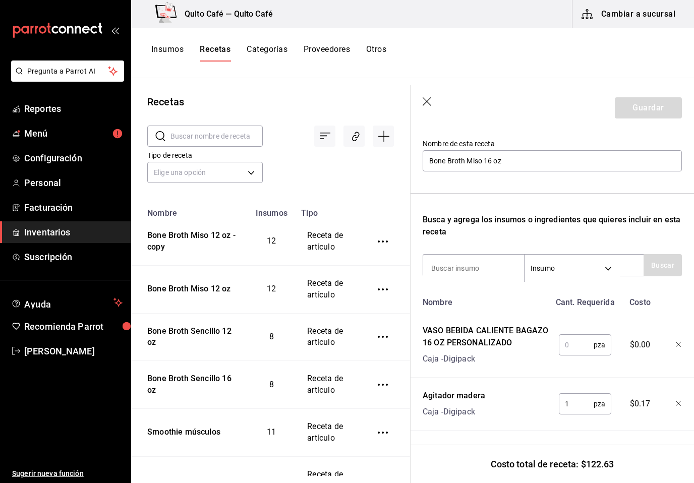
click at [578, 341] on input "text" at bounding box center [575, 345] width 35 height 20
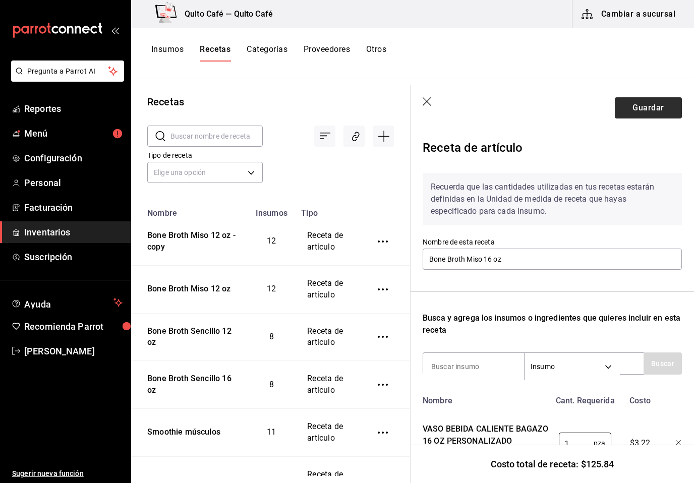
scroll to position [0, 0]
type input "1"
click at [643, 118] on header "Guardar" at bounding box center [551, 107] width 283 height 45
click at [648, 106] on button "Guardar" at bounding box center [647, 107] width 67 height 21
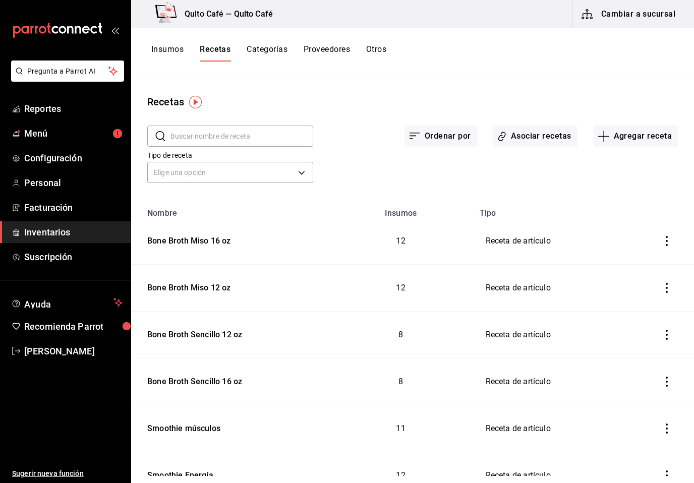
click at [672, 383] on button "inventoriesTable" at bounding box center [666, 381] width 22 height 22
click at [651, 366] on li "Duplicar" at bounding box center [635, 367] width 85 height 28
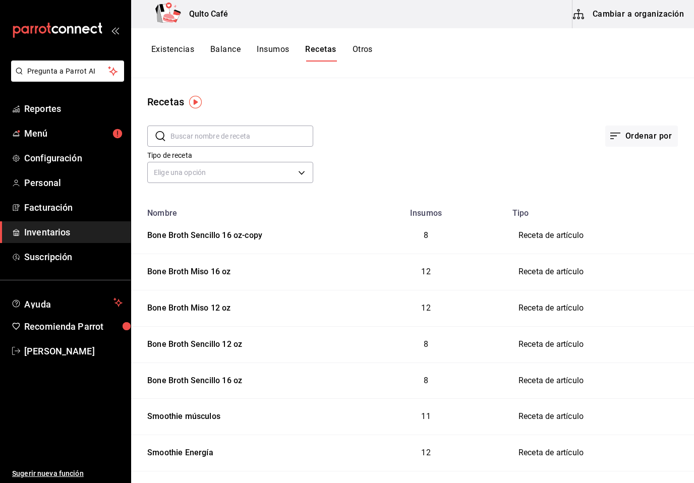
click at [659, 17] on button "Cambiar a organización" at bounding box center [628, 14] width 113 height 28
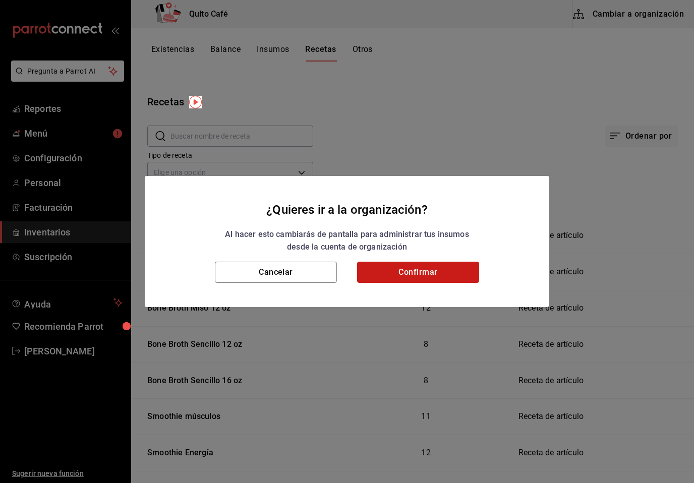
click at [423, 277] on button "Confirmar" at bounding box center [418, 272] width 122 height 21
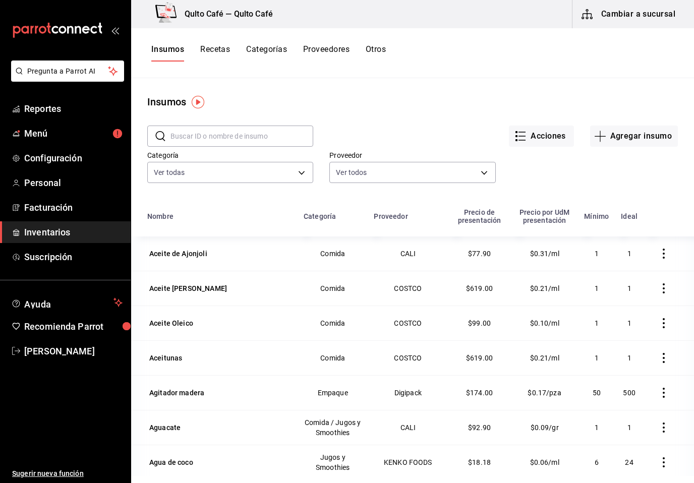
click at [223, 51] on button "Recetas" at bounding box center [215, 52] width 30 height 17
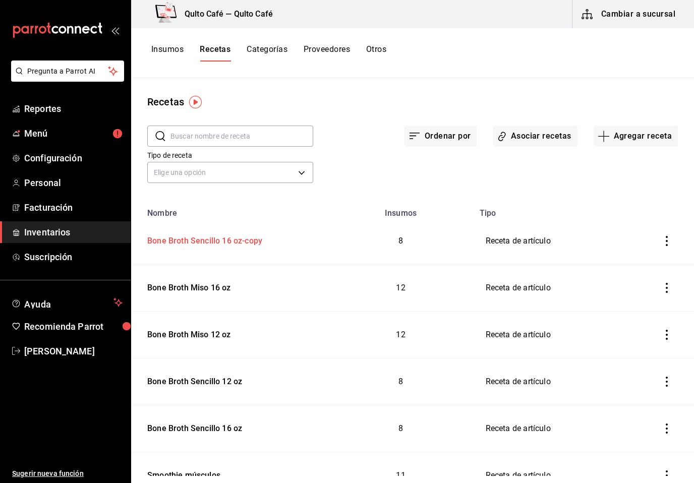
click at [250, 239] on div "Bone Broth Sencillo 16 oz-copy" at bounding box center [202, 239] width 119 height 16
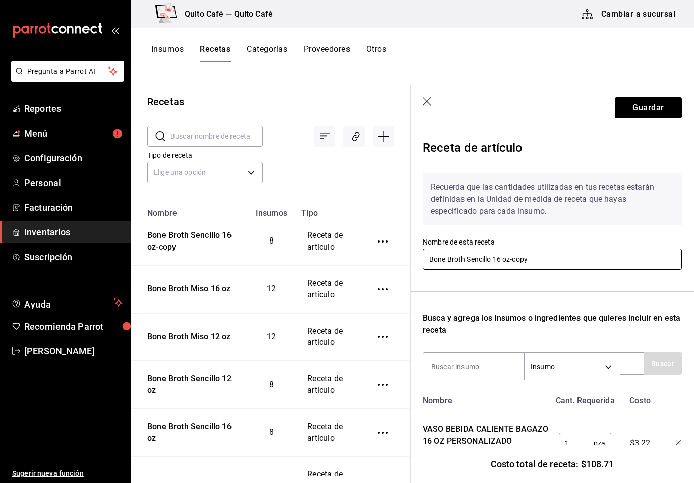
click at [489, 261] on input "Bone Broth Sencillo 16 oz-copy" at bounding box center [551, 259] width 259 height 21
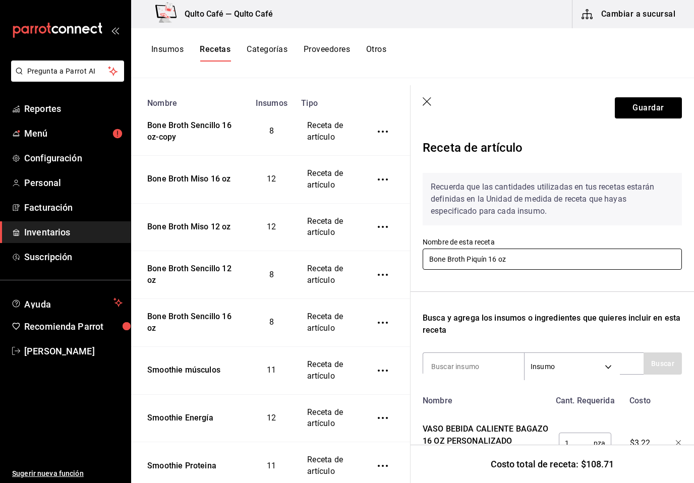
scroll to position [106, 0]
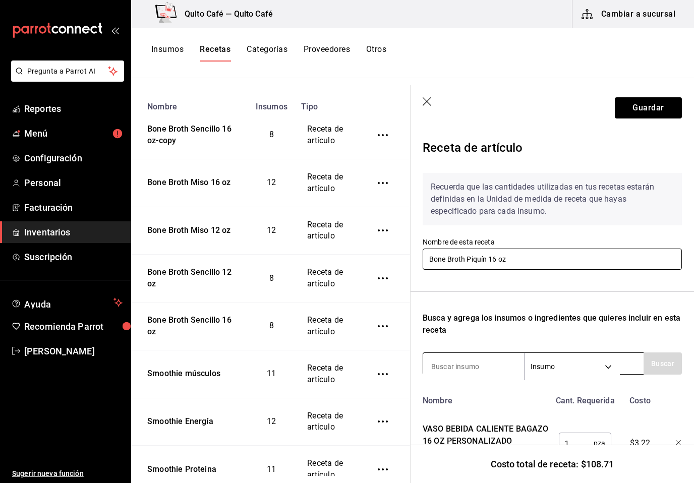
type input "Bone Broth Piquín 16 oz"
click at [495, 367] on input at bounding box center [473, 366] width 101 height 21
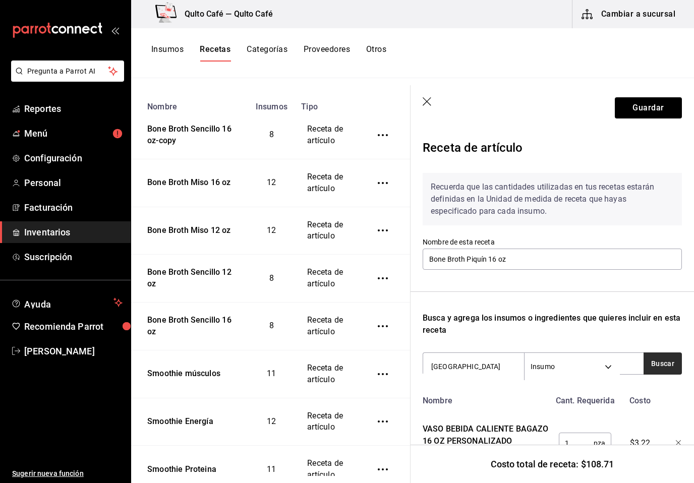
type input "chile"
click at [665, 363] on button "Buscar" at bounding box center [662, 363] width 38 height 22
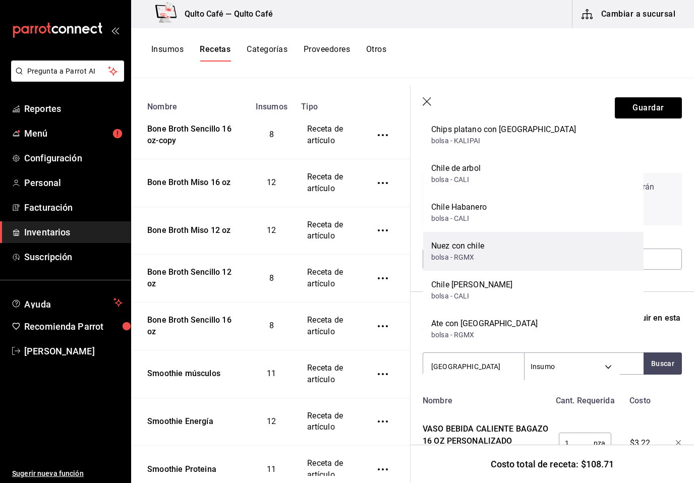
scroll to position [17, 0]
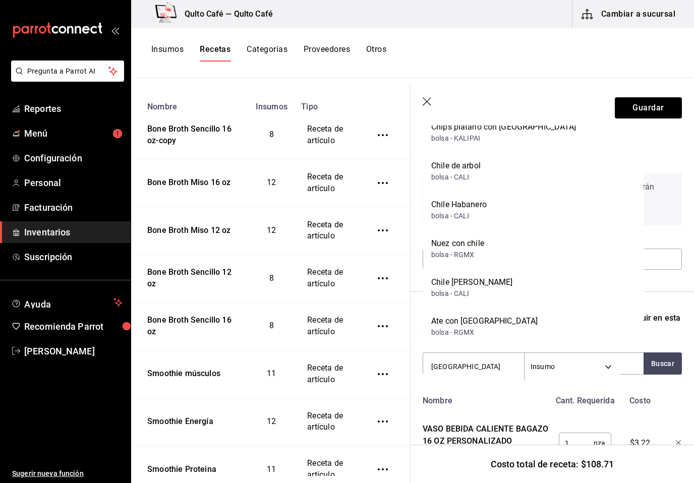
click at [551, 289] on div "Chile Serrano bolsa - CALI" at bounding box center [533, 287] width 220 height 39
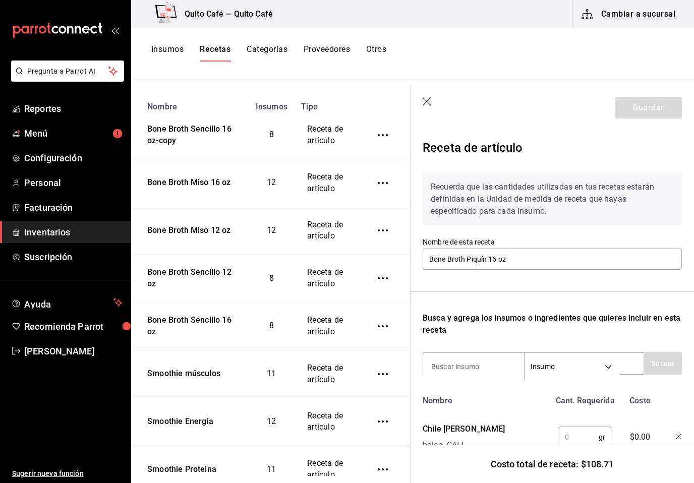
click at [575, 438] on input "text" at bounding box center [578, 437] width 40 height 20
type input "10"
click at [642, 110] on button "Guardar" at bounding box center [647, 107] width 67 height 21
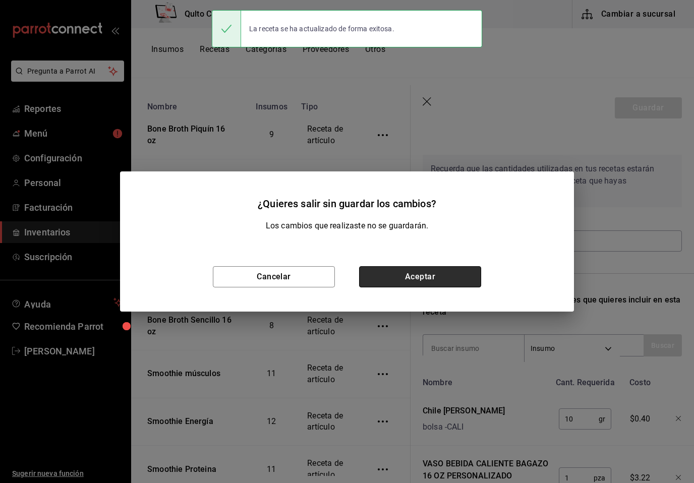
click at [432, 276] on button "Aceptar" at bounding box center [420, 276] width 122 height 21
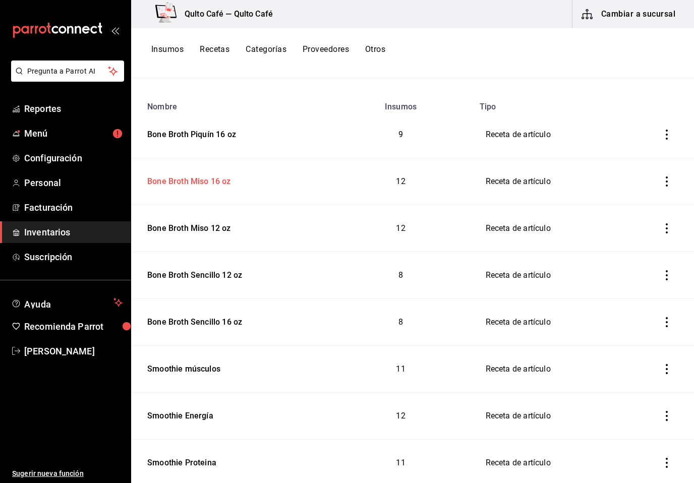
scroll to position [108, 0]
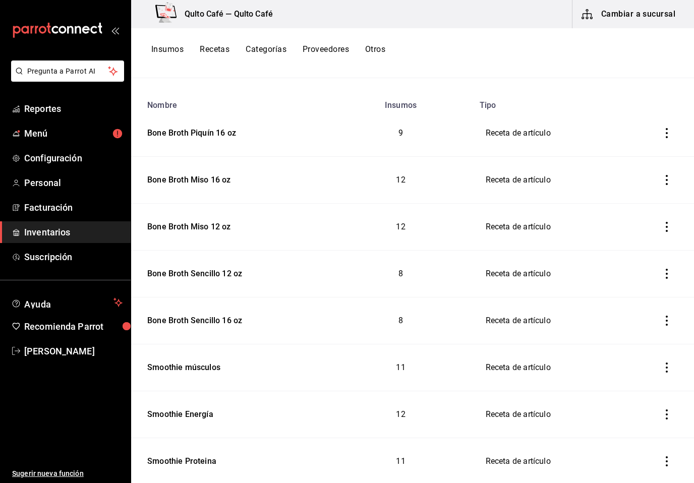
click at [662, 272] on icon "inventoriesTable" at bounding box center [666, 274] width 10 height 10
click at [646, 263] on span "Duplicar" at bounding box center [627, 260] width 44 height 12
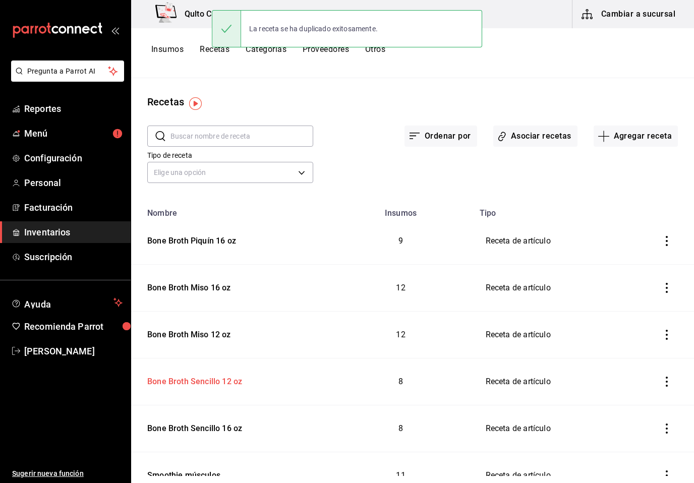
scroll to position [0, 0]
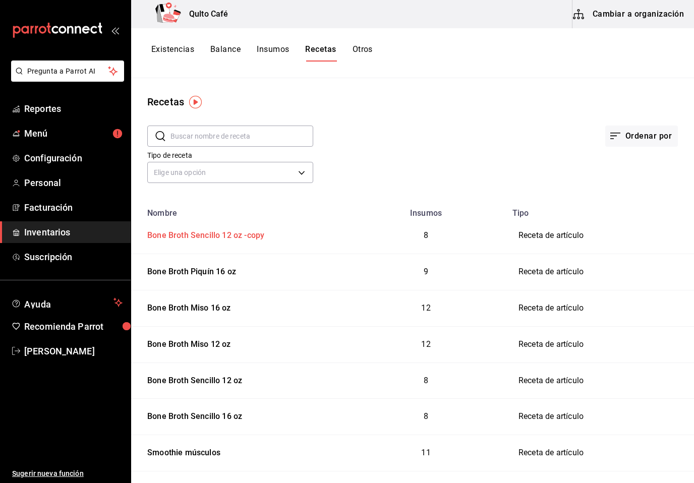
click at [249, 242] on td "Bone Broth Sencillo 12 oz -copy" at bounding box center [238, 236] width 214 height 36
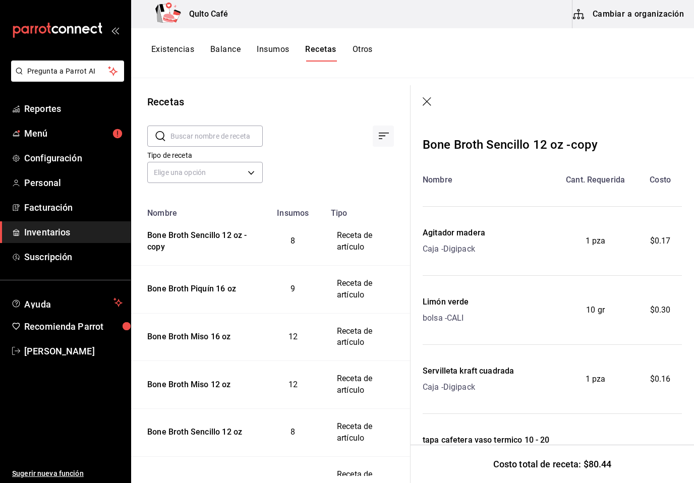
click at [434, 104] on header at bounding box center [551, 102] width 283 height 34
click at [603, 12] on button "Cambiar a organización" at bounding box center [628, 14] width 113 height 28
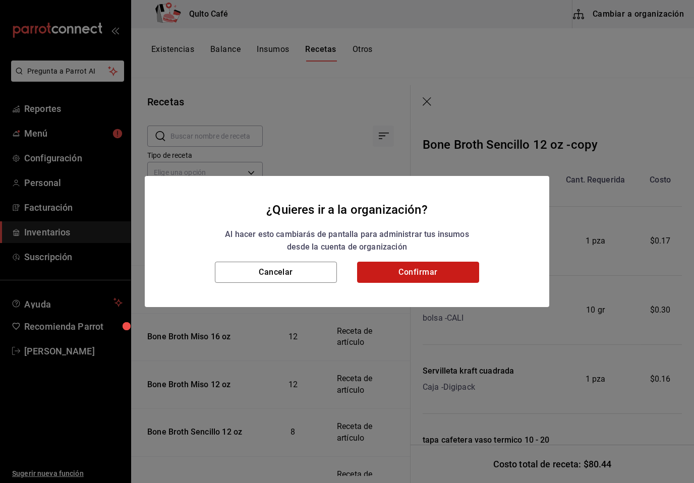
click at [413, 275] on button "Confirmar" at bounding box center [418, 272] width 122 height 21
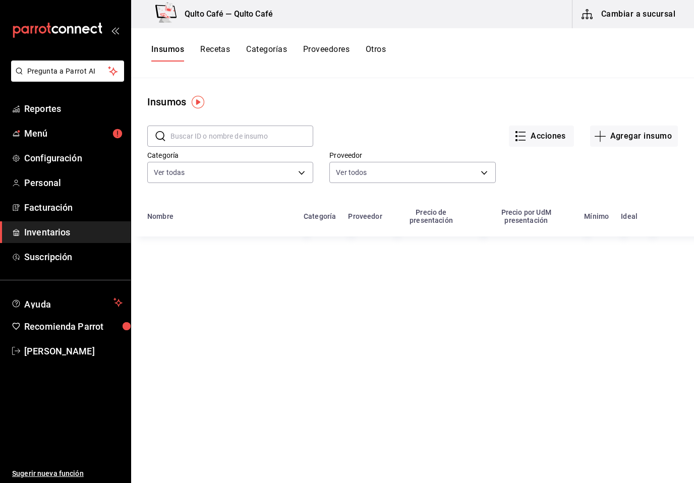
click at [221, 49] on button "Recetas" at bounding box center [215, 52] width 30 height 17
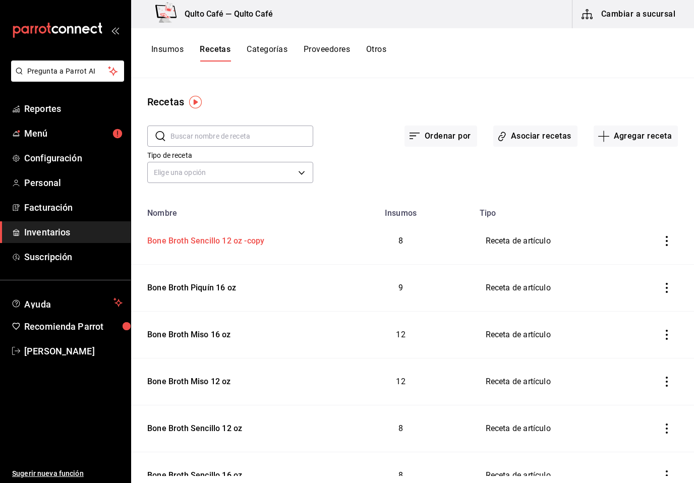
click at [216, 243] on div "Bone Broth Sencillo 12 oz -copy" at bounding box center [203, 239] width 121 height 16
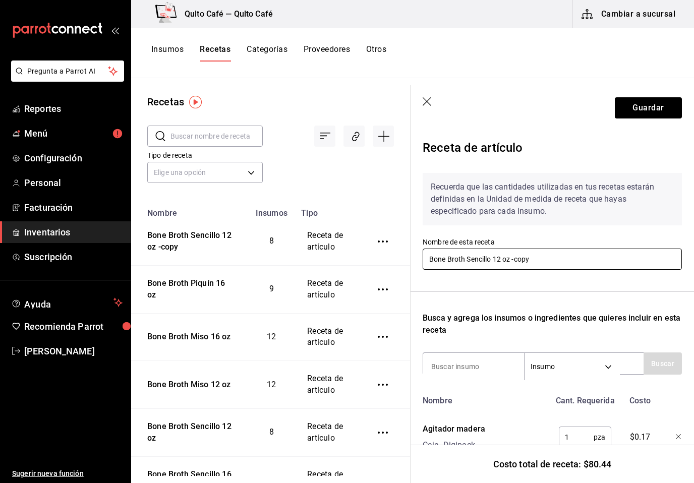
click at [534, 260] on input "Bone Broth Sencillo 12 oz -copy" at bounding box center [551, 259] width 259 height 21
type input "Bone Broth Piquín 12 oz"
click at [518, 322] on div "Busca y agrega los insumos o ingredientes que quieres incluir en esta receta" at bounding box center [551, 324] width 259 height 24
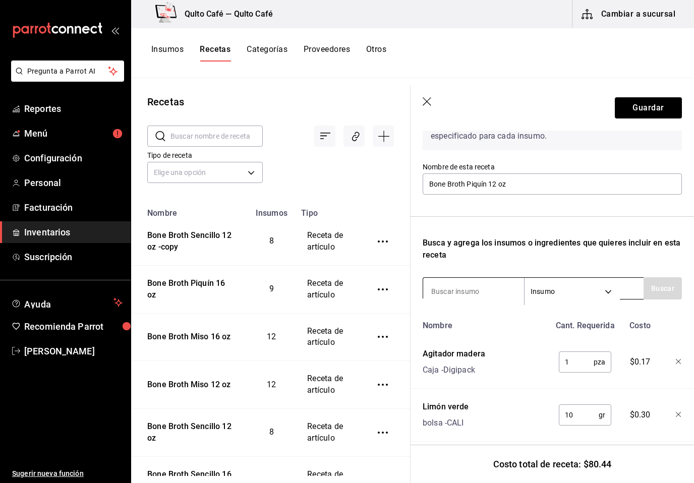
scroll to position [79, -1]
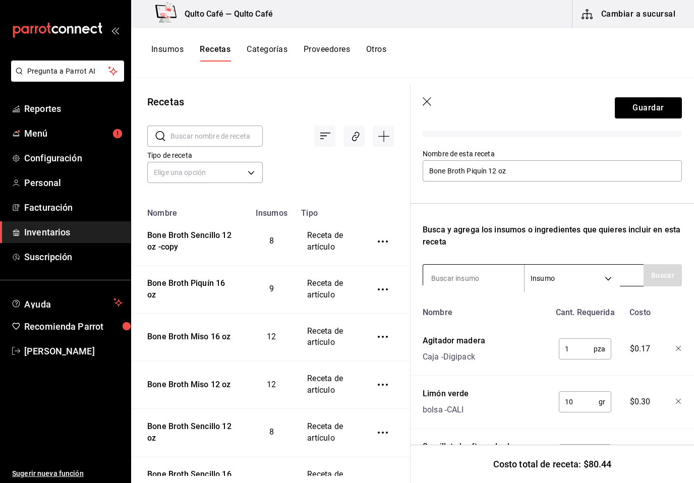
click at [483, 278] on input at bounding box center [473, 278] width 101 height 21
type input "[GEOGRAPHIC_DATA]"
click at [669, 275] on button "Buscar" at bounding box center [662, 275] width 38 height 22
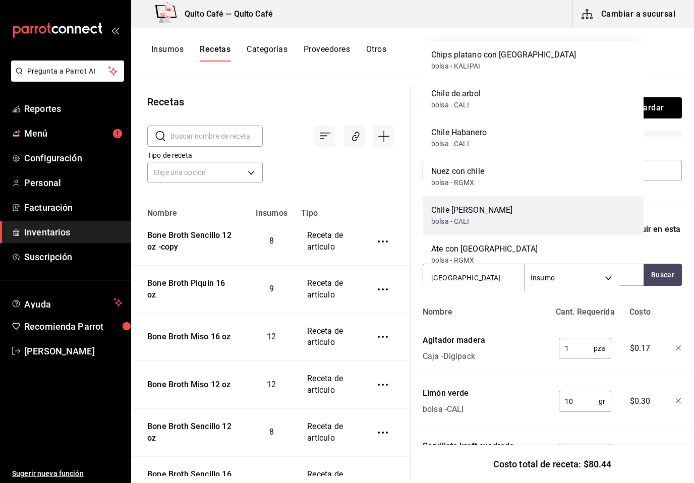
click at [501, 221] on div "Chile [PERSON_NAME] bolsa - CALI" at bounding box center [533, 215] width 220 height 39
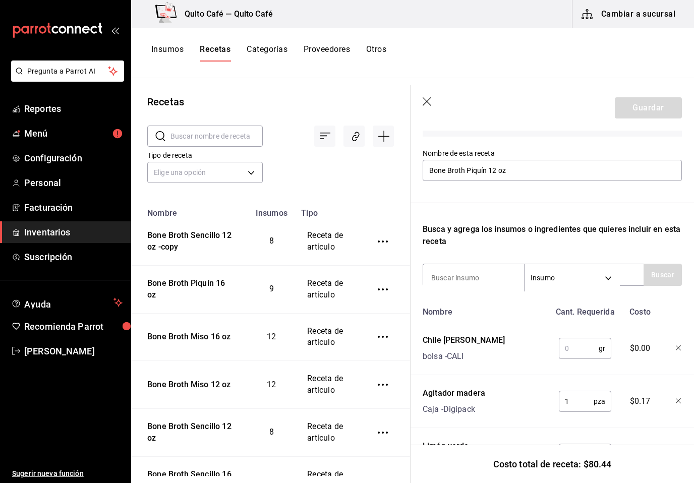
click at [577, 351] on input "text" at bounding box center [578, 348] width 40 height 20
type input "10"
click at [652, 116] on button "Guardar" at bounding box center [647, 107] width 67 height 21
